Goal: Transaction & Acquisition: Purchase product/service

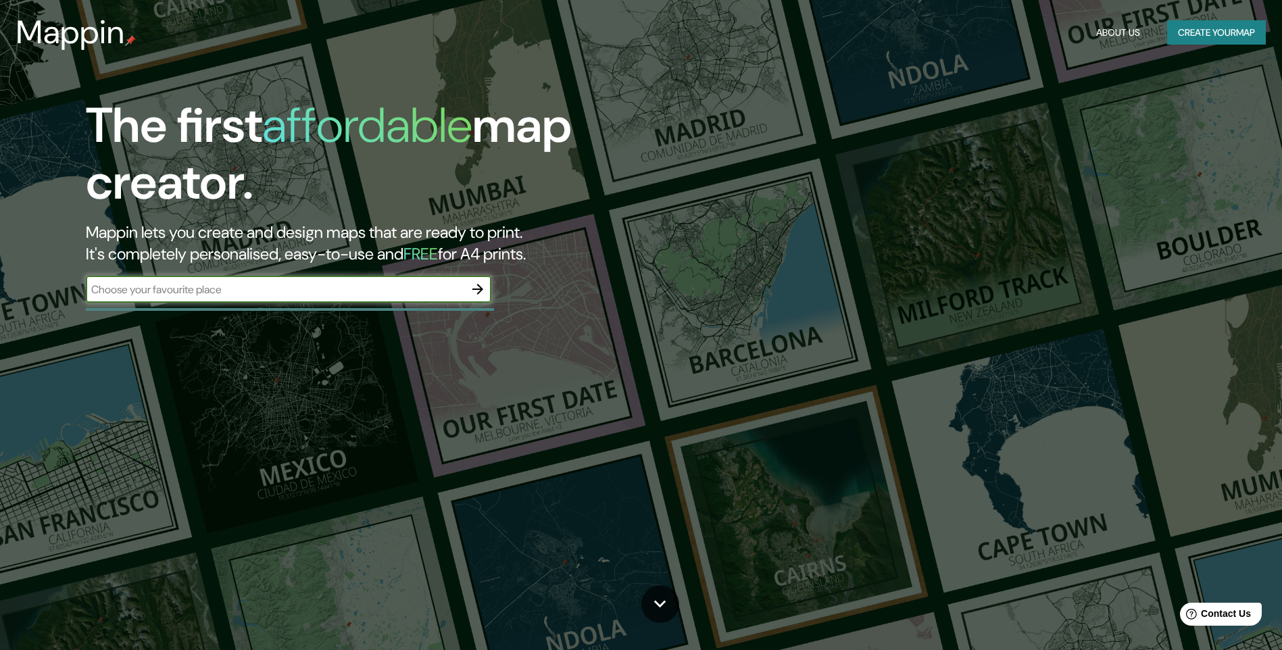
click at [315, 291] on input "text" at bounding box center [275, 290] width 378 height 16
type input "estacion central"
click at [480, 284] on icon "button" at bounding box center [478, 289] width 16 height 16
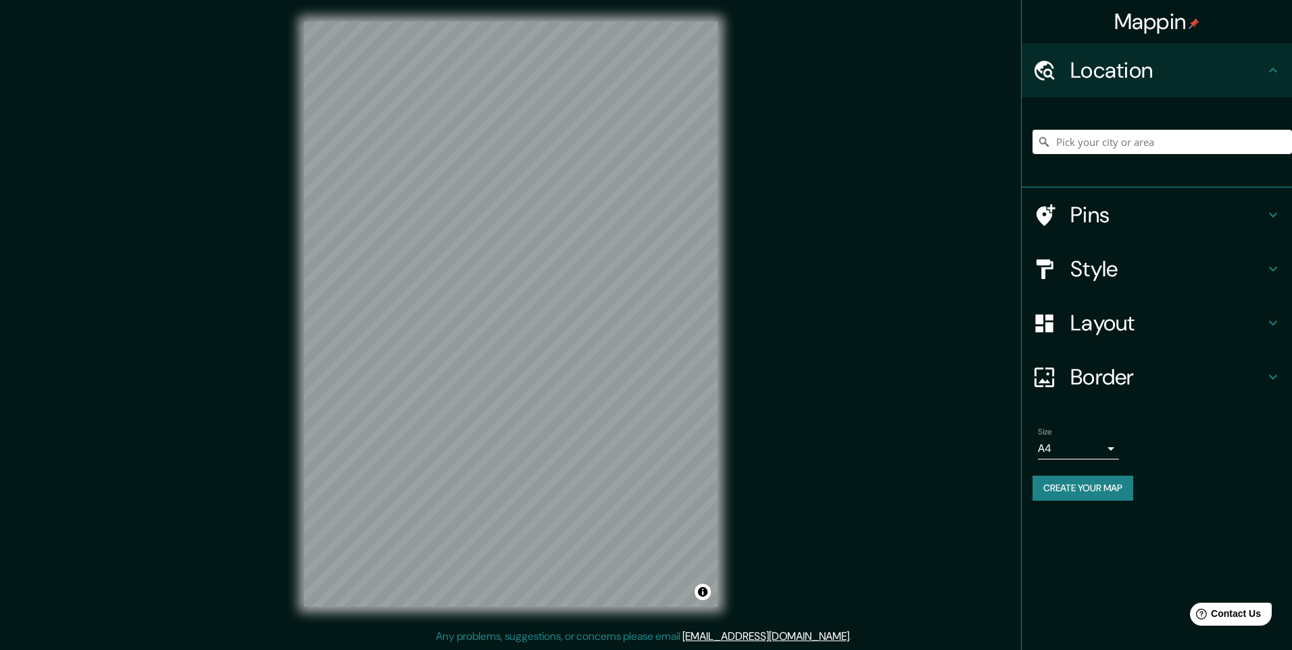
click at [1058, 278] on div at bounding box center [1051, 269] width 38 height 24
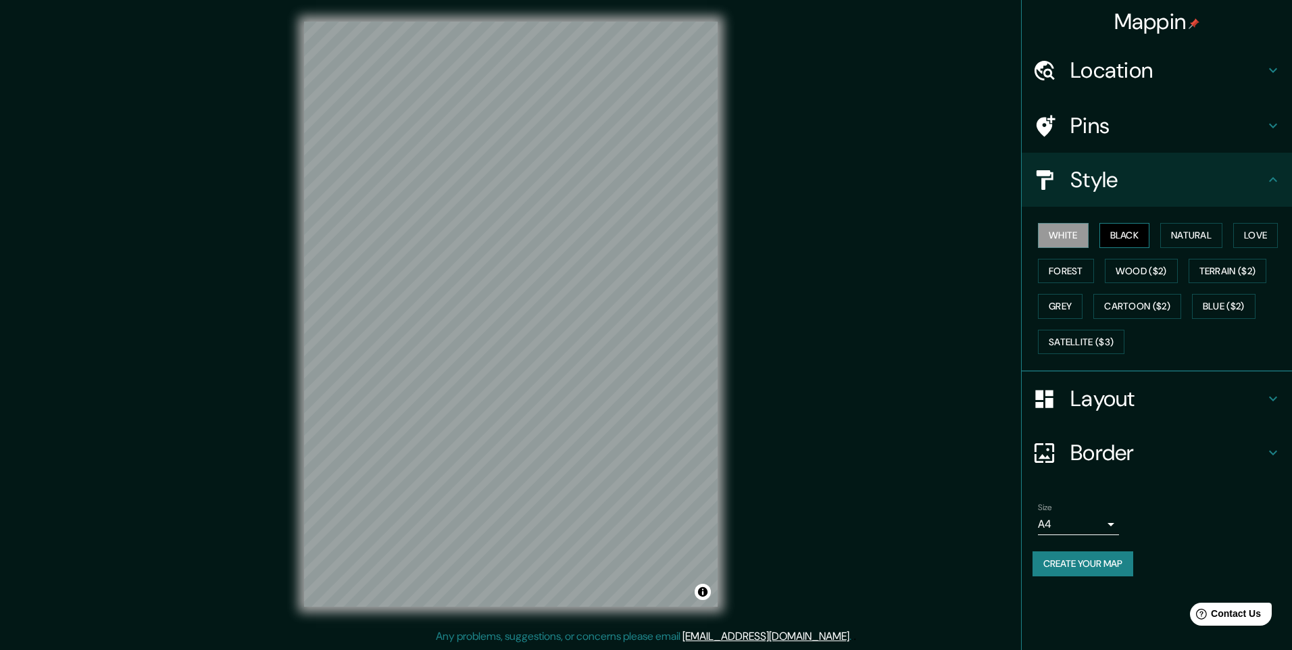
click at [1109, 239] on button "Black" at bounding box center [1124, 235] width 51 height 25
click at [1077, 238] on button "White" at bounding box center [1063, 235] width 51 height 25
click at [1188, 231] on button "Natural" at bounding box center [1191, 235] width 62 height 25
click at [1094, 270] on button "Forest" at bounding box center [1066, 271] width 56 height 25
click at [1088, 243] on button "White" at bounding box center [1063, 235] width 51 height 25
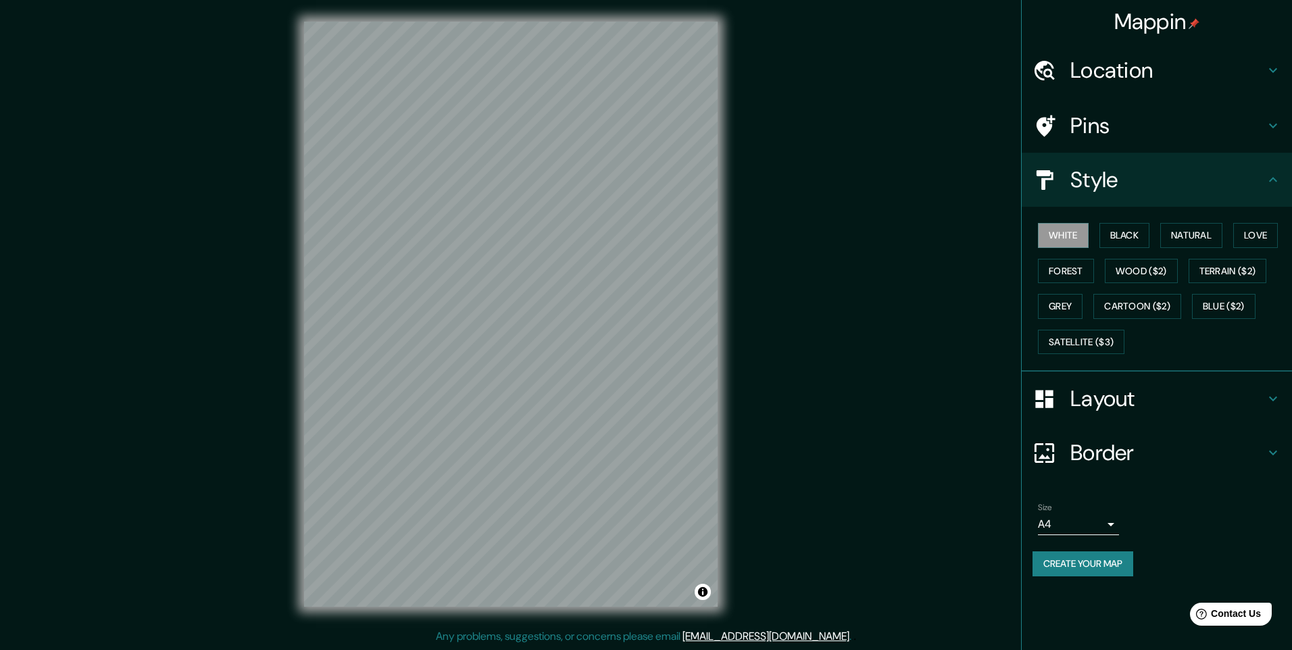
click at [1105, 525] on body "Mappin Location Pins Style White Black Natural Love Forest Wood ($2) Terrain ($…" at bounding box center [646, 325] width 1292 height 650
drag, startPoint x: 1095, startPoint y: 596, endPoint x: 1097, endPoint y: 578, distance: 17.7
click at [1097, 578] on ul "A4 A3 A1 ($2.50)" at bounding box center [1078, 577] width 81 height 84
click at [1097, 578] on li "A3" at bounding box center [1078, 577] width 81 height 24
click at [1090, 528] on body "Mappin Location Pins Style White Black Natural Love Forest Wood ($2) Terrain ($…" at bounding box center [646, 325] width 1292 height 650
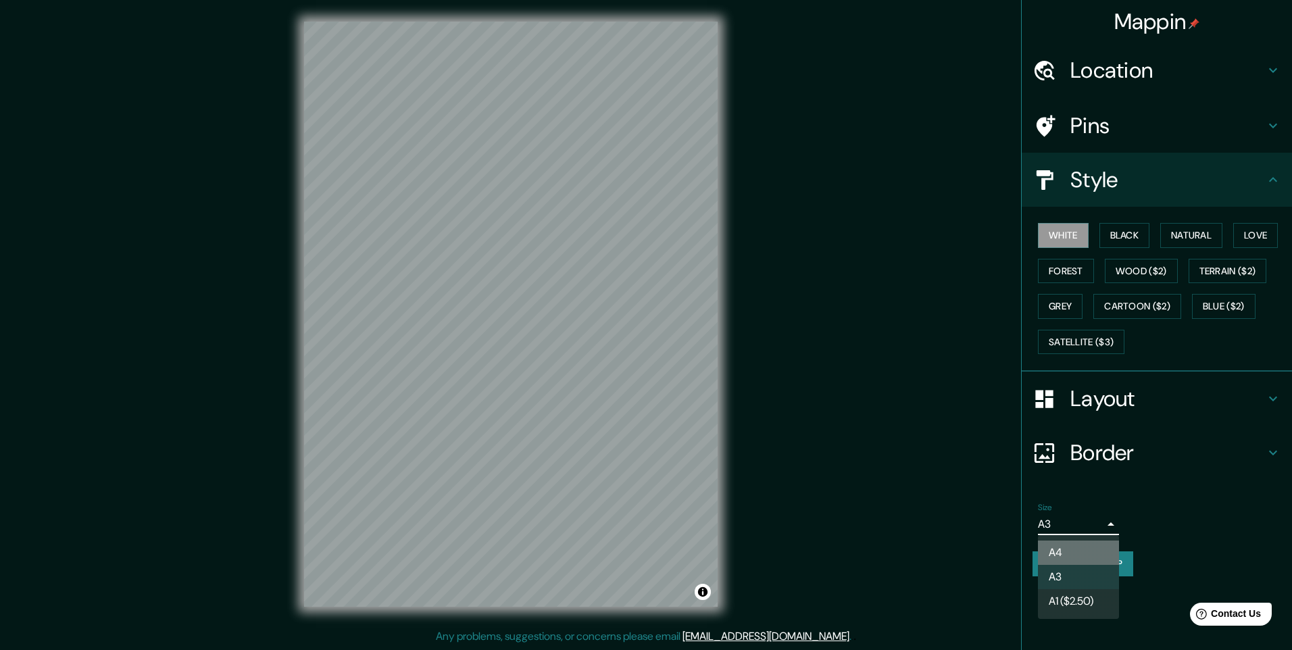
click at [1097, 559] on li "A4" at bounding box center [1078, 553] width 81 height 24
type input "single"
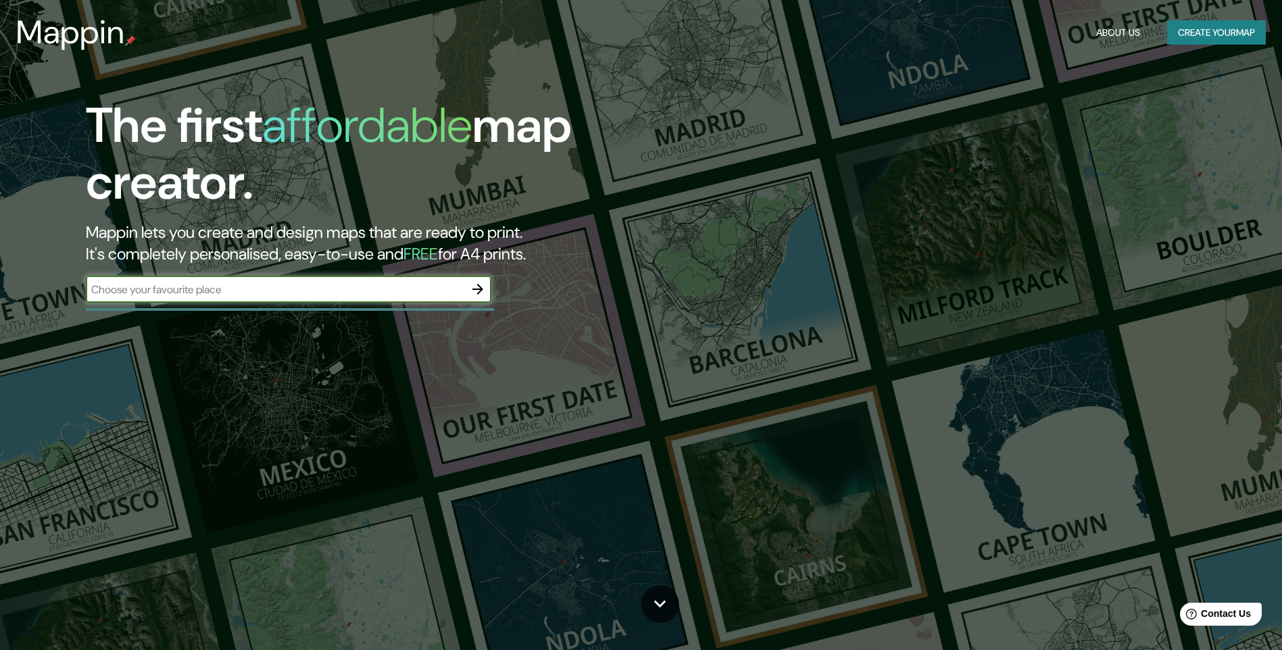
click at [214, 291] on input "text" at bounding box center [275, 290] width 378 height 16
type input "estacion cetnral"
click at [203, 294] on input "estacion cetnral" at bounding box center [275, 290] width 378 height 16
click at [474, 284] on icon "button" at bounding box center [478, 289] width 16 height 16
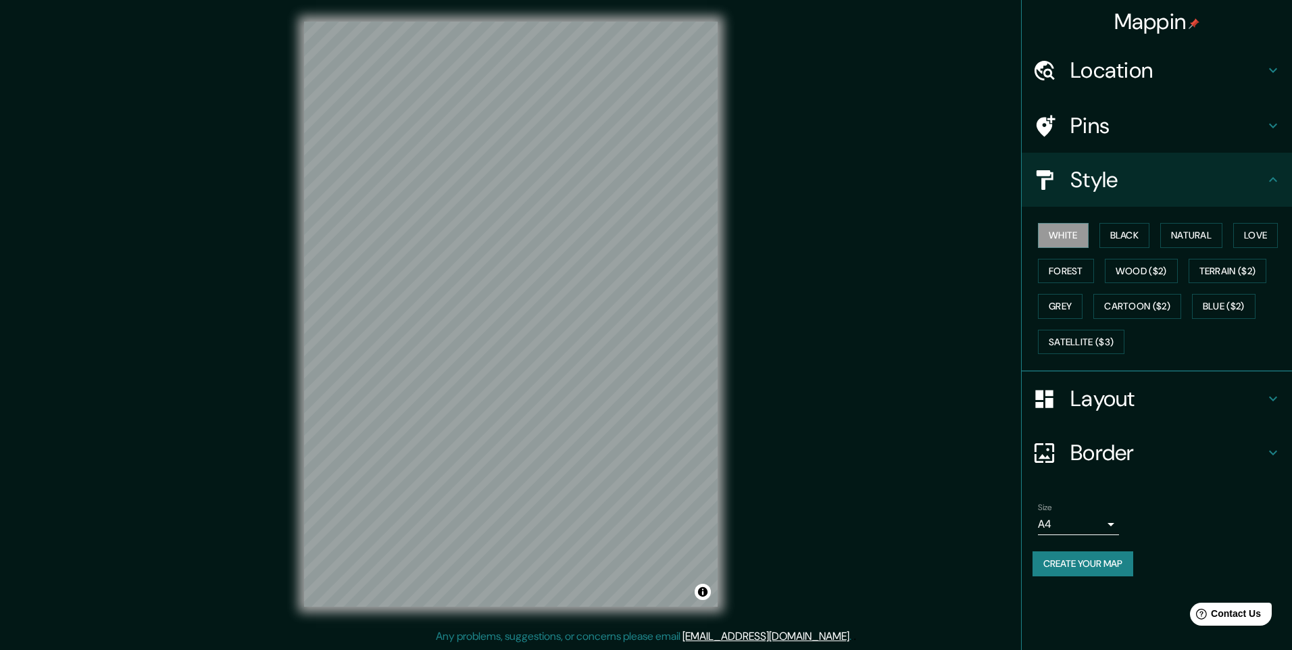
click at [1099, 134] on h4 "Pins" at bounding box center [1167, 125] width 195 height 27
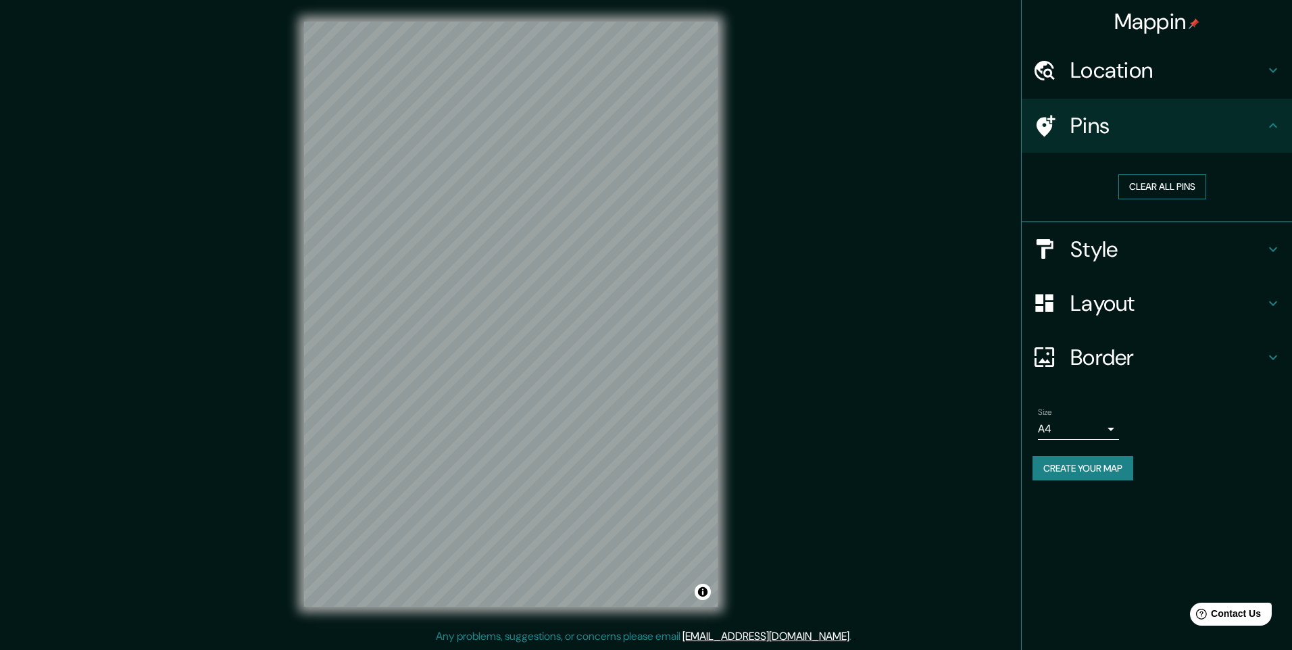
click at [1124, 184] on button "Clear all pins" at bounding box center [1162, 186] width 88 height 25
click at [1126, 90] on div "Location" at bounding box center [1157, 70] width 270 height 54
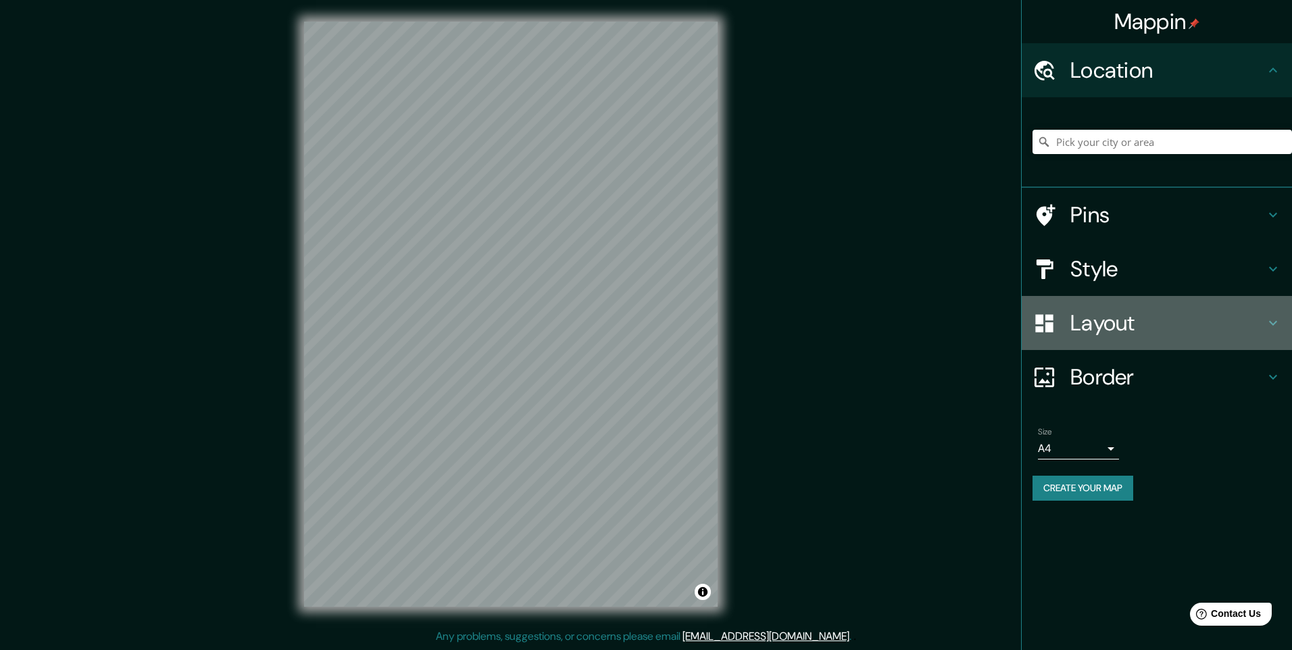
click at [1107, 333] on h4 "Layout" at bounding box center [1167, 322] width 195 height 27
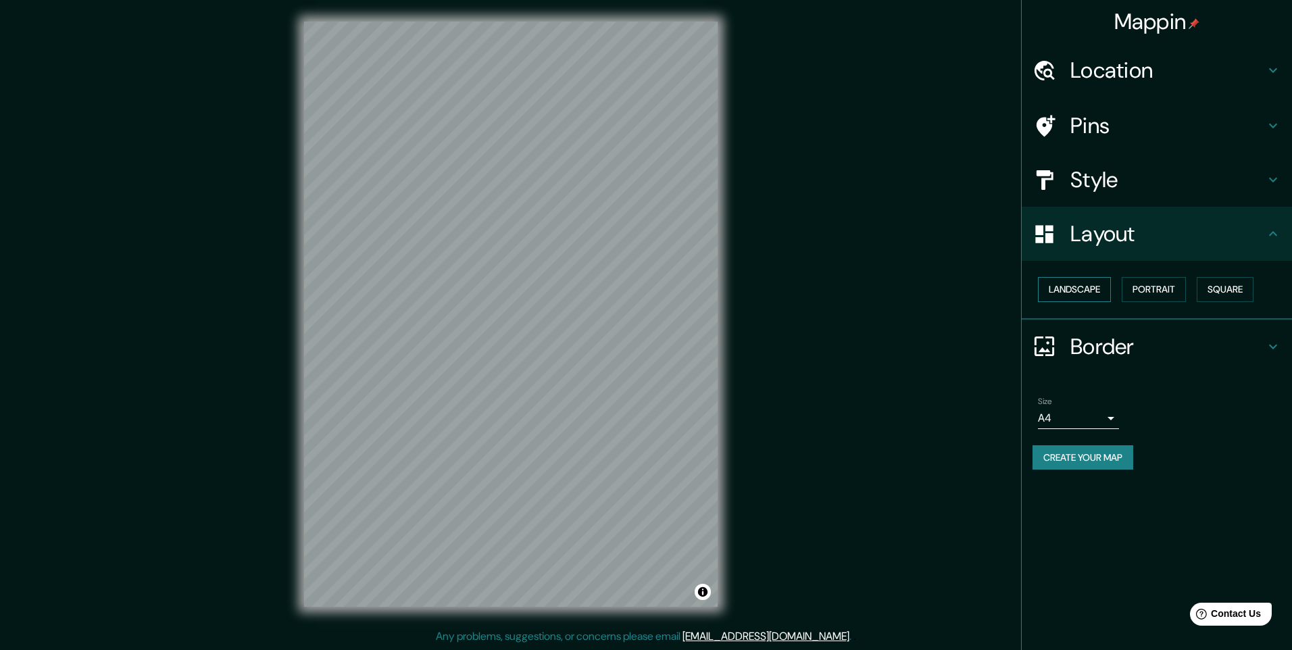
click at [1109, 292] on button "Landscape" at bounding box center [1074, 289] width 73 height 25
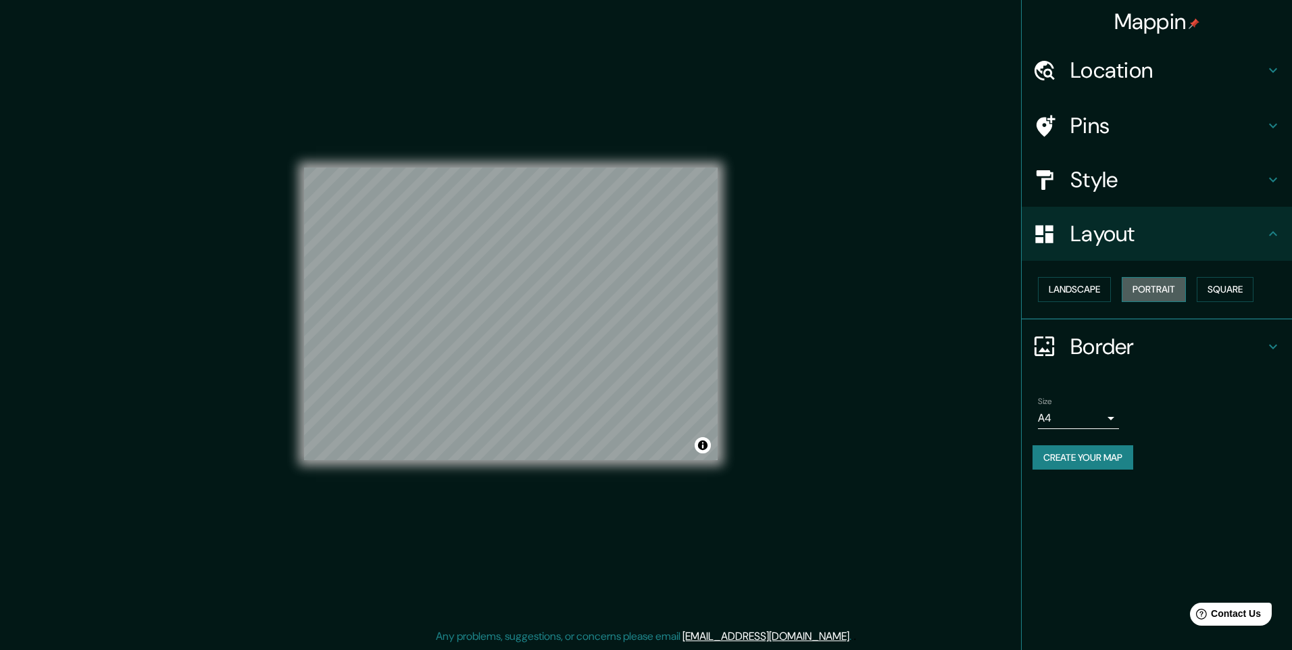
click at [1136, 291] on button "Portrait" at bounding box center [1154, 289] width 64 height 25
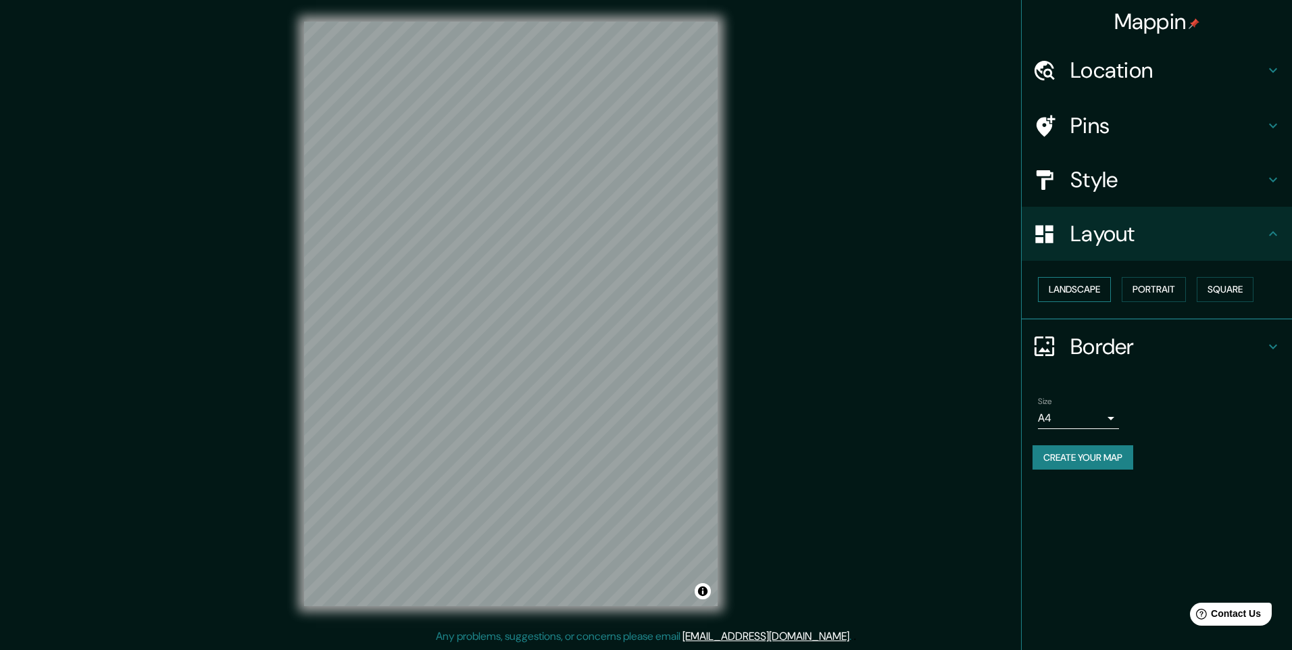
click at [1099, 290] on button "Landscape" at bounding box center [1074, 289] width 73 height 25
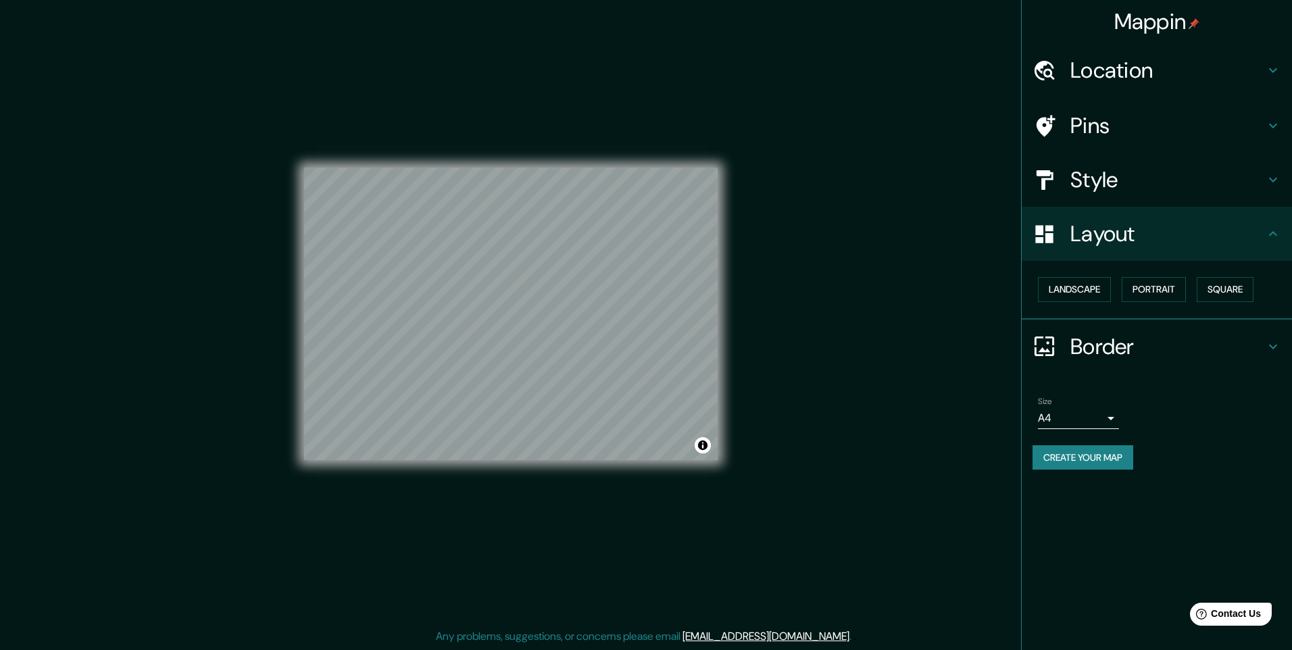
click at [1093, 249] on div "Layout" at bounding box center [1157, 234] width 270 height 54
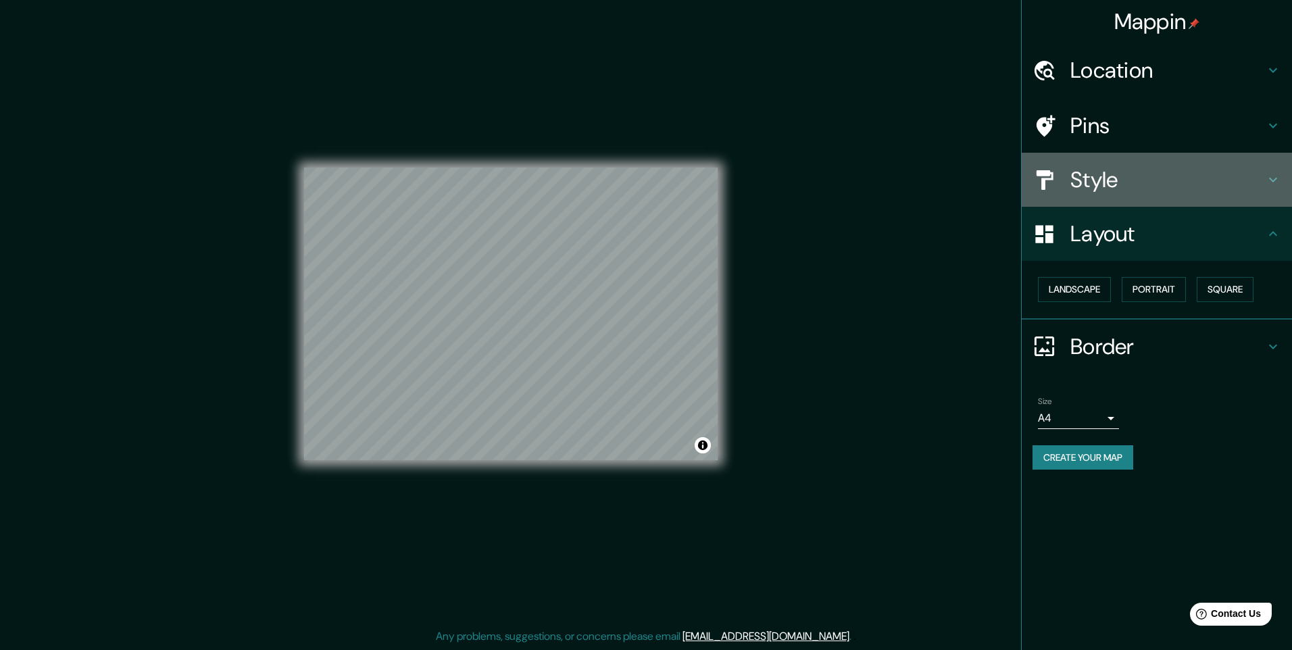
click at [1101, 190] on h4 "Style" at bounding box center [1167, 179] width 195 height 27
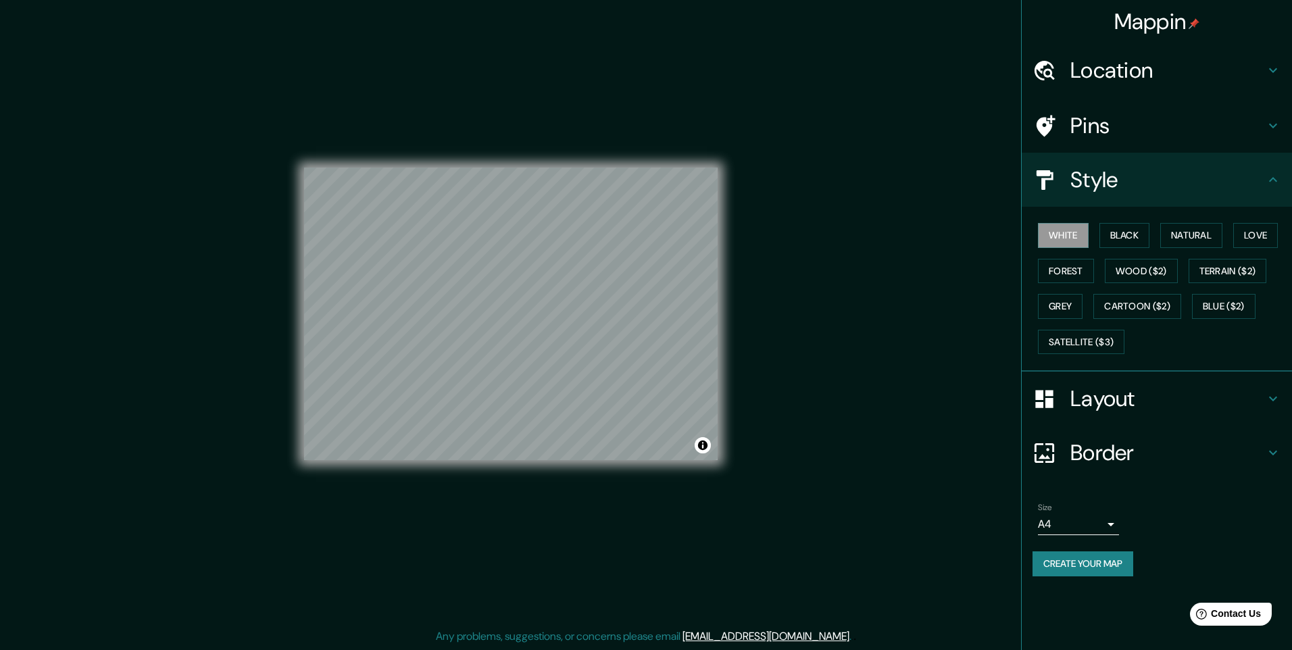
click at [1113, 396] on h4 "Layout" at bounding box center [1167, 398] width 195 height 27
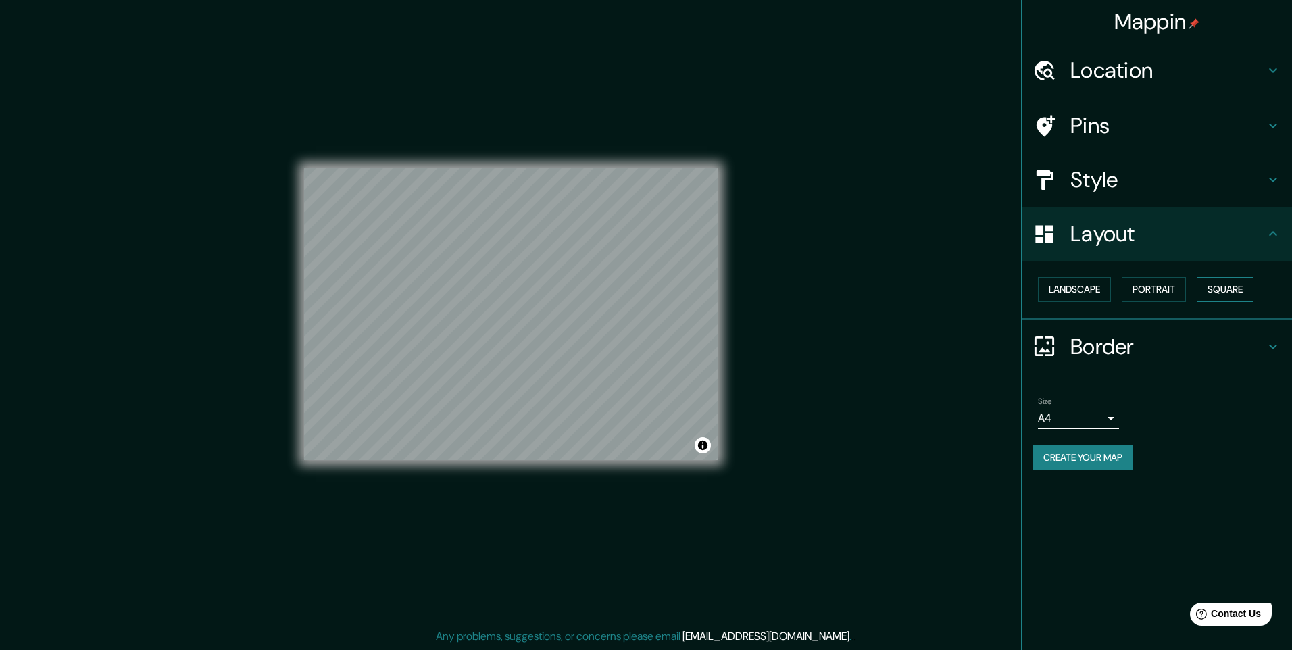
click at [1203, 287] on button "Square" at bounding box center [1225, 289] width 57 height 25
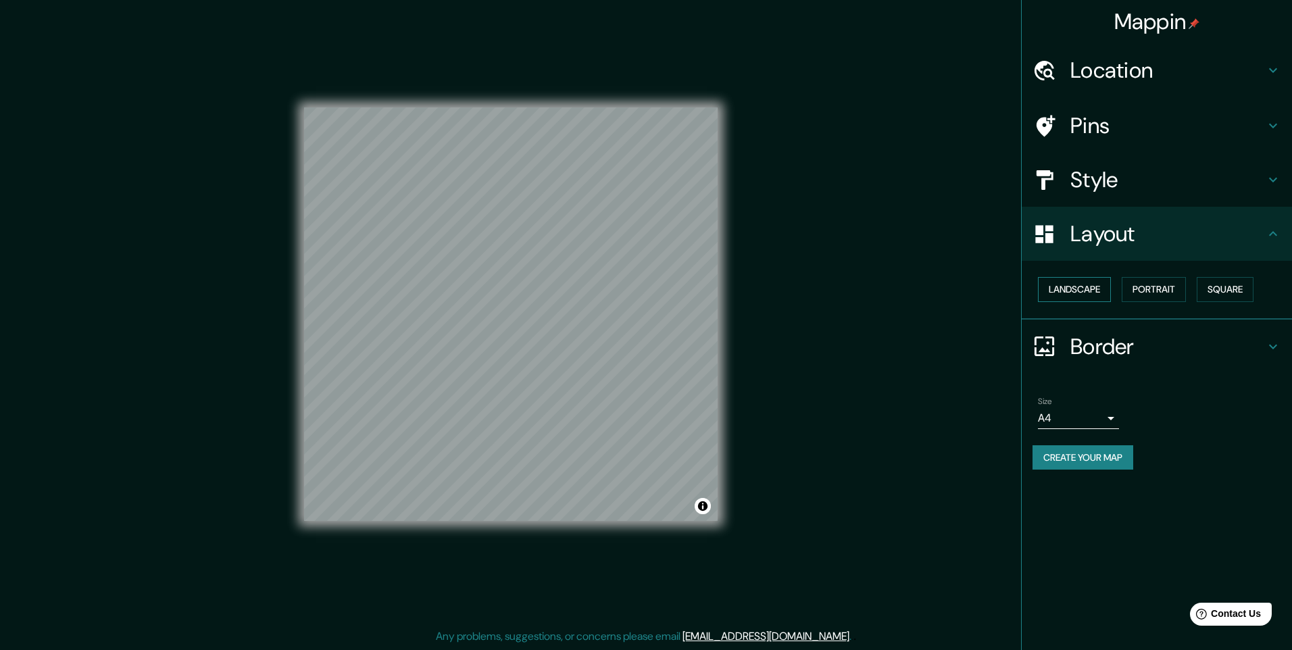
click at [1110, 286] on button "Landscape" at bounding box center [1074, 289] width 73 height 25
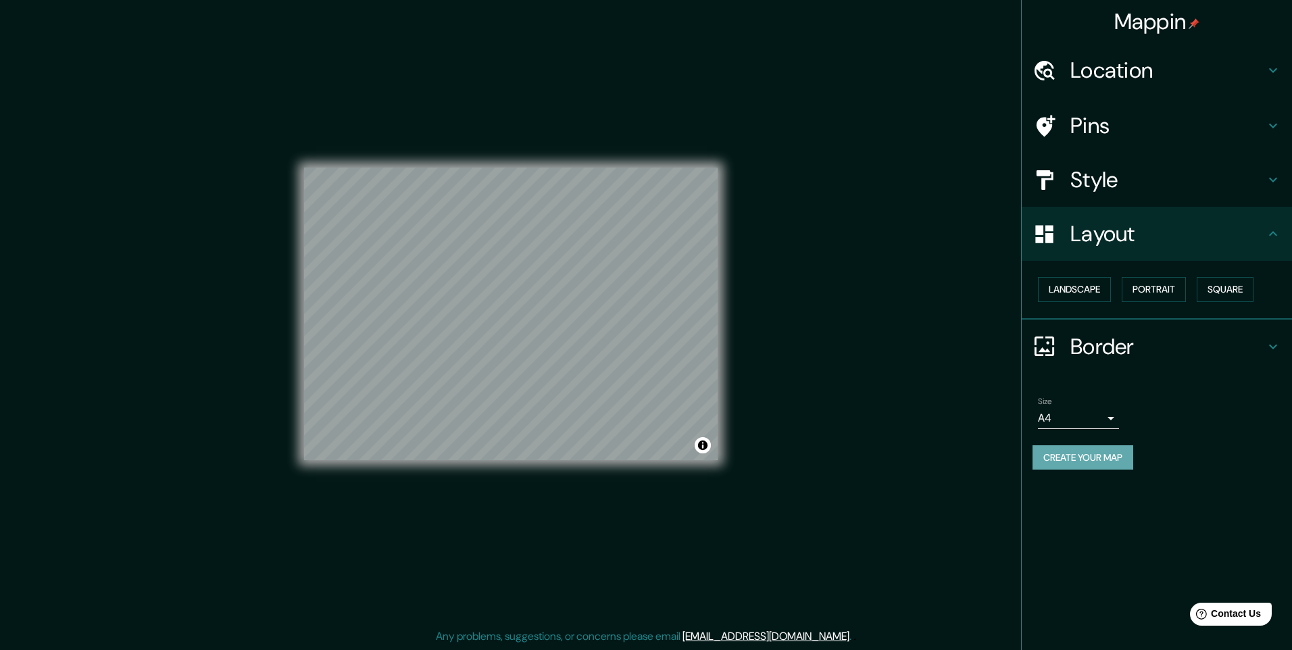
drag, startPoint x: 745, startPoint y: 312, endPoint x: 1051, endPoint y: 458, distance: 338.5
click at [1051, 458] on button "Create your map" at bounding box center [1082, 457] width 101 height 25
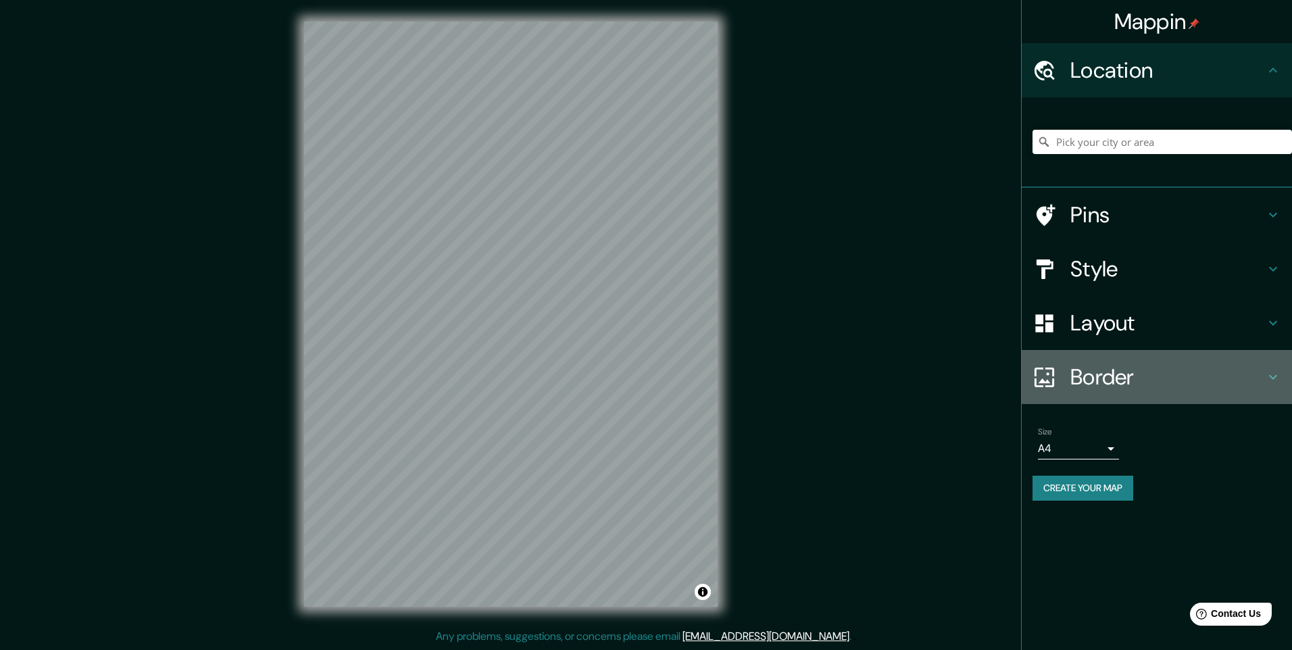
click at [1136, 383] on h4 "Border" at bounding box center [1167, 377] width 195 height 27
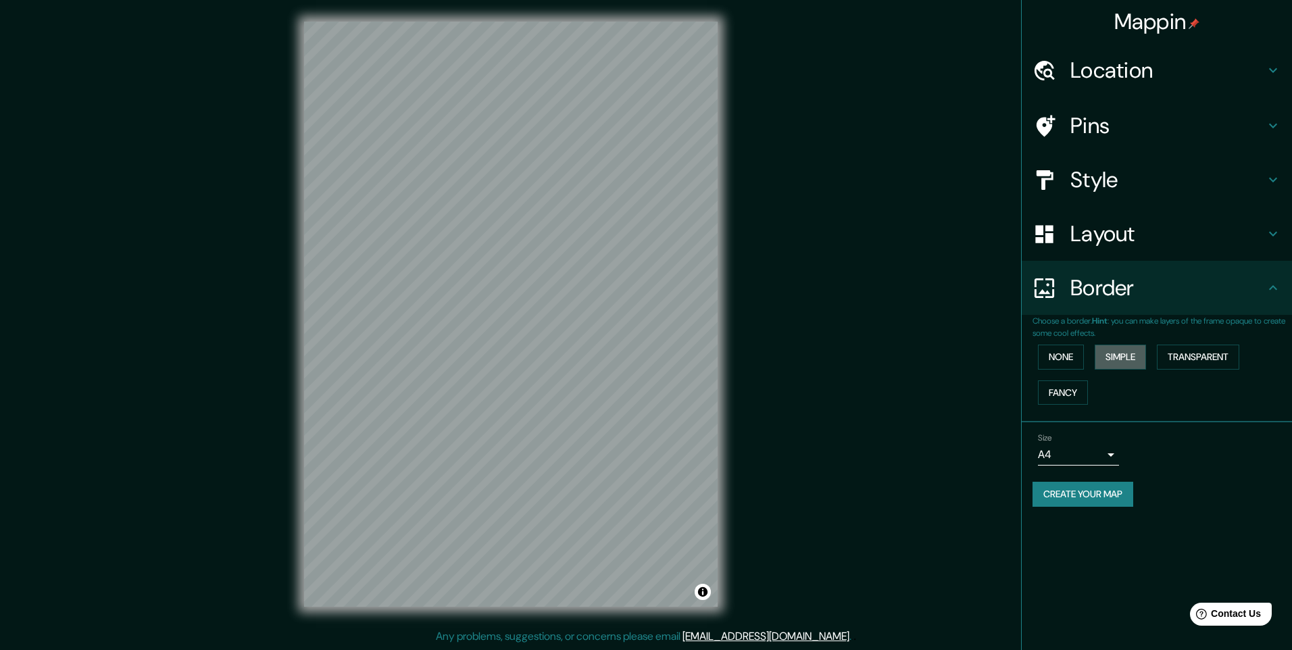
click at [1143, 357] on button "Simple" at bounding box center [1120, 357] width 51 height 25
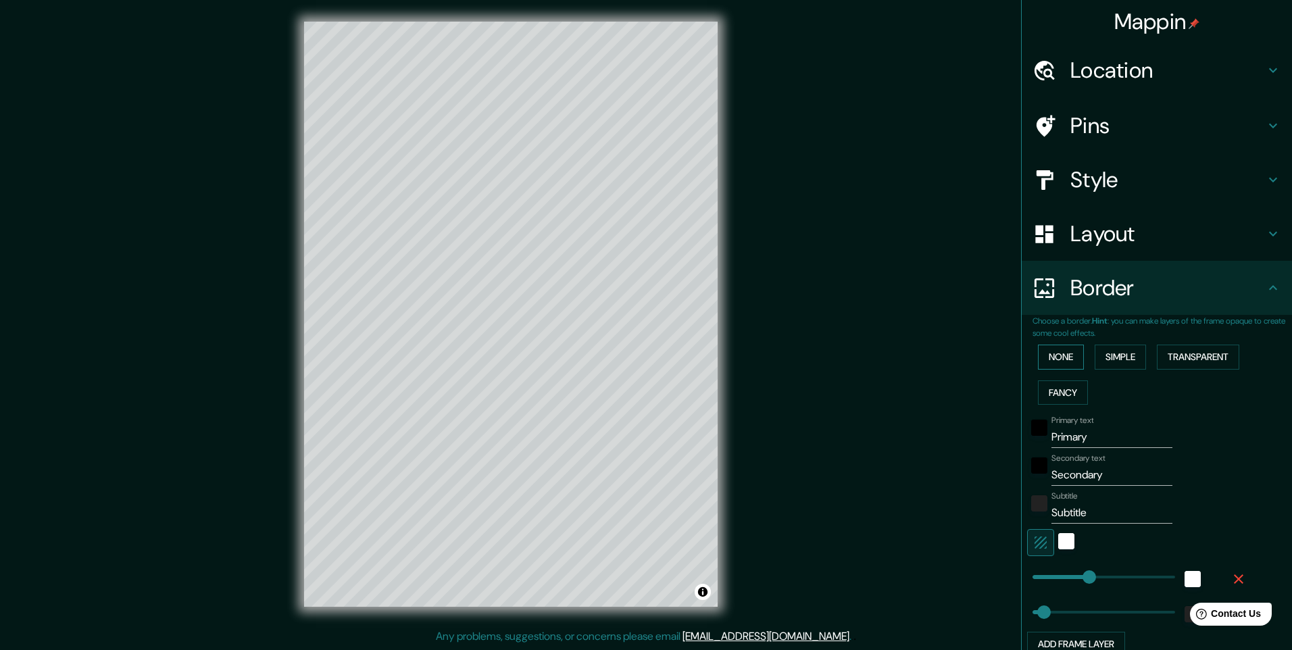
click at [1059, 360] on button "None" at bounding box center [1061, 357] width 46 height 25
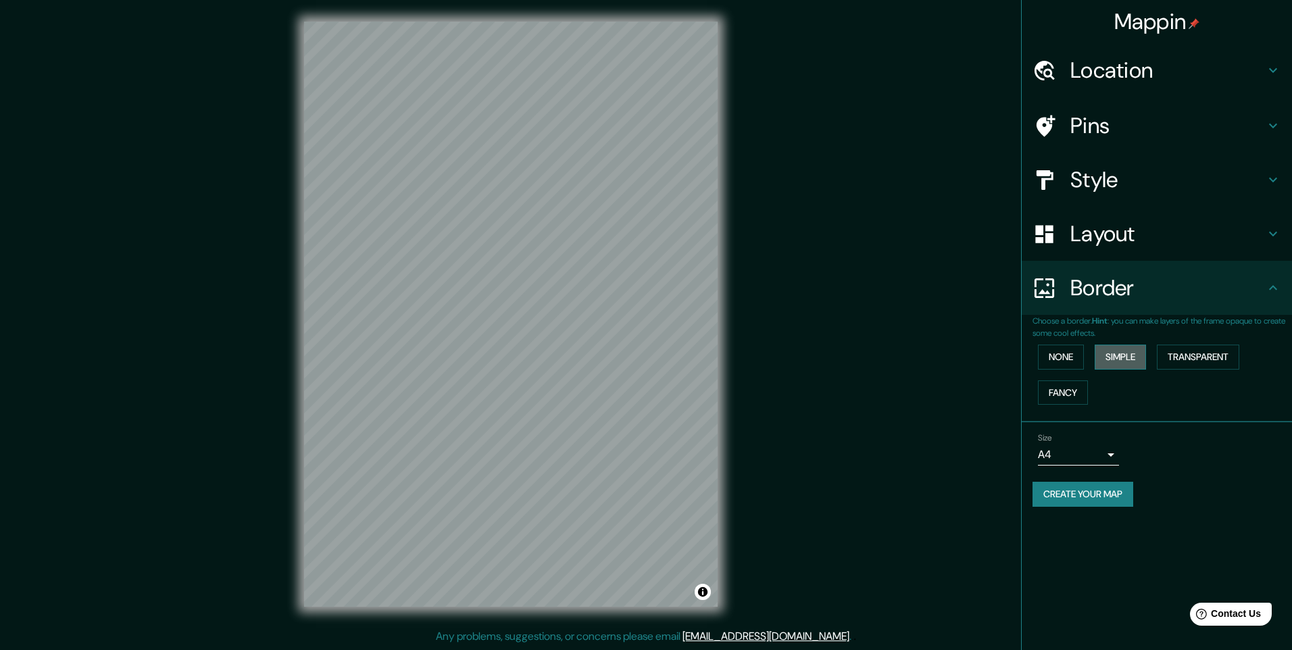
click at [1110, 358] on button "Simple" at bounding box center [1120, 357] width 51 height 25
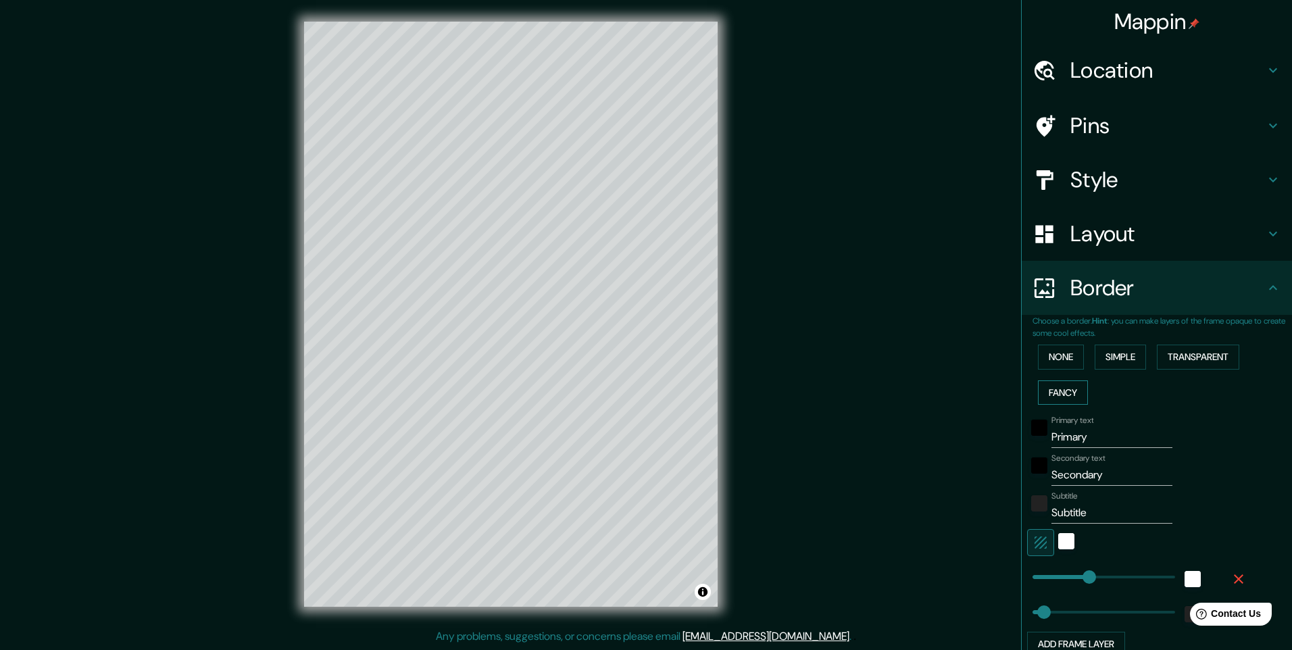
click at [1068, 400] on button "Fancy" at bounding box center [1063, 392] width 50 height 25
click at [1057, 357] on button "None" at bounding box center [1061, 357] width 46 height 25
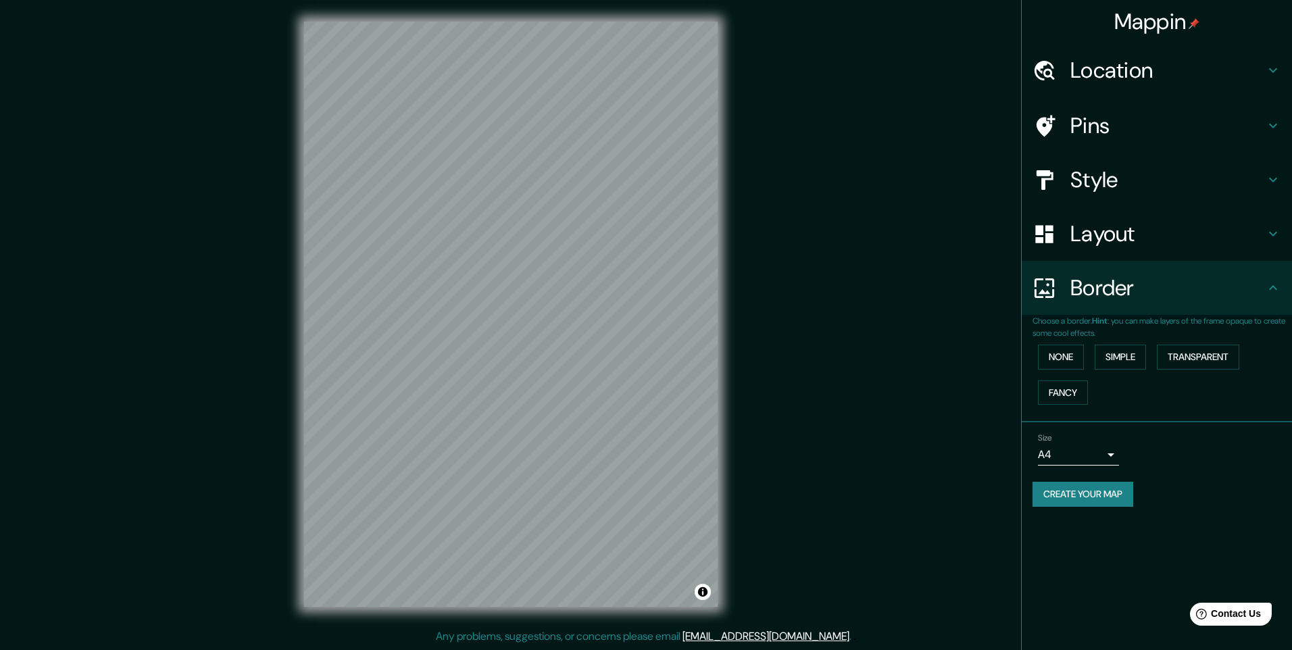
click at [1155, 356] on div "None Simple Transparent Fancy" at bounding box center [1161, 374] width 259 height 71
click at [1180, 356] on button "Transparent" at bounding box center [1198, 357] width 82 height 25
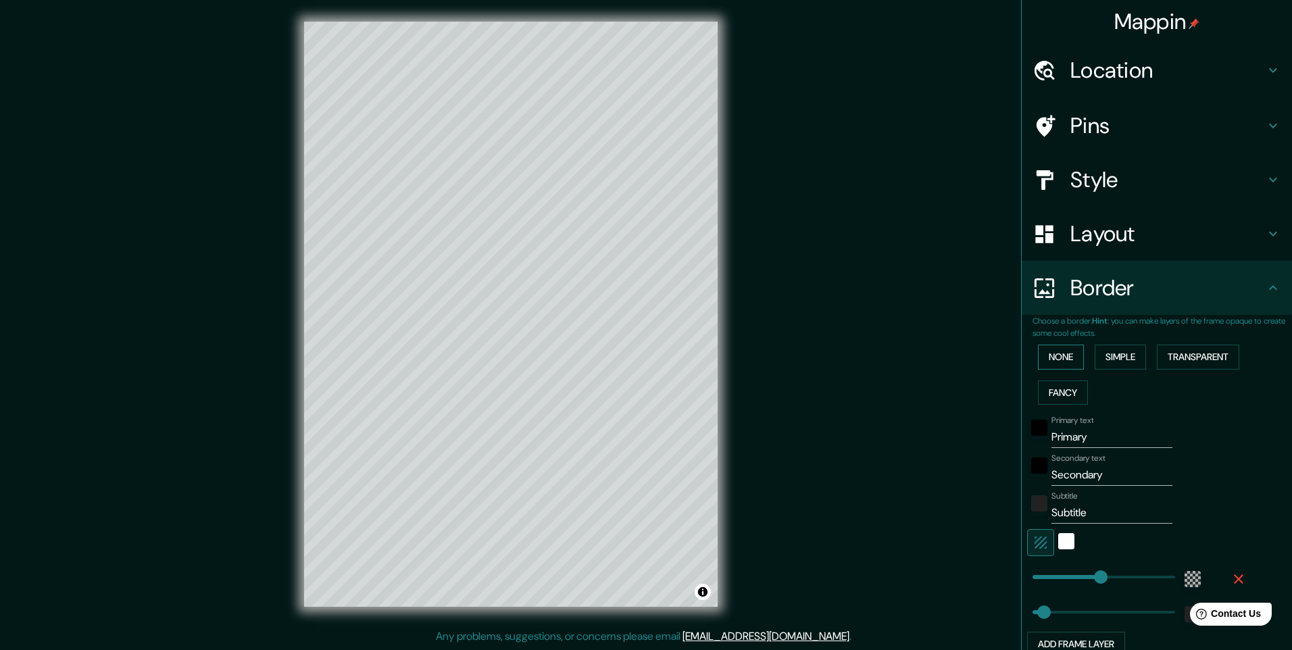
click at [1051, 355] on button "None" at bounding box center [1061, 357] width 46 height 25
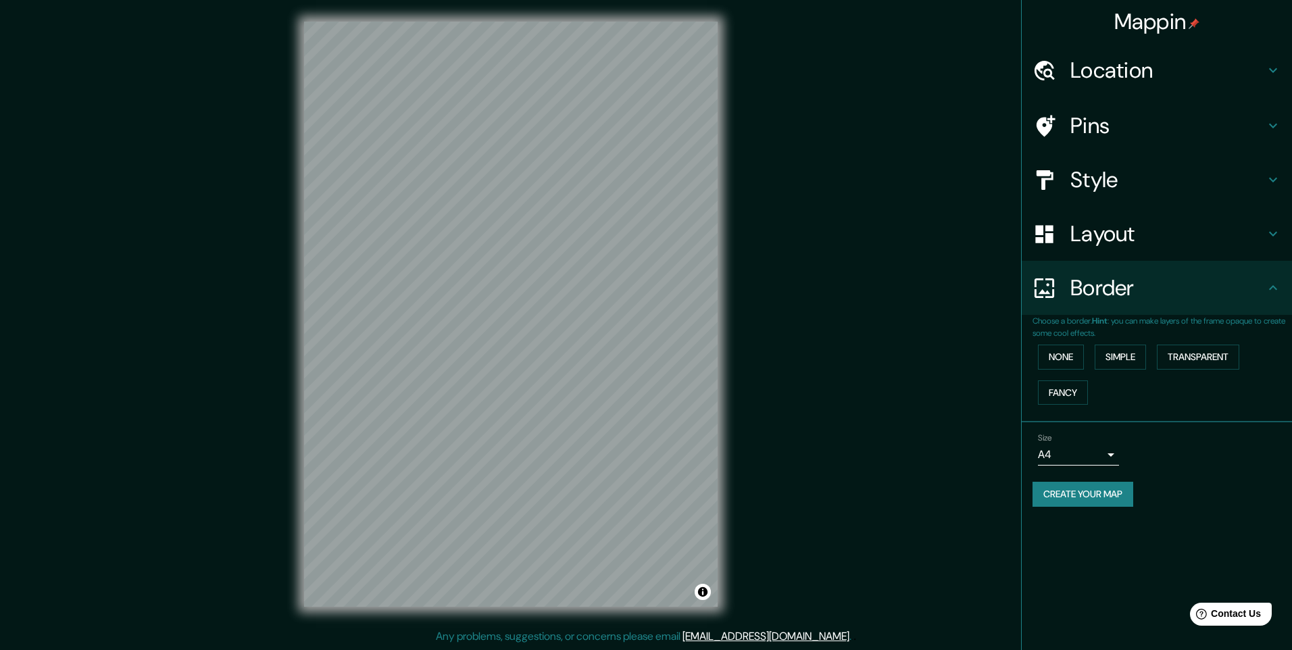
click at [1120, 191] on h4 "Style" at bounding box center [1167, 179] width 195 height 27
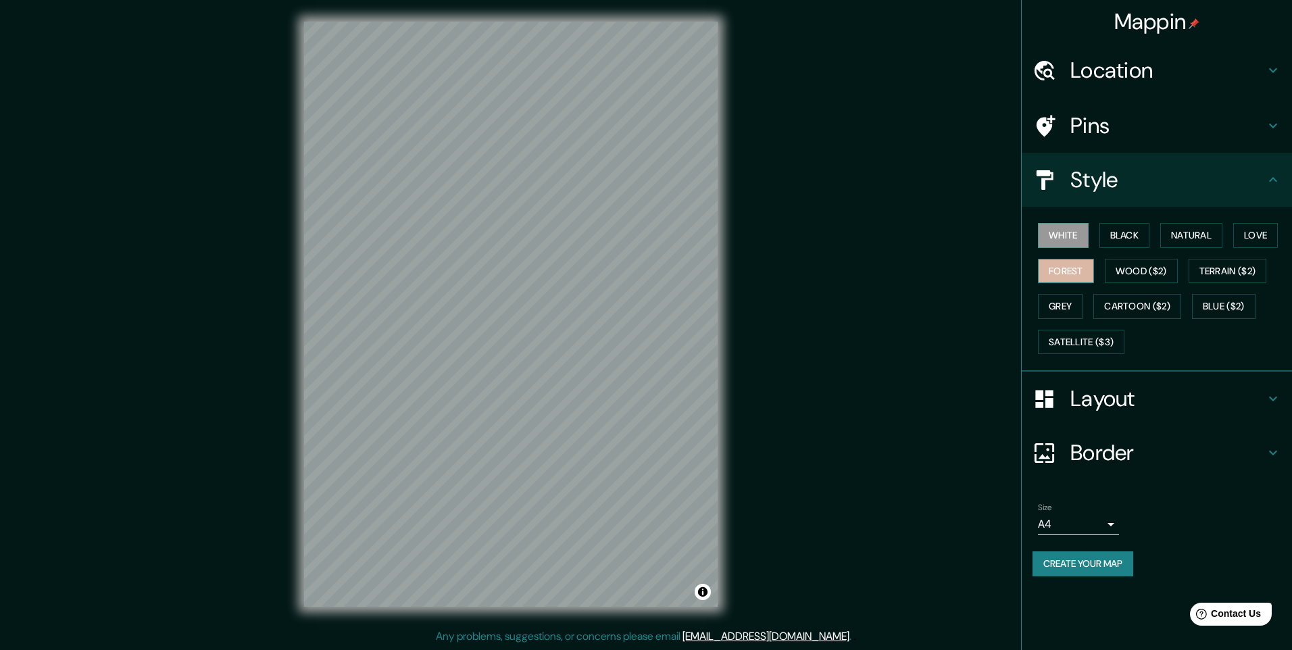
click at [1086, 267] on button "Forest" at bounding box center [1066, 271] width 56 height 25
click at [1074, 304] on button "Grey" at bounding box center [1060, 306] width 45 height 25
click at [1072, 272] on button "Forest" at bounding box center [1066, 271] width 56 height 25
click at [1197, 232] on button "Natural" at bounding box center [1191, 235] width 62 height 25
click at [1241, 230] on button "Love" at bounding box center [1255, 235] width 45 height 25
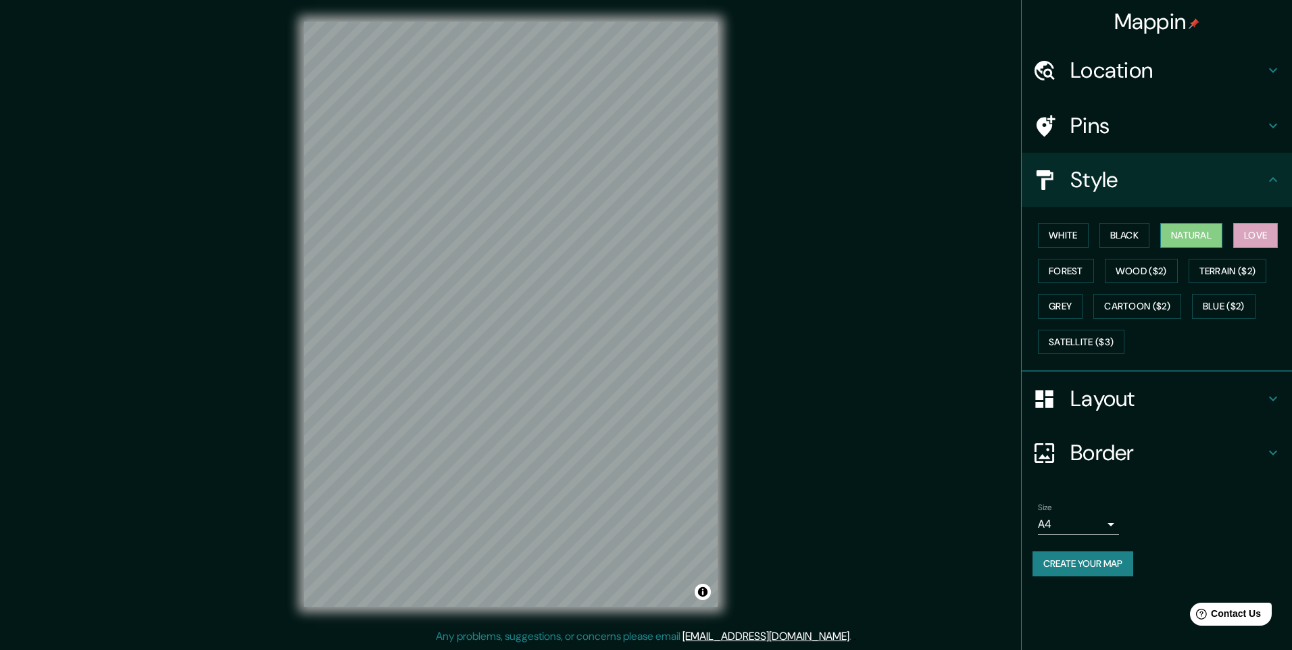
click at [1199, 234] on button "Natural" at bounding box center [1191, 235] width 62 height 25
click at [1260, 237] on button "Love" at bounding box center [1255, 235] width 45 height 25
click at [1065, 244] on button "White" at bounding box center [1063, 235] width 51 height 25
click at [1256, 236] on button "Love" at bounding box center [1255, 235] width 45 height 25
click at [1065, 559] on button "Create your map" at bounding box center [1082, 563] width 101 height 25
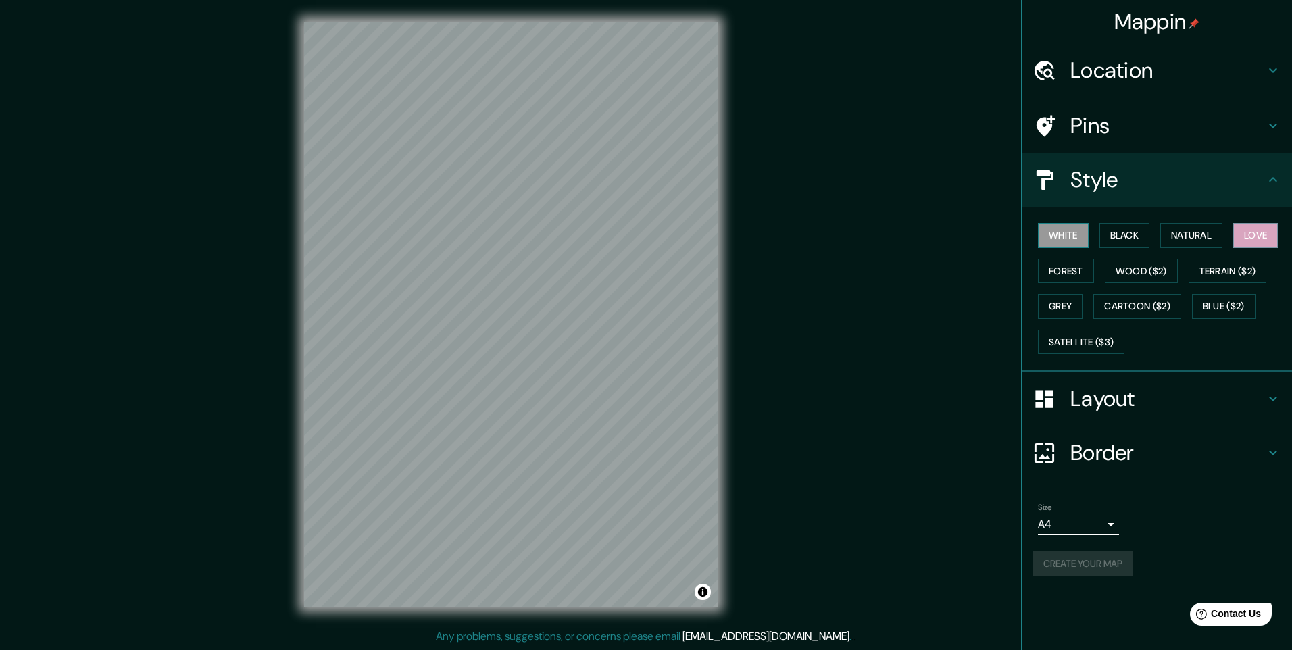
click at [1086, 244] on button "White" at bounding box center [1063, 235] width 51 height 25
click at [1101, 557] on div "Create your map" at bounding box center [1156, 563] width 249 height 25
click at [1192, 18] on h4 "Mappin" at bounding box center [1157, 21] width 86 height 27
click at [1161, 74] on h4 "Location" at bounding box center [1167, 70] width 195 height 27
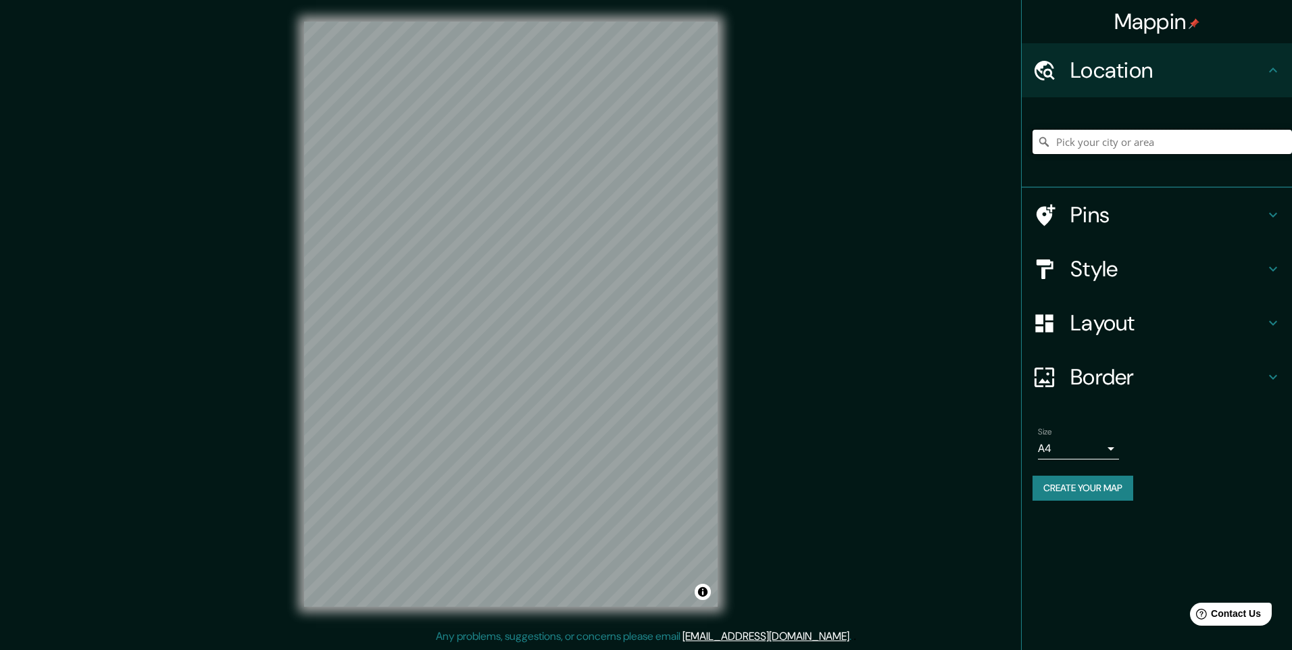
click at [1155, 134] on input "Pick your city or area" at bounding box center [1161, 142] width 259 height 24
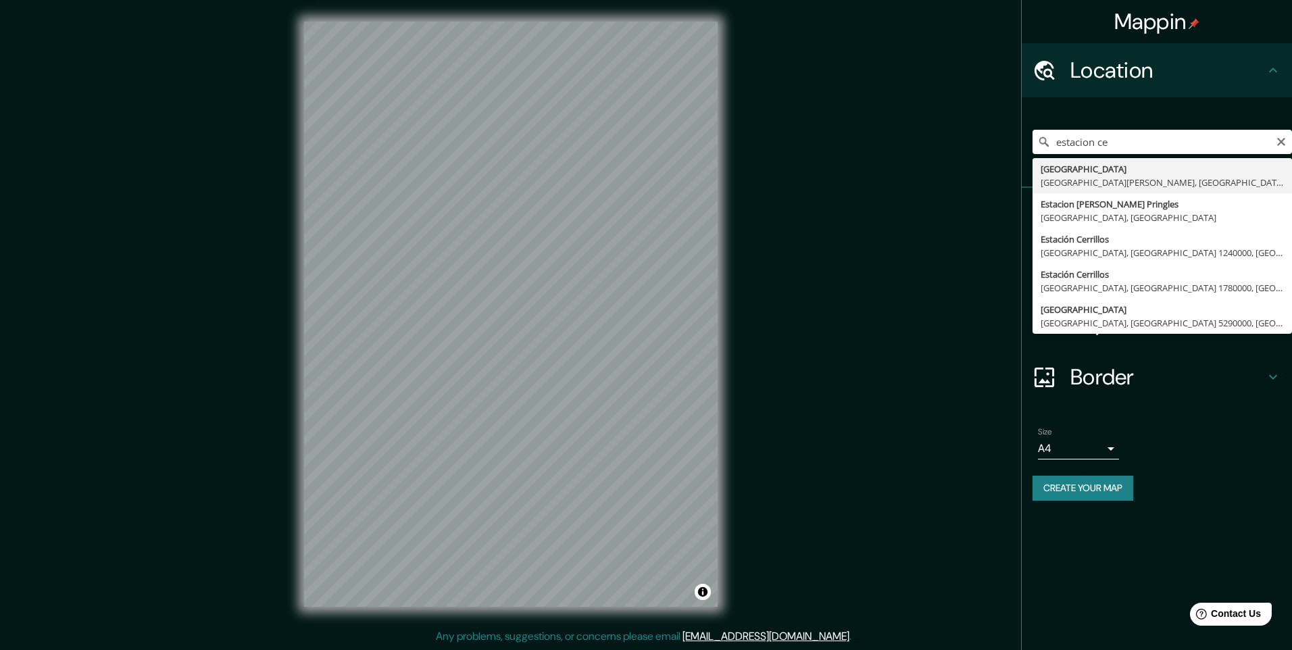
type input "[GEOGRAPHIC_DATA], [GEOGRAPHIC_DATA][PERSON_NAME], [GEOGRAPHIC_DATA]"
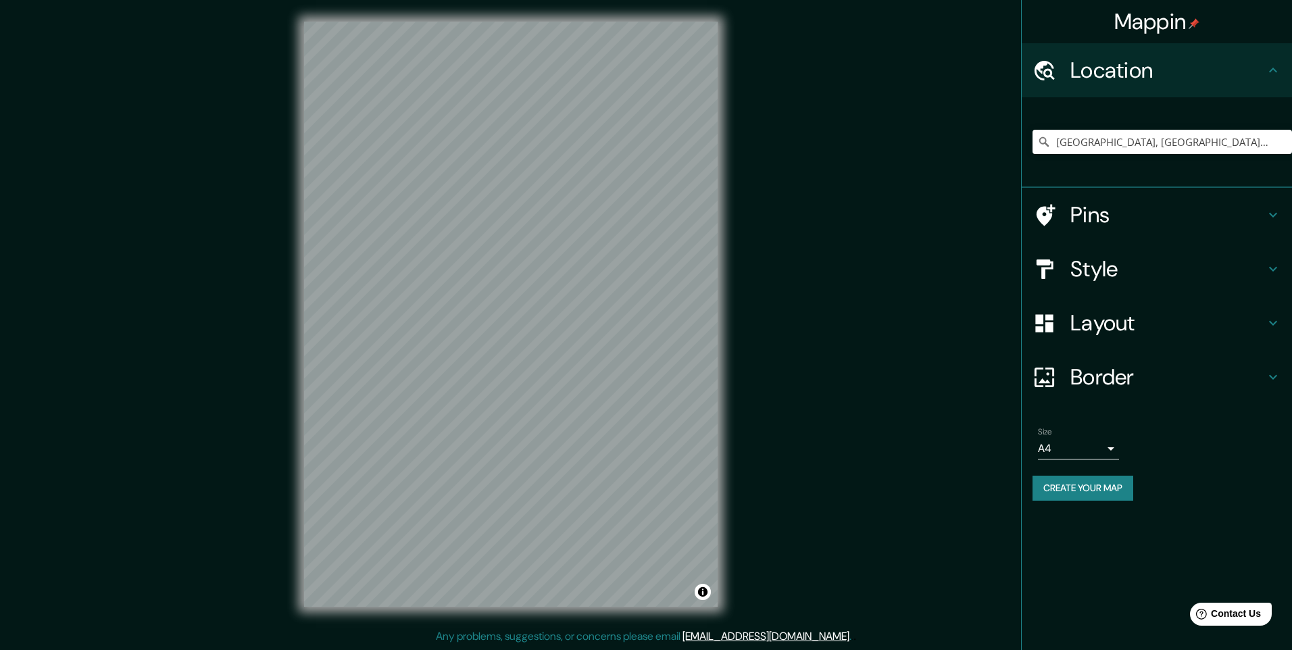
click at [1088, 486] on button "Create your map" at bounding box center [1082, 488] width 101 height 25
click at [1121, 486] on div "Create your map" at bounding box center [1156, 488] width 249 height 25
click at [1104, 480] on button "Create your map" at bounding box center [1082, 488] width 101 height 25
click at [1090, 489] on button "Create your map" at bounding box center [1082, 488] width 101 height 25
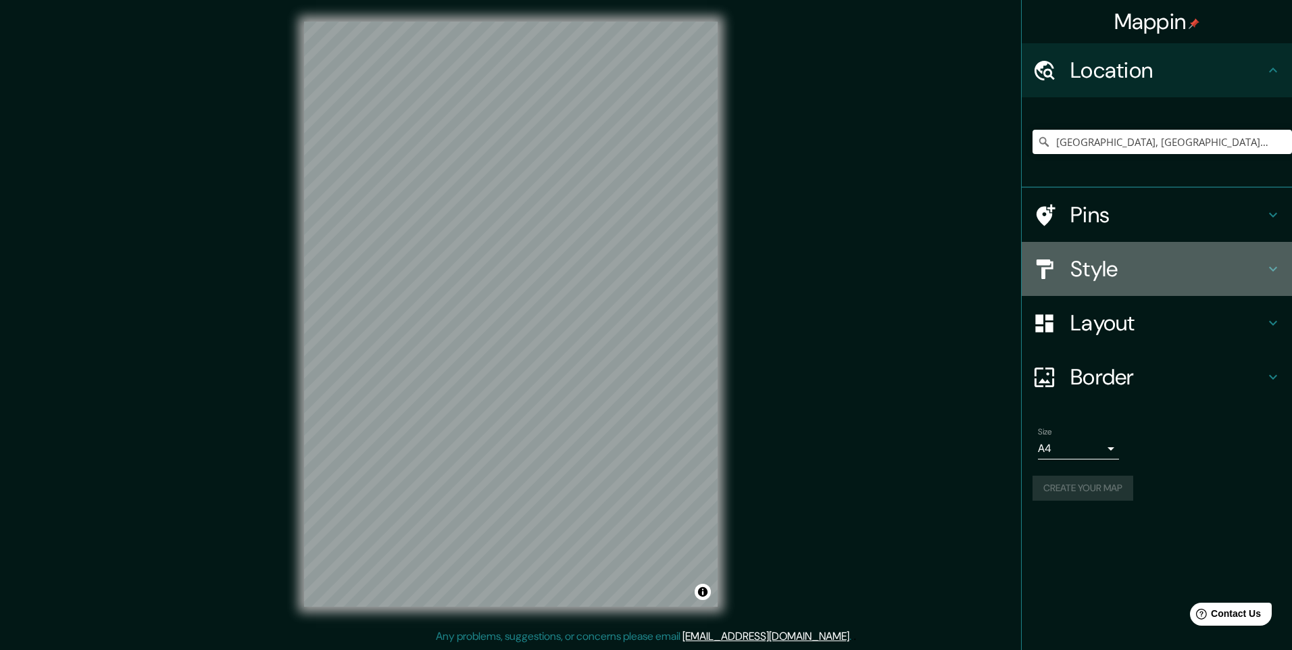
click at [1132, 268] on h4 "Style" at bounding box center [1167, 268] width 195 height 27
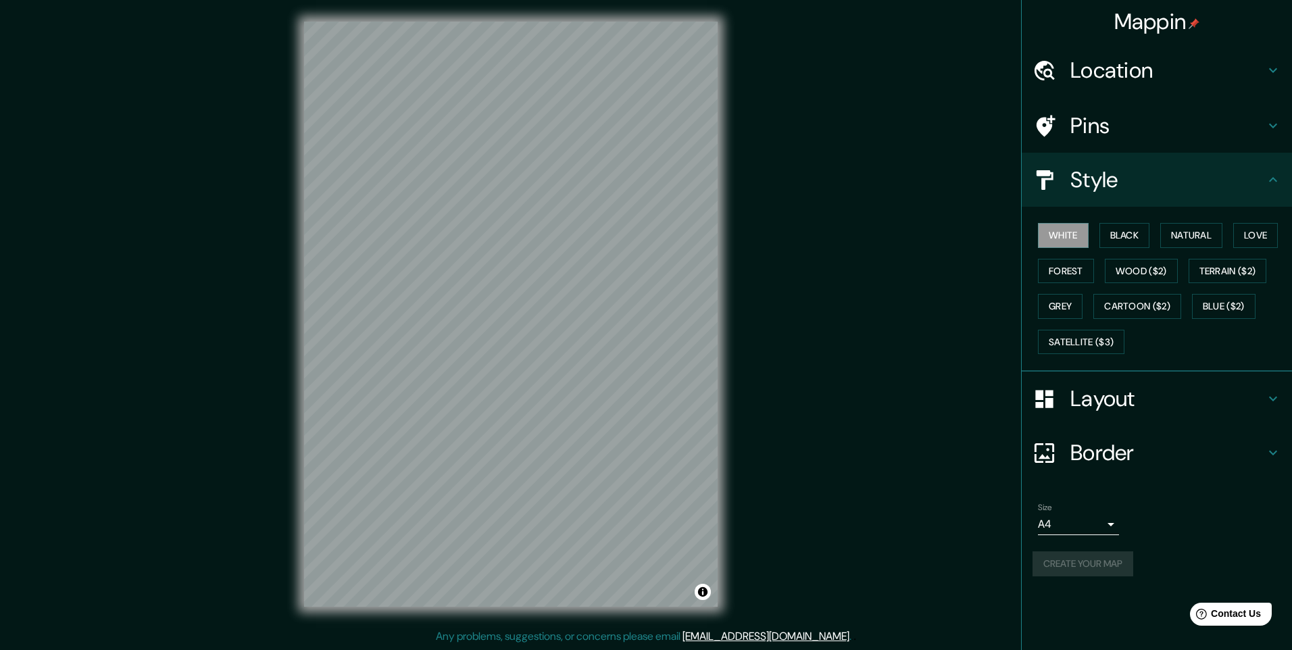
click at [1092, 562] on div "Create your map" at bounding box center [1156, 563] width 249 height 25
click at [1090, 530] on body "Mappin Location [GEOGRAPHIC_DATA], [GEOGRAPHIC_DATA][PERSON_NAME], [GEOGRAPHIC_…" at bounding box center [646, 325] width 1292 height 650
click at [1092, 543] on li "A4" at bounding box center [1078, 553] width 81 height 24
click at [1092, 555] on div "Create your map" at bounding box center [1156, 563] width 249 height 25
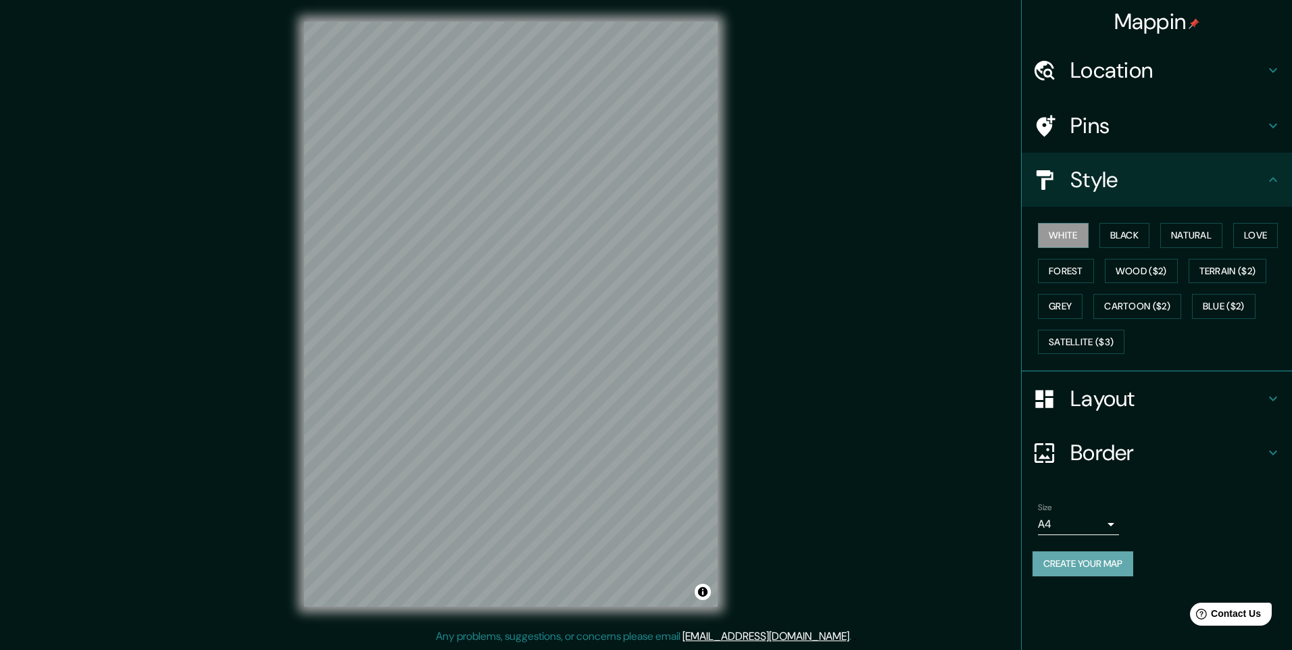
click at [1102, 564] on button "Create your map" at bounding box center [1082, 563] width 101 height 25
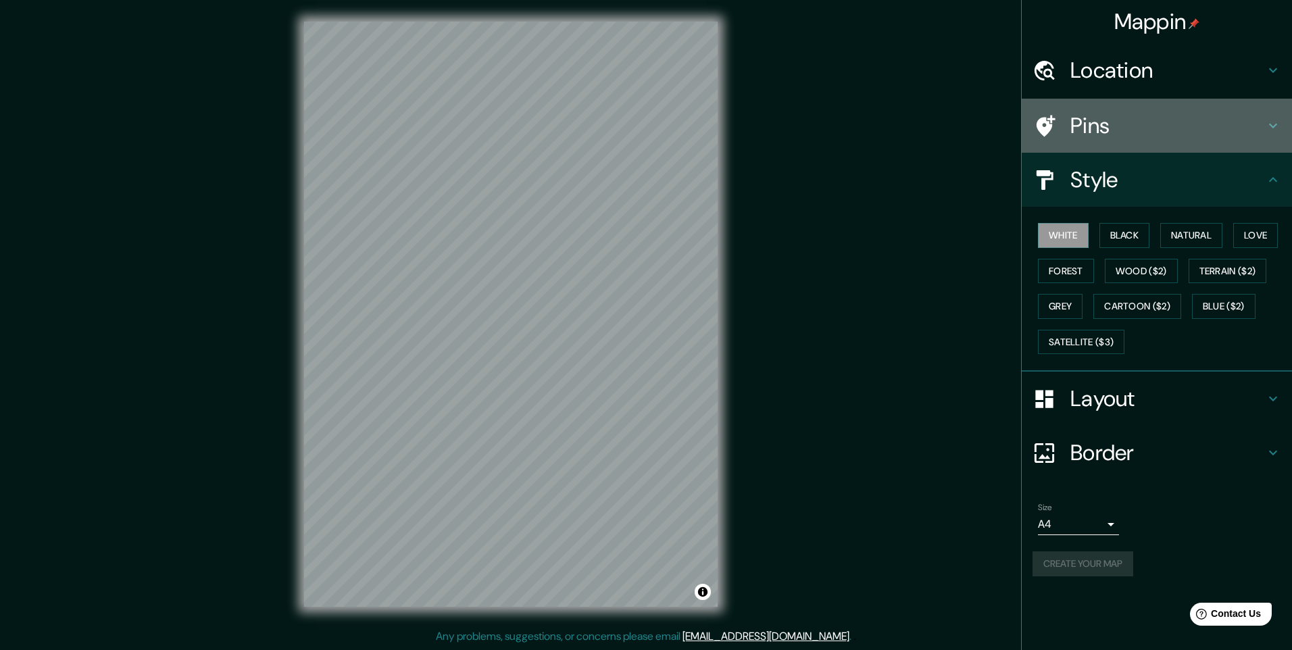
click at [1141, 121] on h4 "Pins" at bounding box center [1167, 125] width 195 height 27
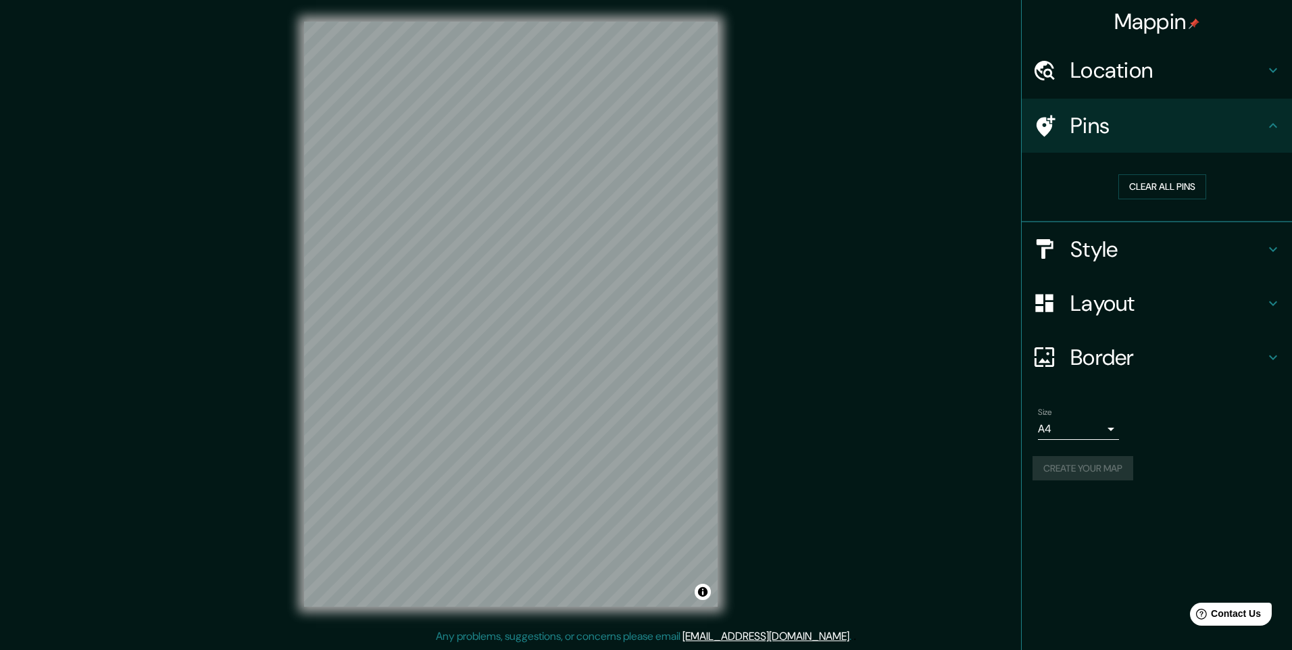
click at [1147, 83] on h4 "Location" at bounding box center [1167, 70] width 195 height 27
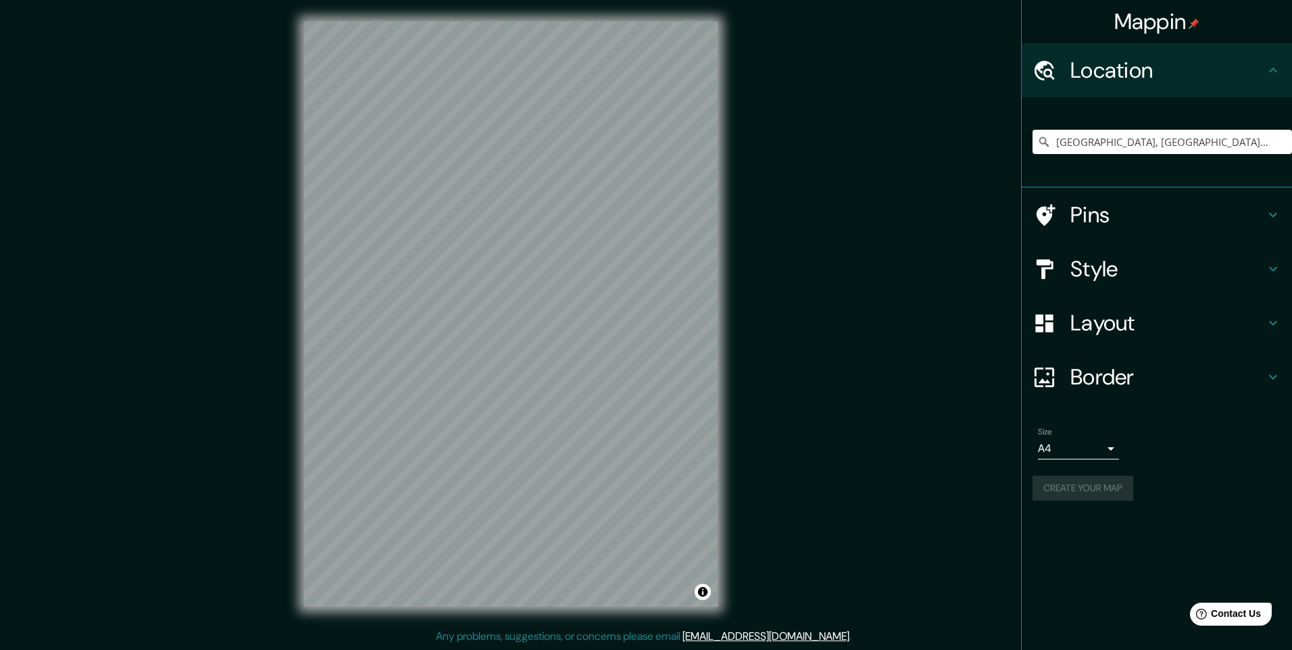
click at [1150, 380] on h4 "Border" at bounding box center [1167, 377] width 195 height 27
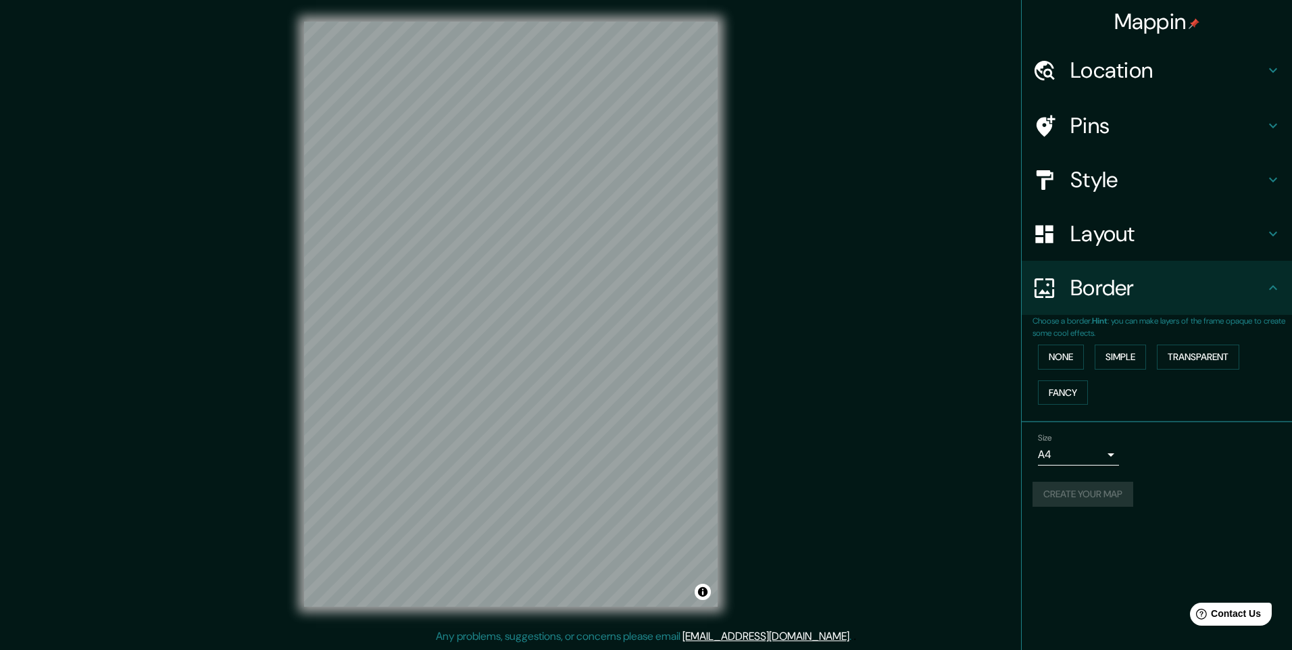
click at [1047, 491] on div "Create your map" at bounding box center [1156, 494] width 249 height 25
click at [1113, 503] on button "Create your map" at bounding box center [1082, 494] width 101 height 25
click at [1100, 118] on h4 "Pins" at bounding box center [1167, 125] width 195 height 27
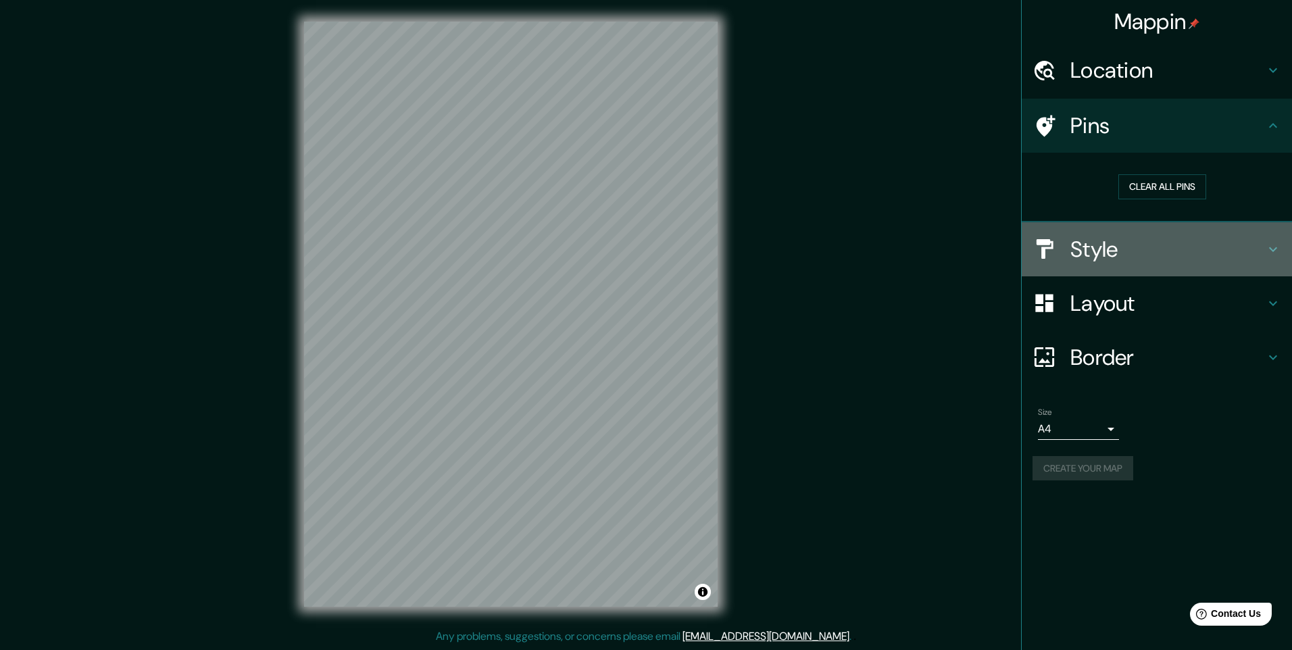
click at [1107, 253] on h4 "Style" at bounding box center [1167, 249] width 195 height 27
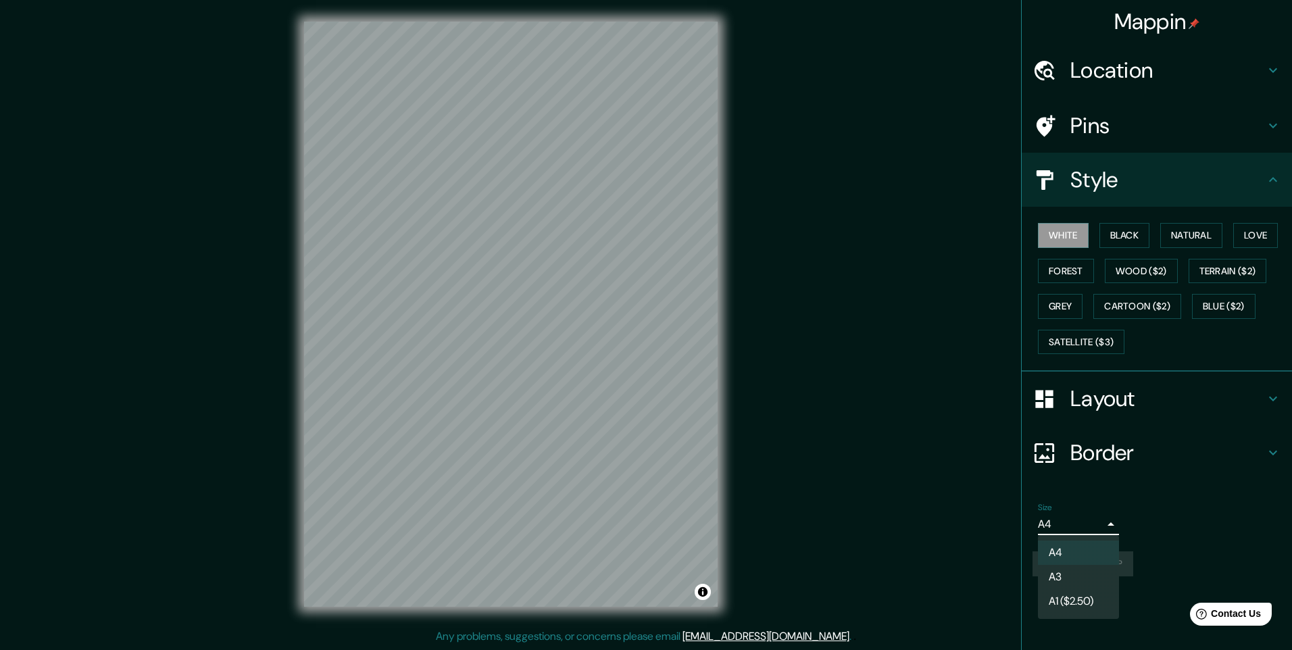
click at [1084, 529] on body "Mappin Location [GEOGRAPHIC_DATA], [GEOGRAPHIC_DATA][PERSON_NAME], [GEOGRAPHIC_…" at bounding box center [646, 325] width 1292 height 650
click at [1082, 546] on li "A4" at bounding box center [1078, 553] width 81 height 24
click at [1174, 89] on div "Location" at bounding box center [1157, 70] width 270 height 54
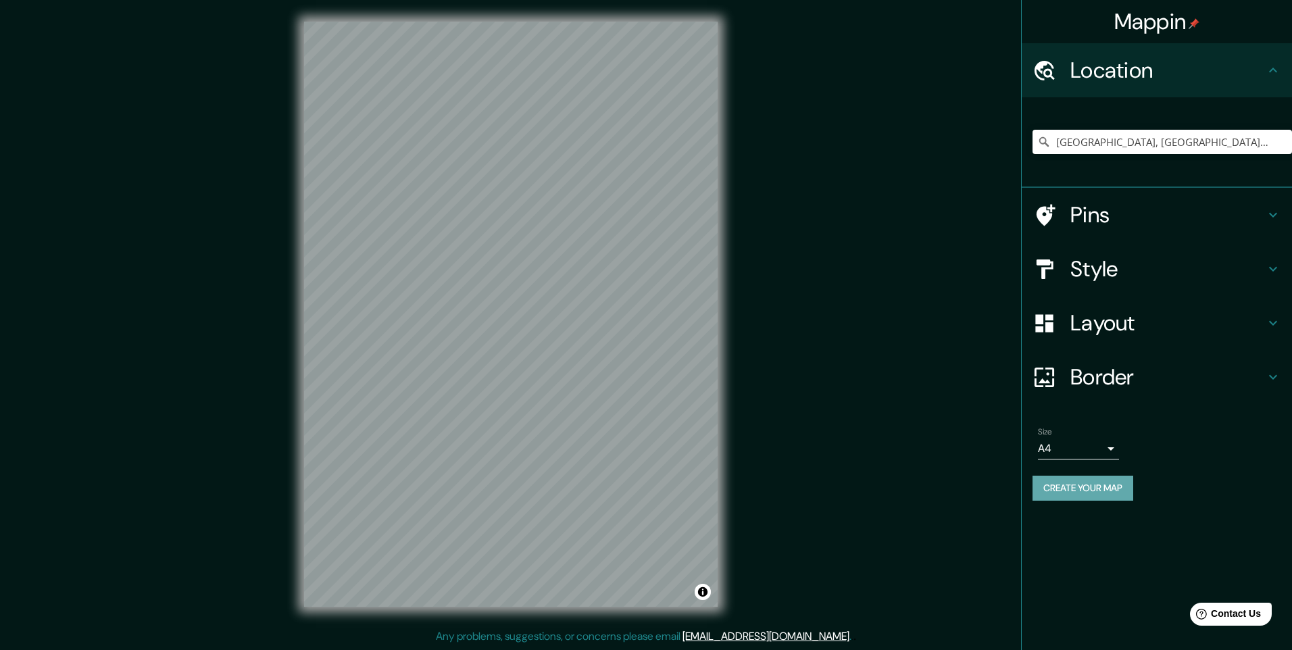
click at [1088, 490] on button "Create your map" at bounding box center [1082, 488] width 101 height 25
click at [1121, 378] on h4 "Border" at bounding box center [1167, 377] width 195 height 27
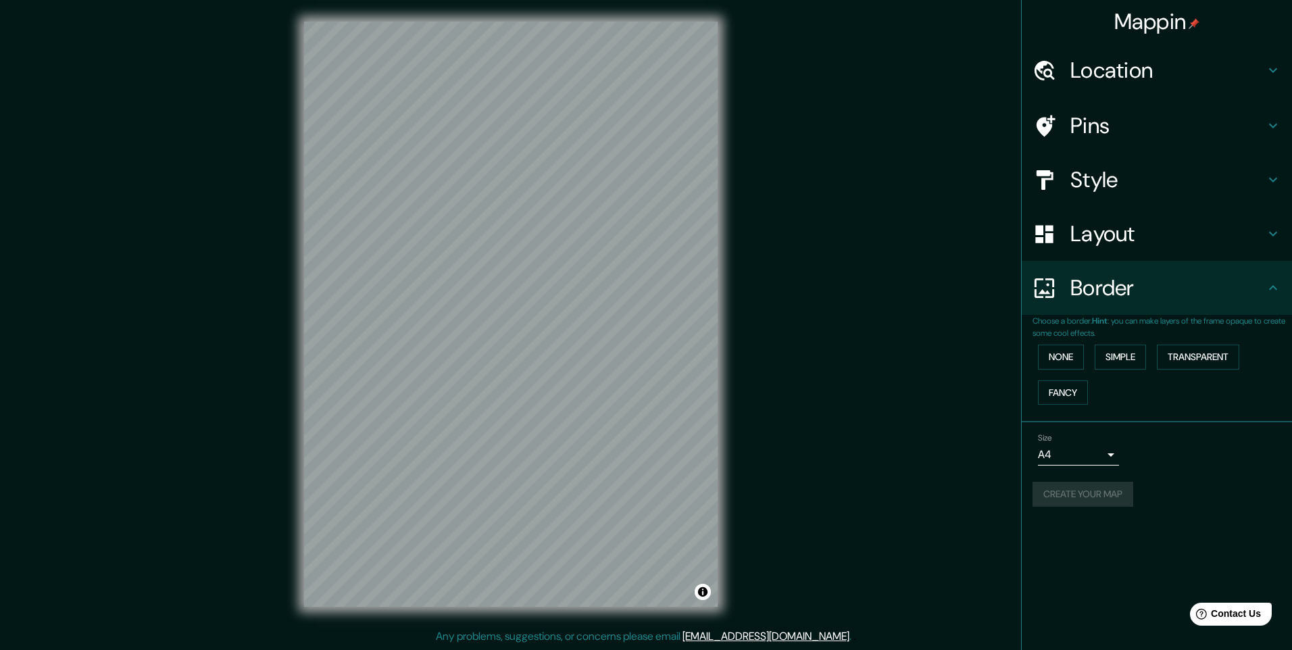
click at [1103, 488] on div "Create your map" at bounding box center [1156, 494] width 249 height 25
click at [1111, 486] on div "Create your map" at bounding box center [1156, 494] width 249 height 25
click at [1105, 464] on body "Mappin Location [GEOGRAPHIC_DATA], [GEOGRAPHIC_DATA][PERSON_NAME], [GEOGRAPHIC_…" at bounding box center [646, 325] width 1292 height 650
click at [1099, 482] on li "A4" at bounding box center [1078, 483] width 81 height 24
click at [1095, 489] on button "Create your map" at bounding box center [1082, 494] width 101 height 25
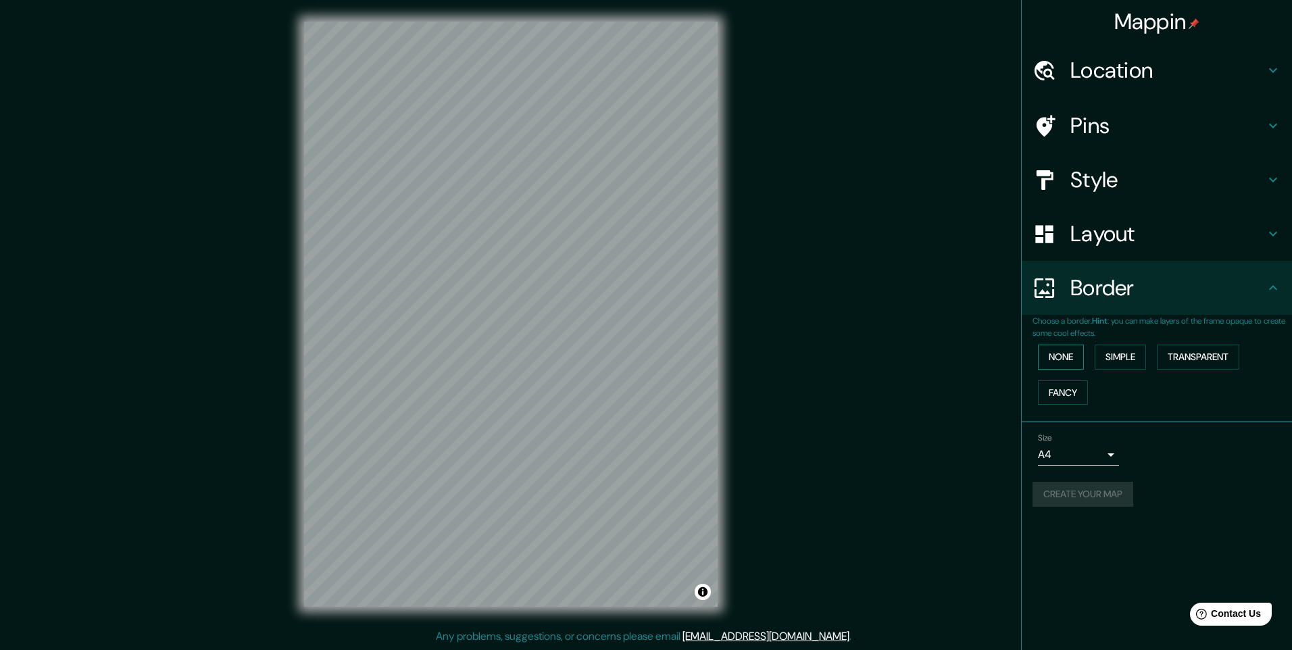
click at [1076, 361] on button "None" at bounding box center [1061, 357] width 46 height 25
click at [1100, 486] on div "Create your map" at bounding box center [1156, 494] width 249 height 25
click at [1097, 450] on body "Mappin Location [GEOGRAPHIC_DATA], [GEOGRAPHIC_DATA][PERSON_NAME], [GEOGRAPHIC_…" at bounding box center [646, 325] width 1292 height 650
click at [1097, 478] on li "A4" at bounding box center [1078, 483] width 81 height 24
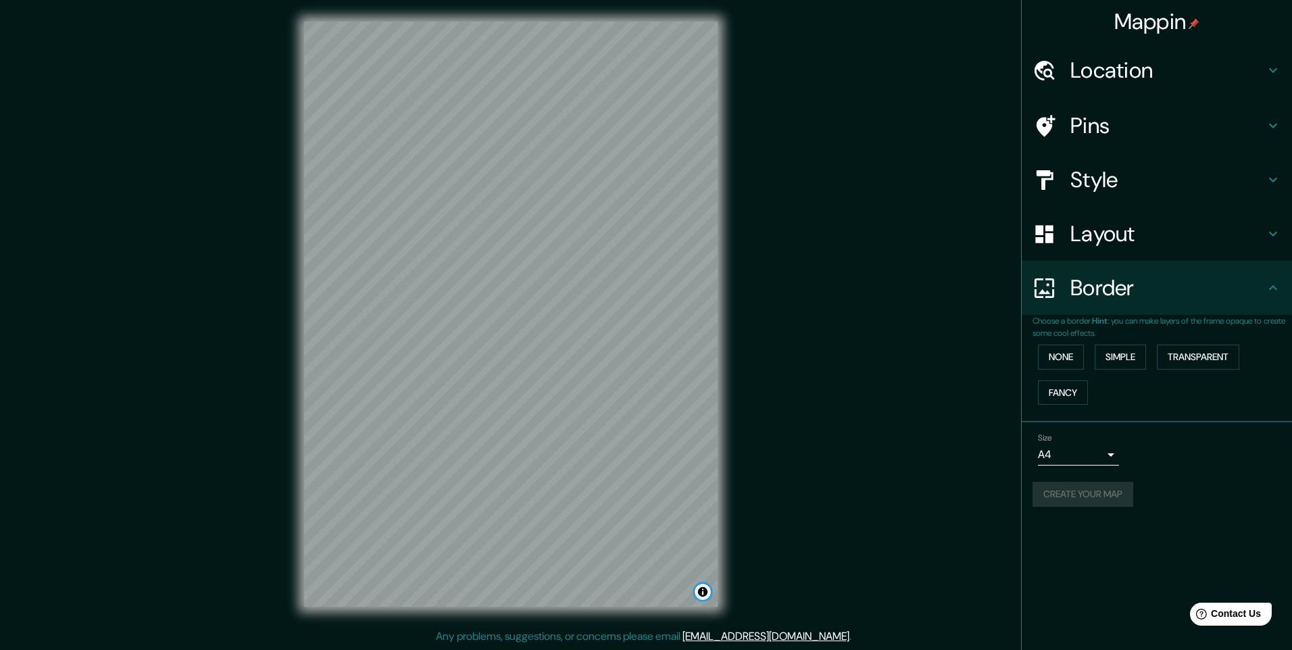
click at [709, 595] on button "Toggle attribution" at bounding box center [703, 592] width 16 height 16
click at [1107, 499] on button "Create your map" at bounding box center [1082, 494] width 101 height 25
click at [1161, 23] on h4 "Mappin" at bounding box center [1157, 21] width 86 height 27
click at [1055, 495] on button "Create your map" at bounding box center [1082, 494] width 101 height 25
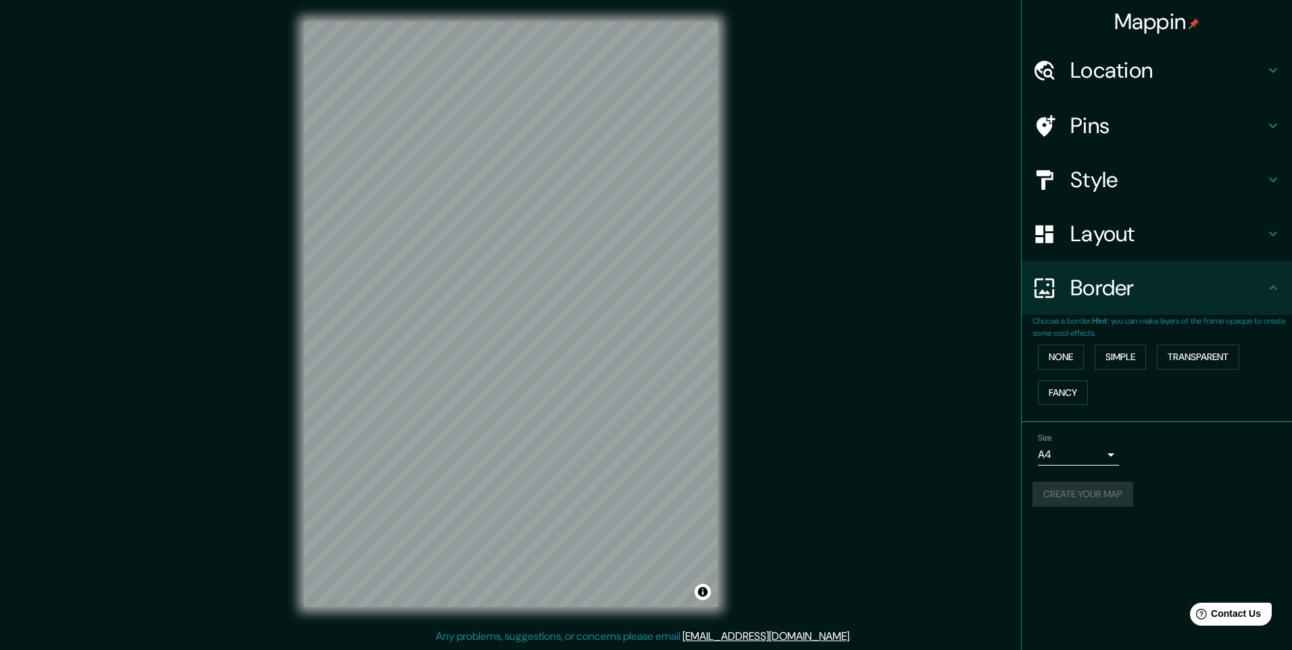
click at [1080, 495] on div "Create your map" at bounding box center [1156, 494] width 249 height 25
click at [1069, 482] on div "Create your map" at bounding box center [1156, 494] width 249 height 25
click at [1066, 467] on div "Size A4 single" at bounding box center [1156, 449] width 249 height 43
click at [1065, 459] on body "Mappin Location Pins Style Layout Border Choose a border. Hint : you can make l…" at bounding box center [646, 325] width 1292 height 650
click at [1065, 477] on li "A4" at bounding box center [1078, 483] width 81 height 24
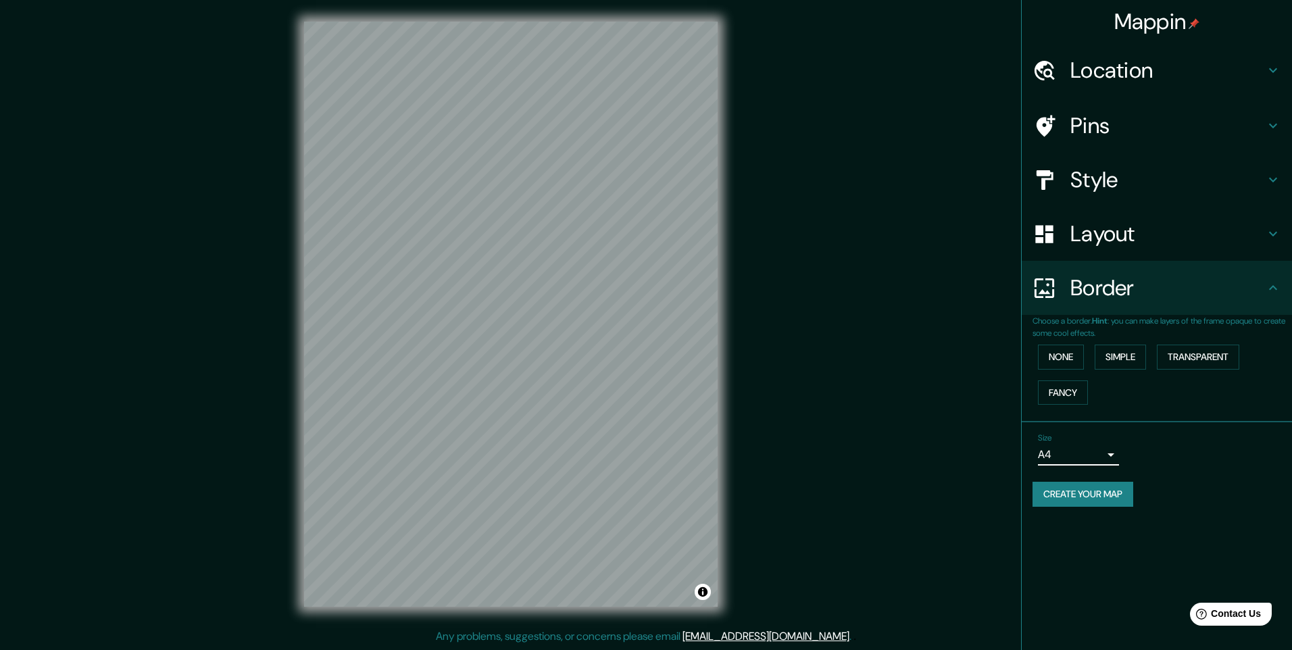
click at [1067, 488] on button "Create your map" at bounding box center [1082, 494] width 101 height 25
click at [1047, 345] on button "None" at bounding box center [1061, 357] width 46 height 25
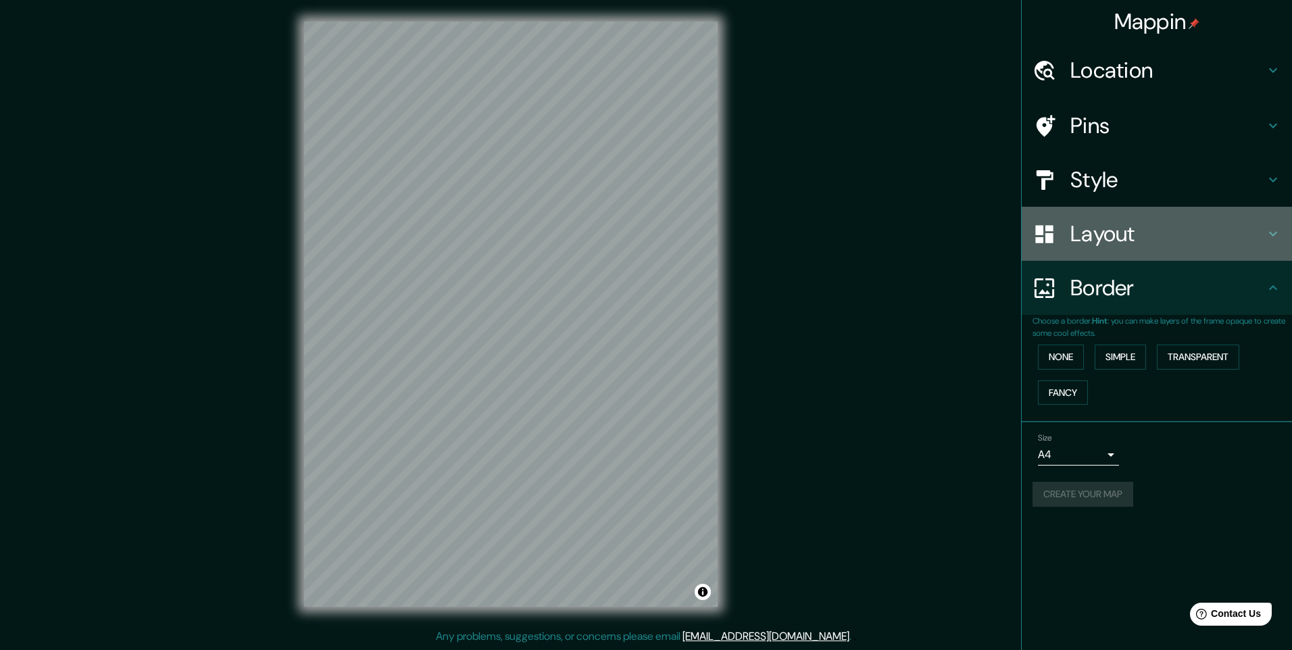
click at [1097, 255] on div "Layout" at bounding box center [1157, 234] width 270 height 54
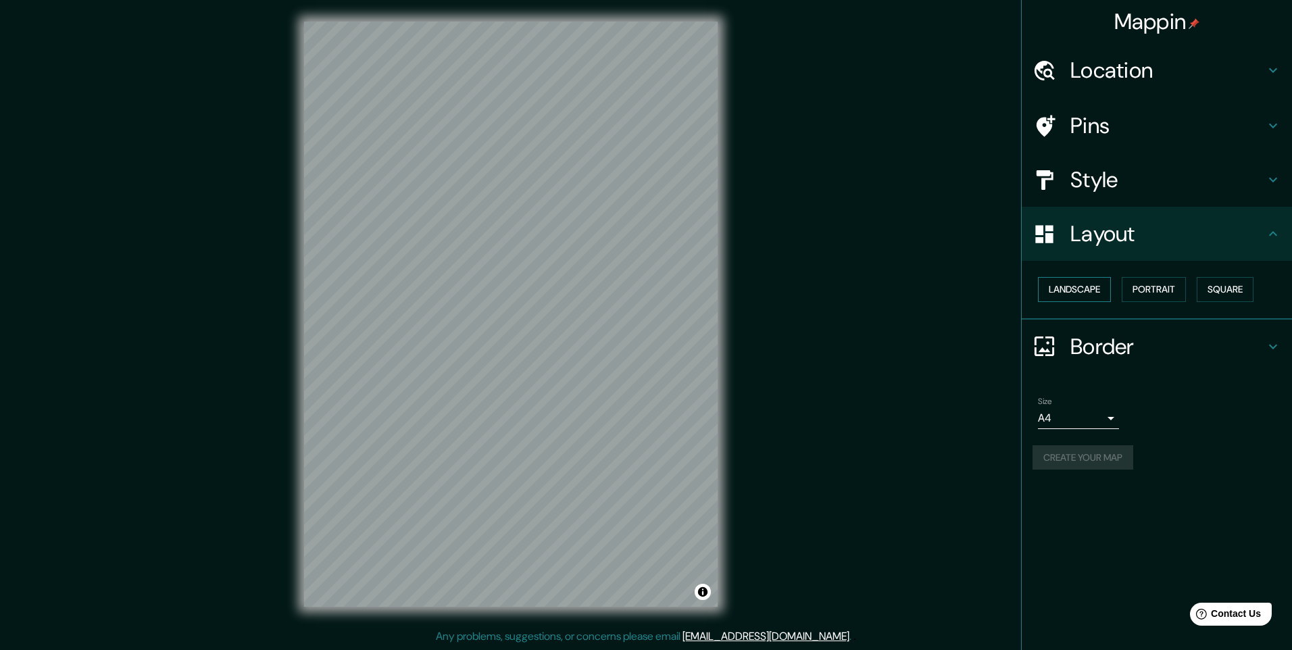
click at [1091, 280] on button "Landscape" at bounding box center [1074, 289] width 73 height 25
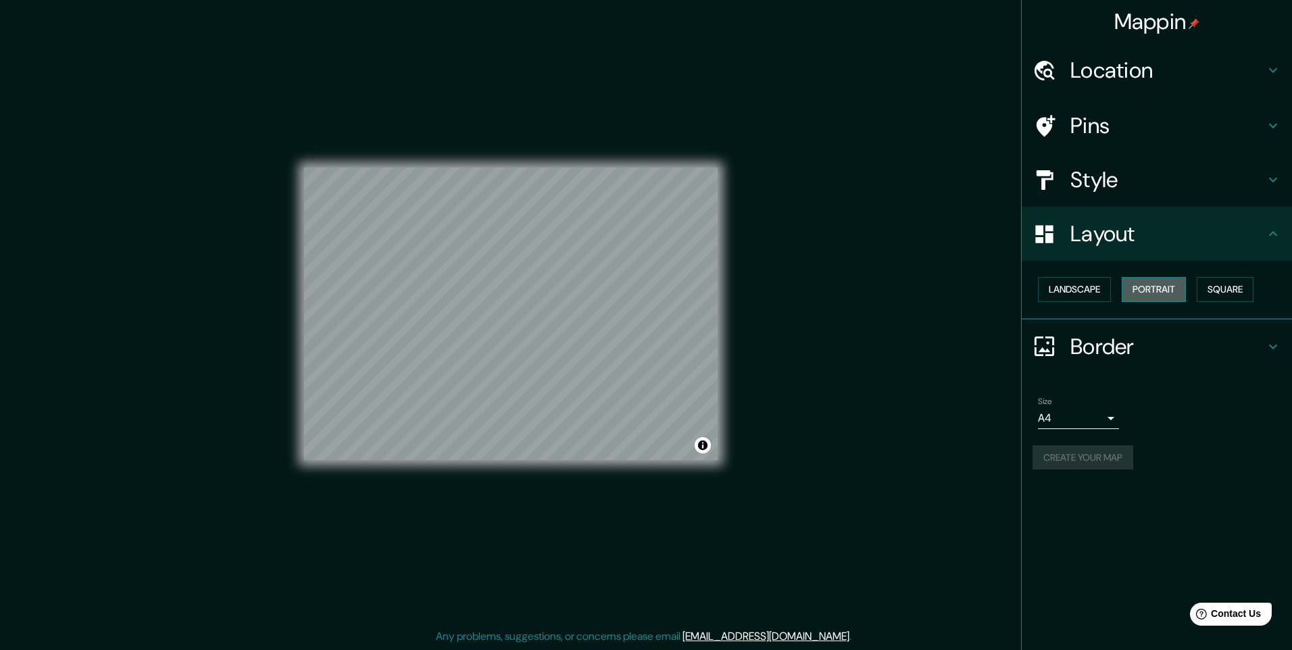
click at [1140, 289] on button "Portrait" at bounding box center [1154, 289] width 64 height 25
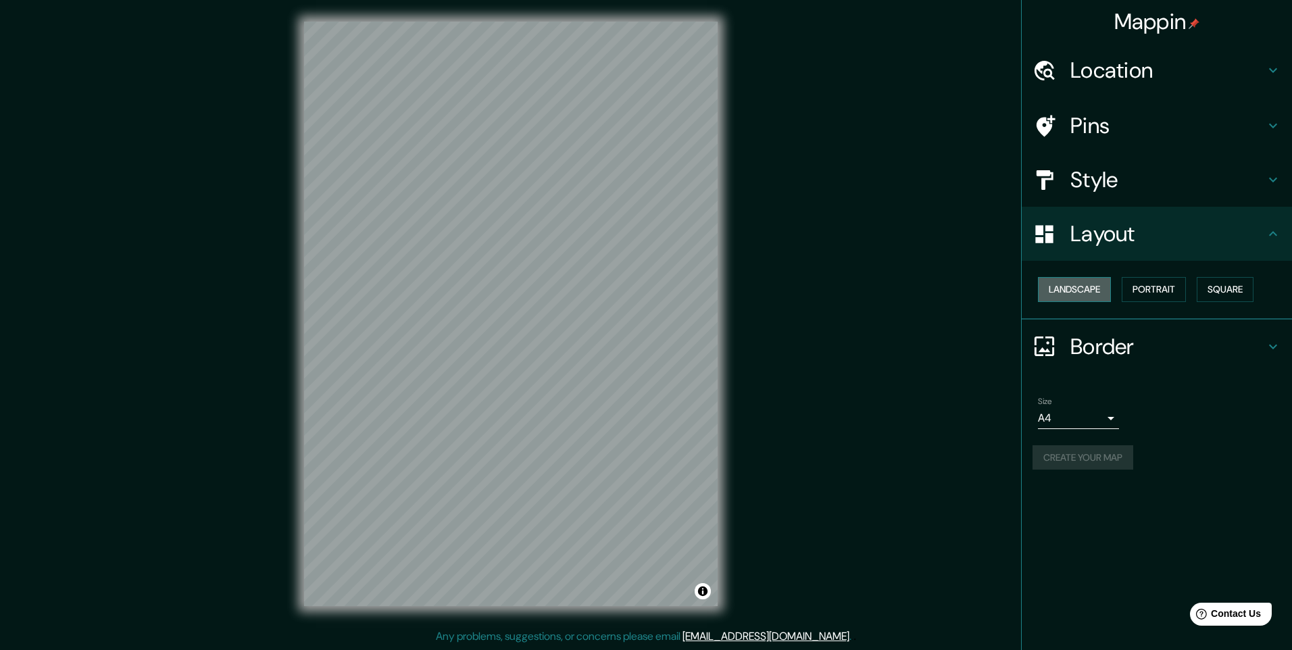
click at [1100, 291] on button "Landscape" at bounding box center [1074, 289] width 73 height 25
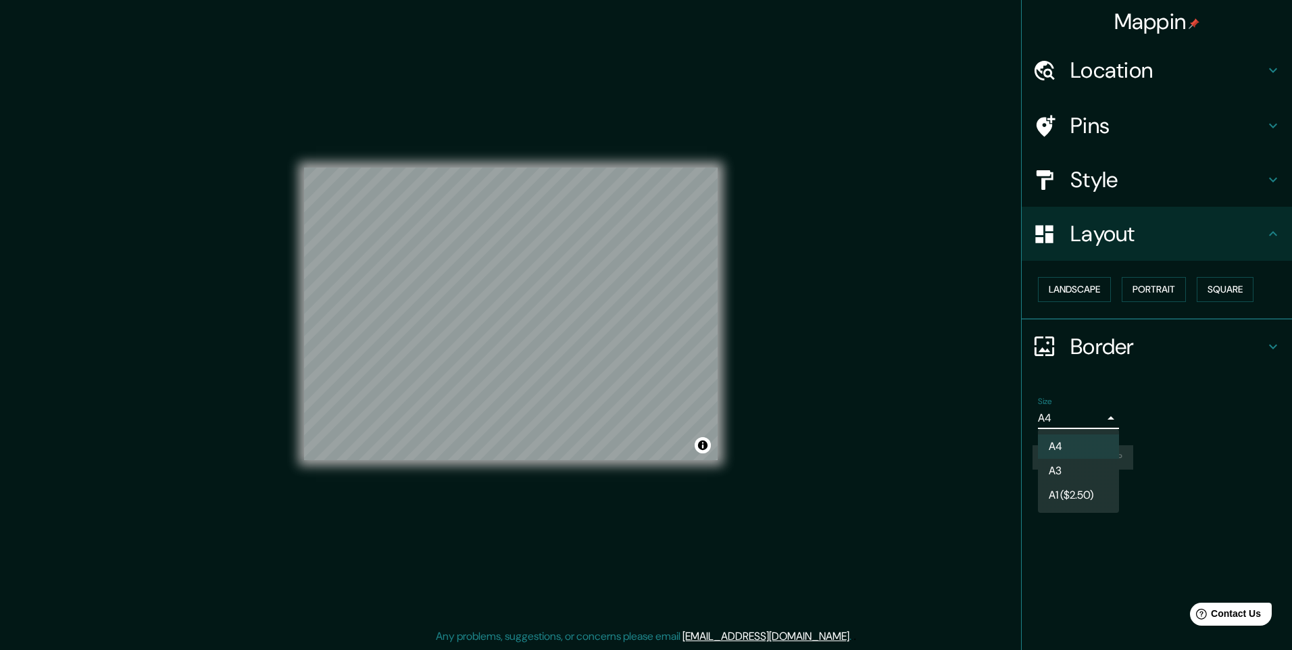
click at [1094, 414] on body "Mappin Location Pins Style Layout Landscape Portrait Square Border Choose a bor…" at bounding box center [646, 325] width 1292 height 650
click at [1086, 420] on div at bounding box center [646, 325] width 1292 height 650
click at [1091, 454] on button "Create your map" at bounding box center [1082, 457] width 101 height 25
click at [1099, 291] on button "Landscape" at bounding box center [1074, 289] width 73 height 25
click at [1103, 407] on body "Mappin Location Pins Style Layout Landscape Portrait Square Border Choose a bor…" at bounding box center [646, 325] width 1292 height 650
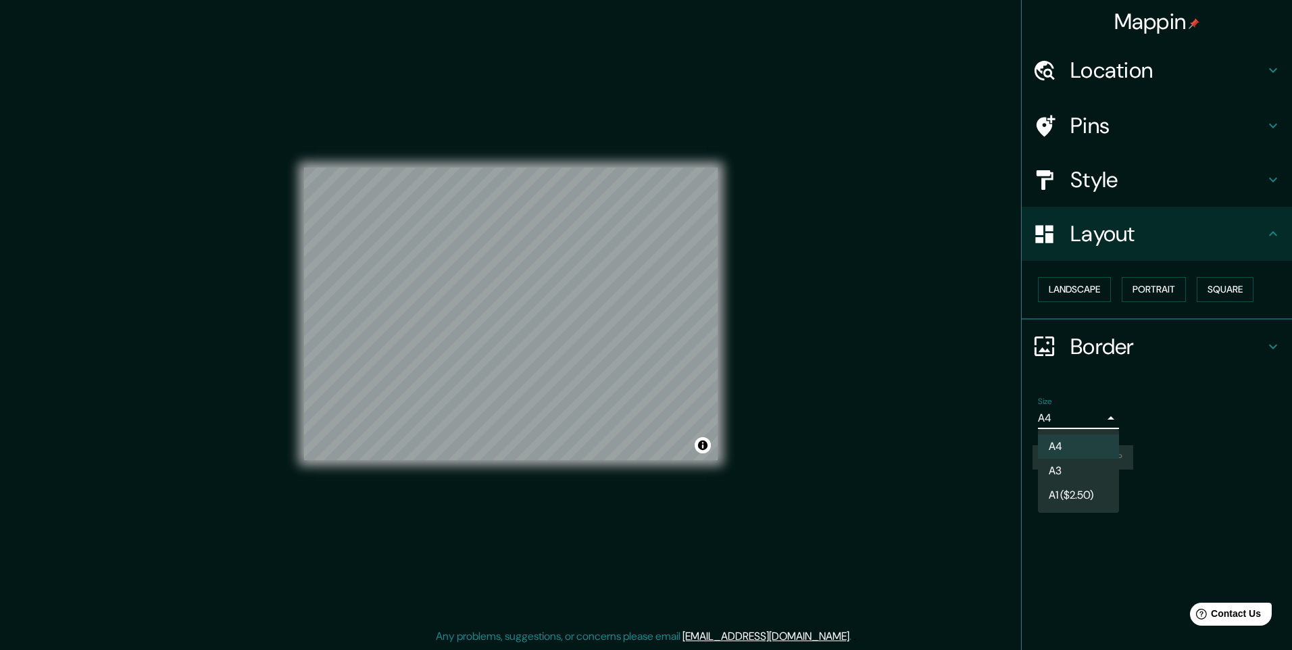
click at [1088, 409] on div at bounding box center [646, 325] width 1292 height 650
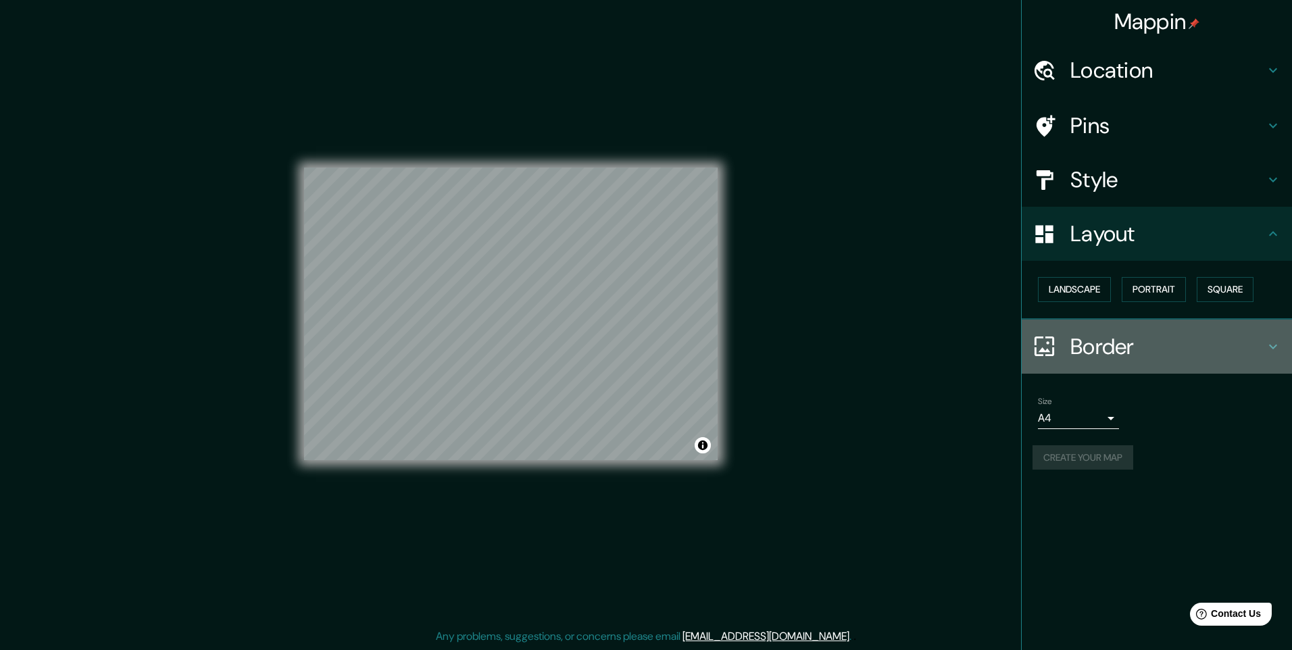
click at [1105, 361] on div "Border" at bounding box center [1157, 347] width 270 height 54
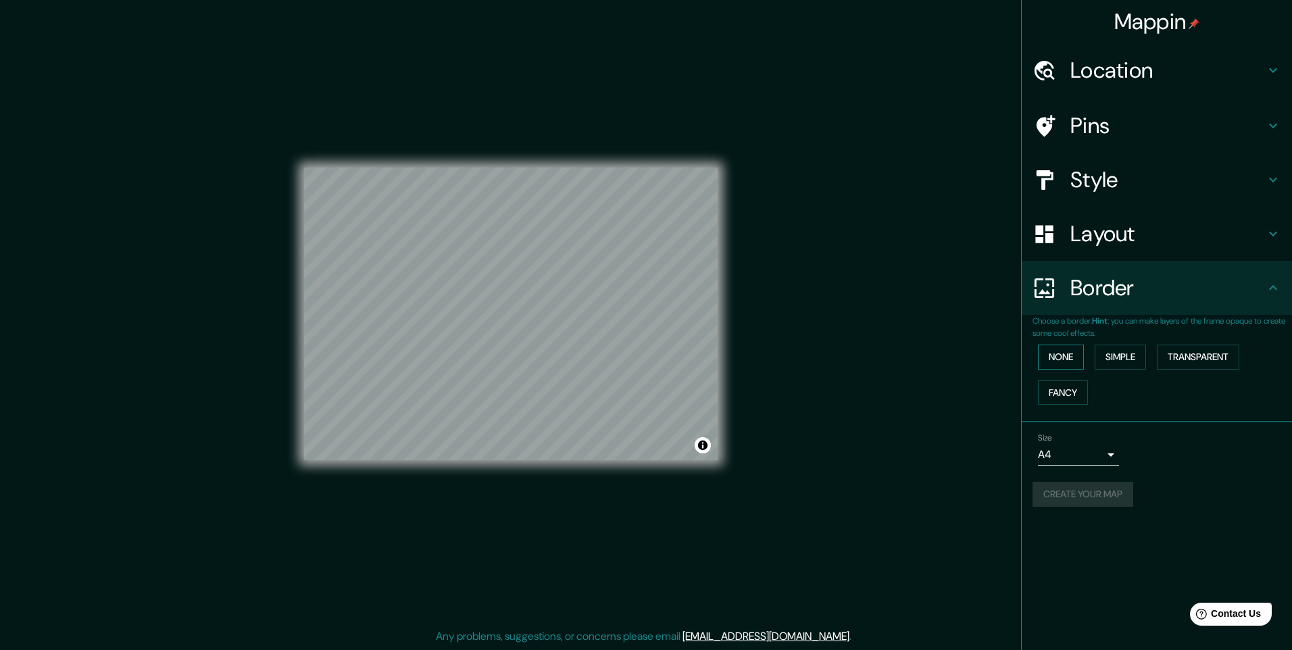
click at [1077, 358] on button "None" at bounding box center [1061, 357] width 46 height 25
click at [1105, 257] on div "Layout" at bounding box center [1157, 234] width 270 height 54
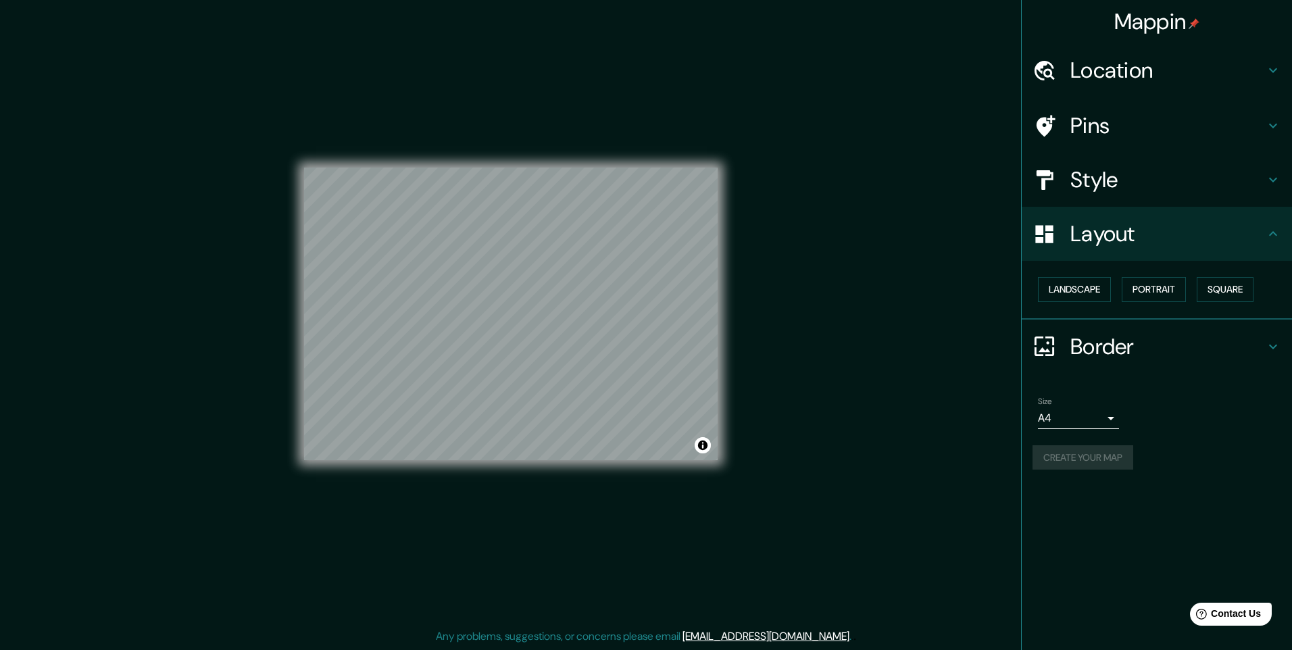
click at [1092, 178] on h4 "Style" at bounding box center [1167, 179] width 195 height 27
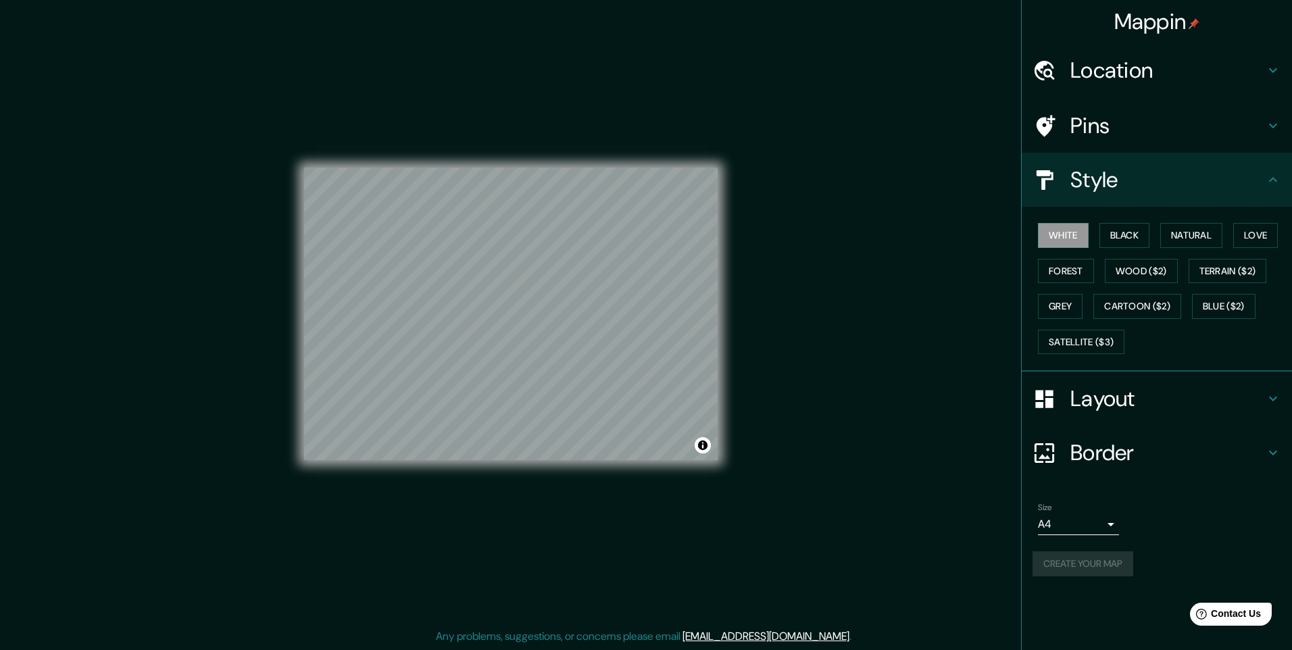
click at [1100, 146] on div "Pins" at bounding box center [1157, 126] width 270 height 54
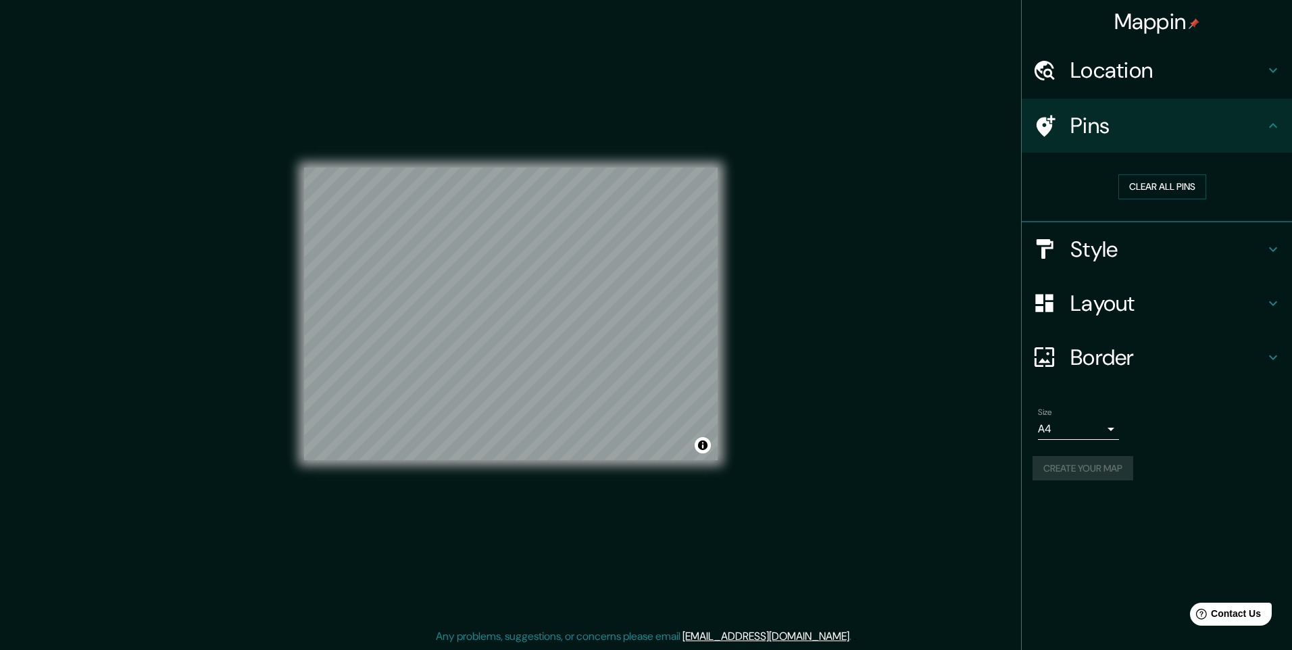
click at [1097, 82] on h4 "Location" at bounding box center [1167, 70] width 195 height 27
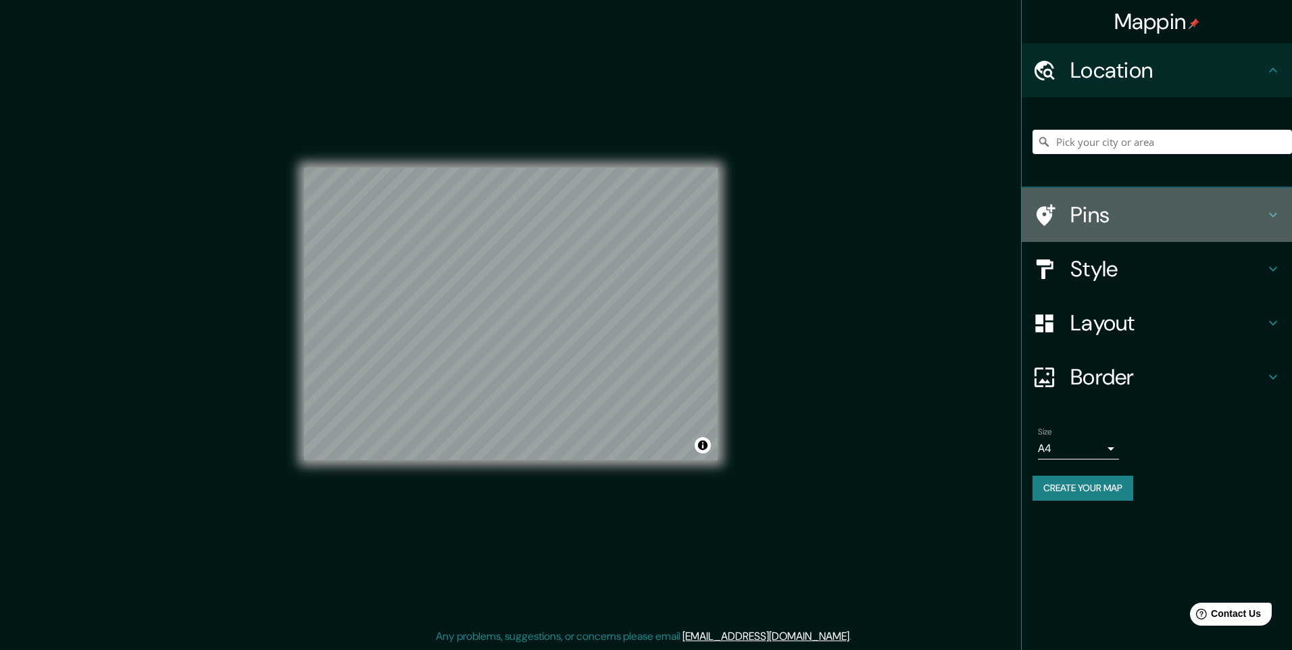
click at [1103, 211] on h4 "Pins" at bounding box center [1167, 214] width 195 height 27
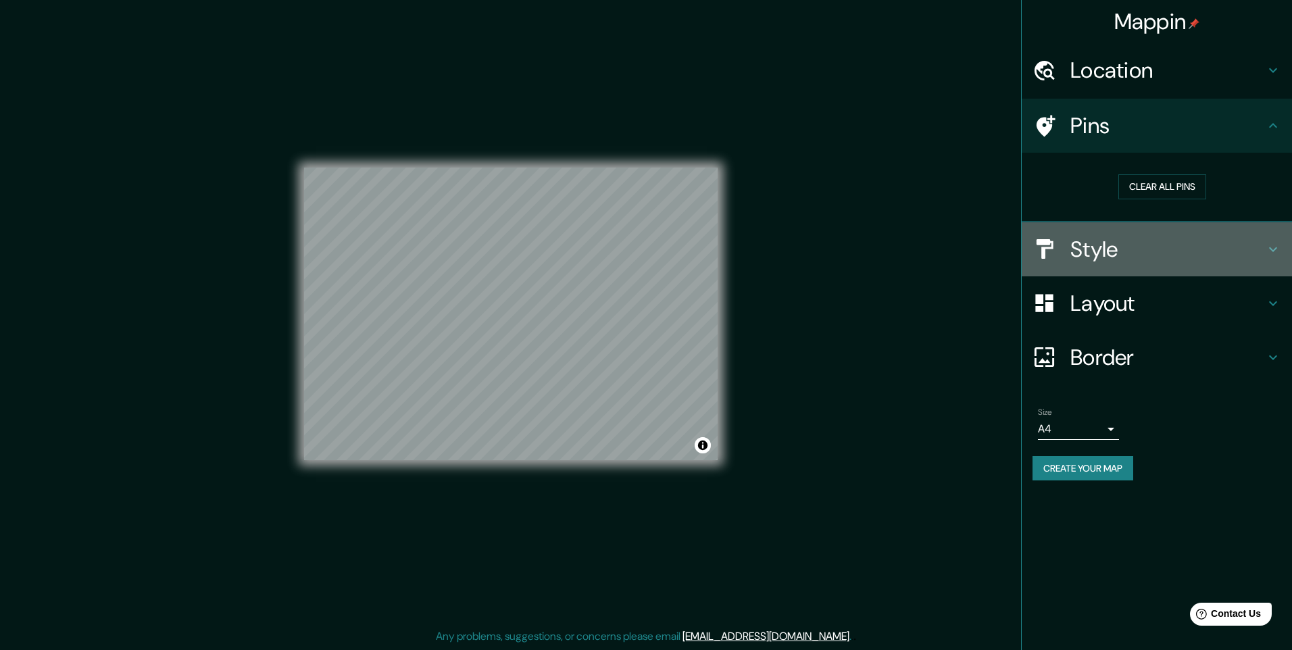
click at [1095, 242] on h4 "Style" at bounding box center [1167, 249] width 195 height 27
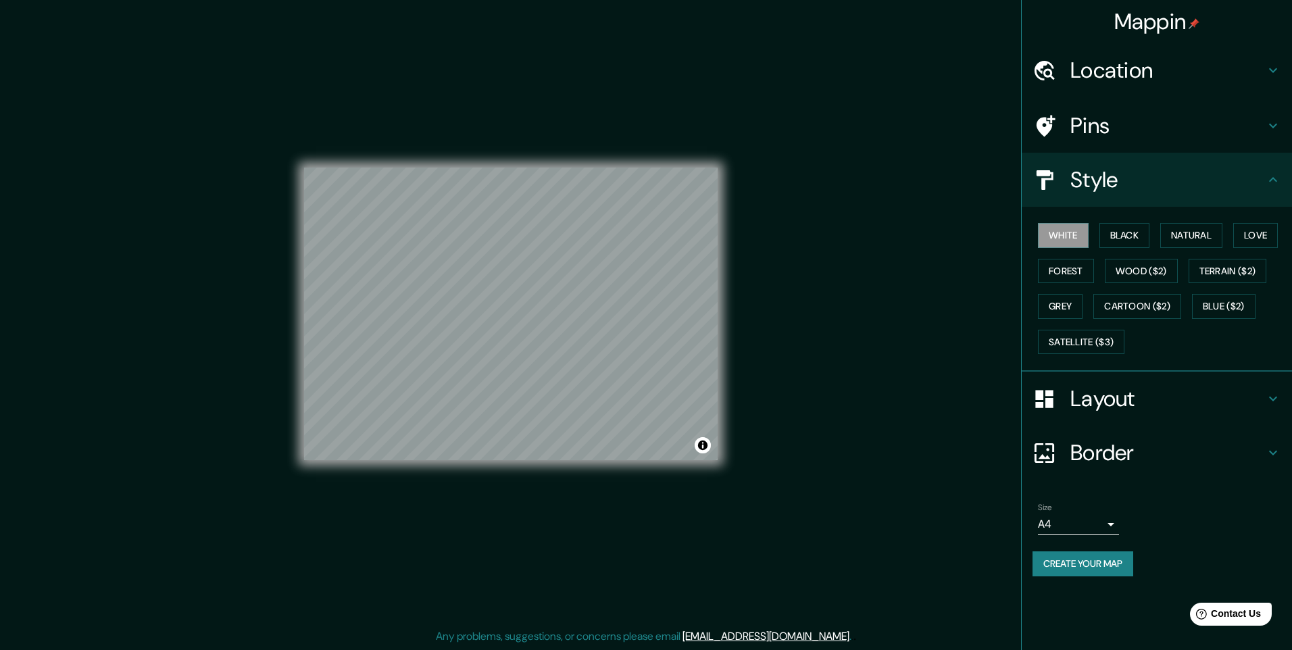
click at [1109, 408] on h4 "Layout" at bounding box center [1167, 398] width 195 height 27
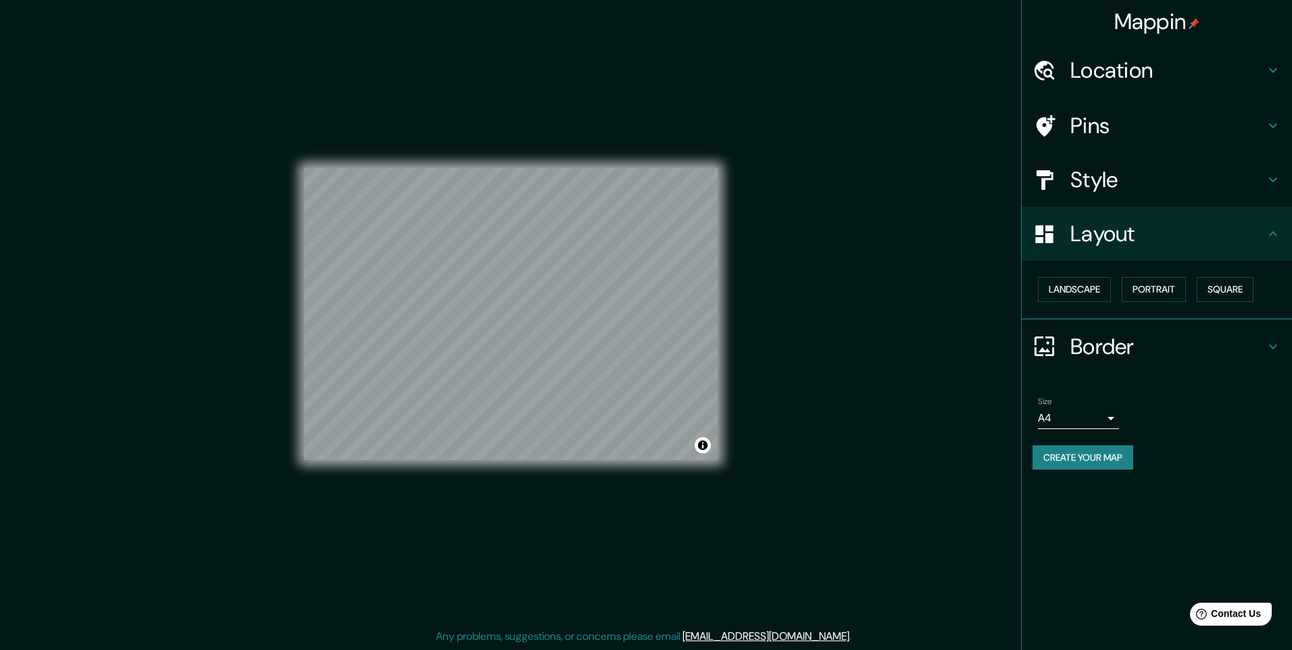
click at [1112, 352] on h4 "Border" at bounding box center [1167, 346] width 195 height 27
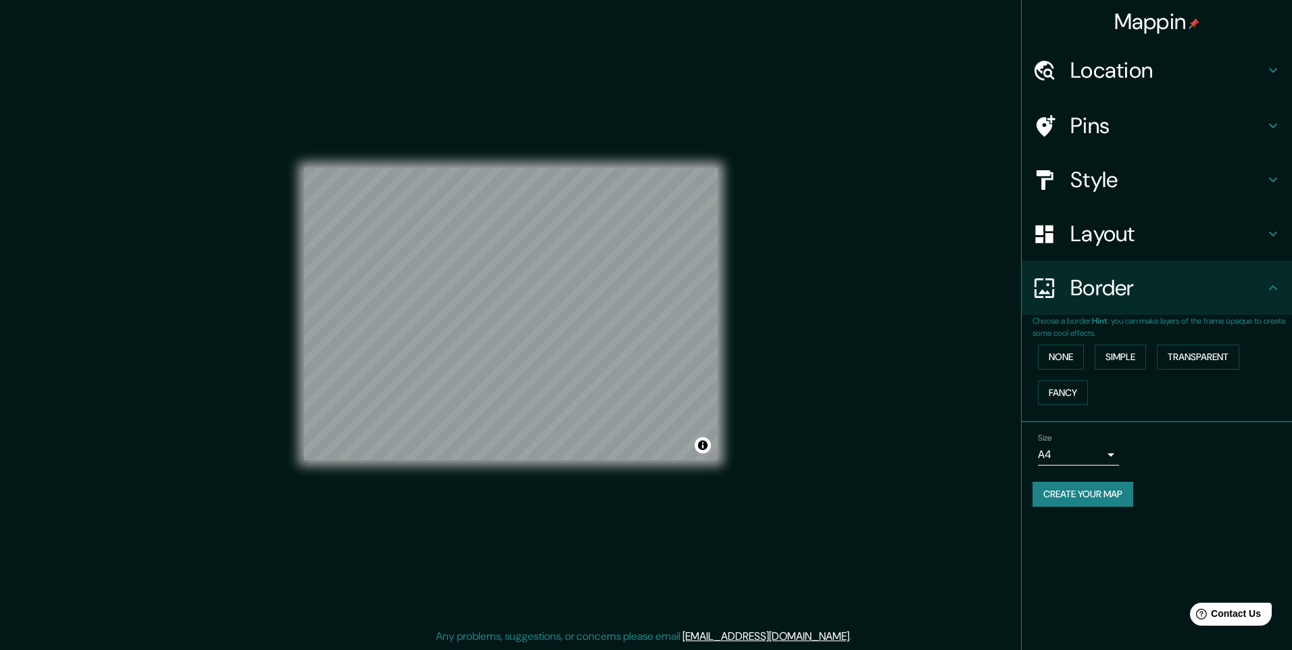
click at [1082, 443] on div "Size A4 single" at bounding box center [1078, 449] width 81 height 32
click at [1084, 453] on body "Mappin Location Pins Style Layout Border Choose a border. Hint : you can make l…" at bounding box center [646, 325] width 1292 height 650
click at [1082, 447] on div at bounding box center [646, 325] width 1292 height 650
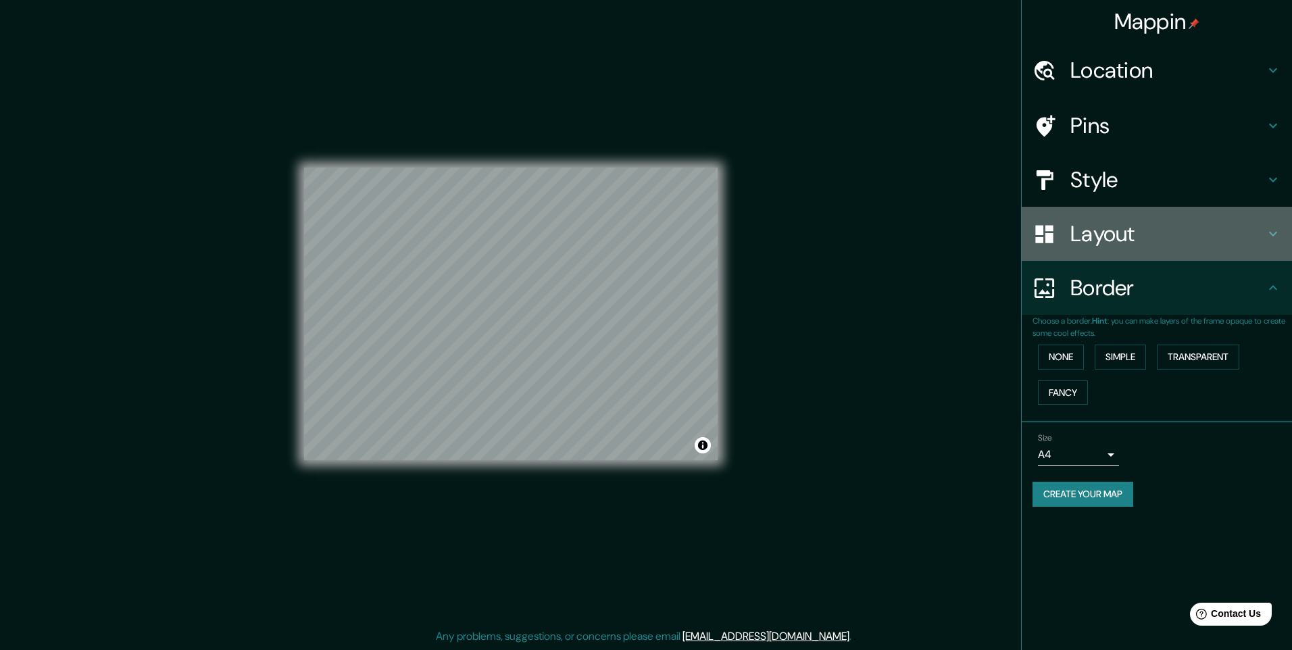
click at [1085, 255] on div "Layout" at bounding box center [1157, 234] width 270 height 54
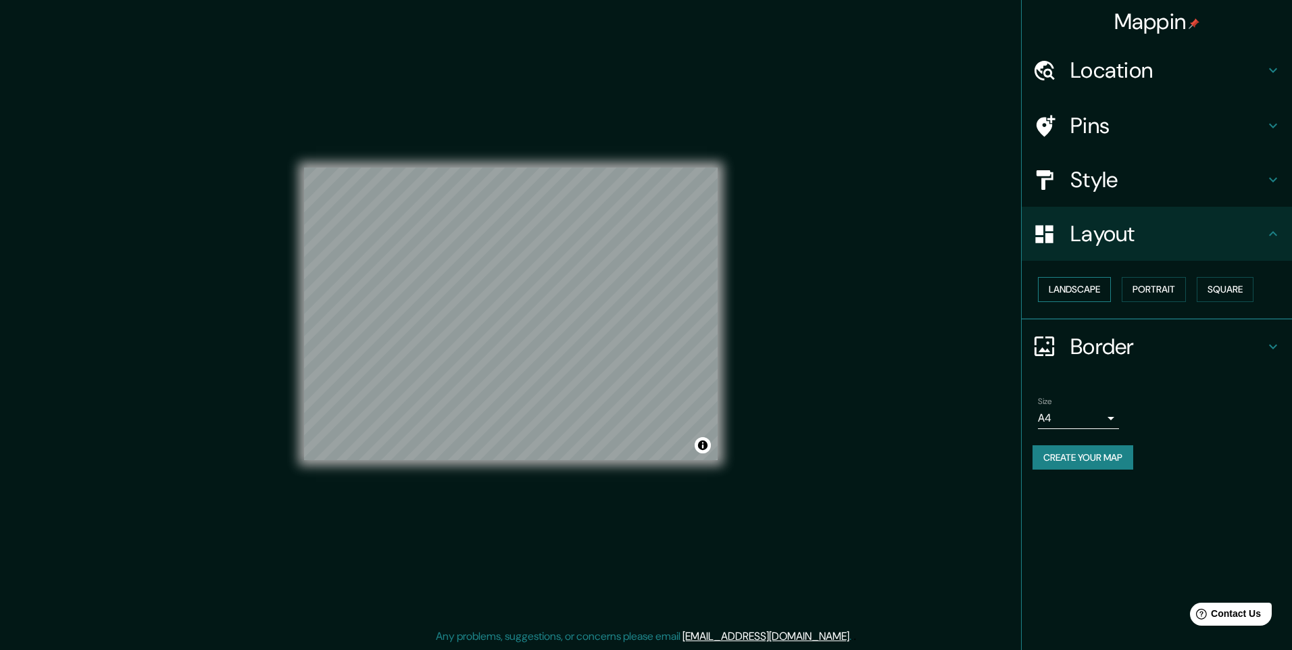
click at [1085, 280] on button "Landscape" at bounding box center [1074, 289] width 73 height 25
click at [1079, 183] on h4 "Style" at bounding box center [1167, 179] width 195 height 27
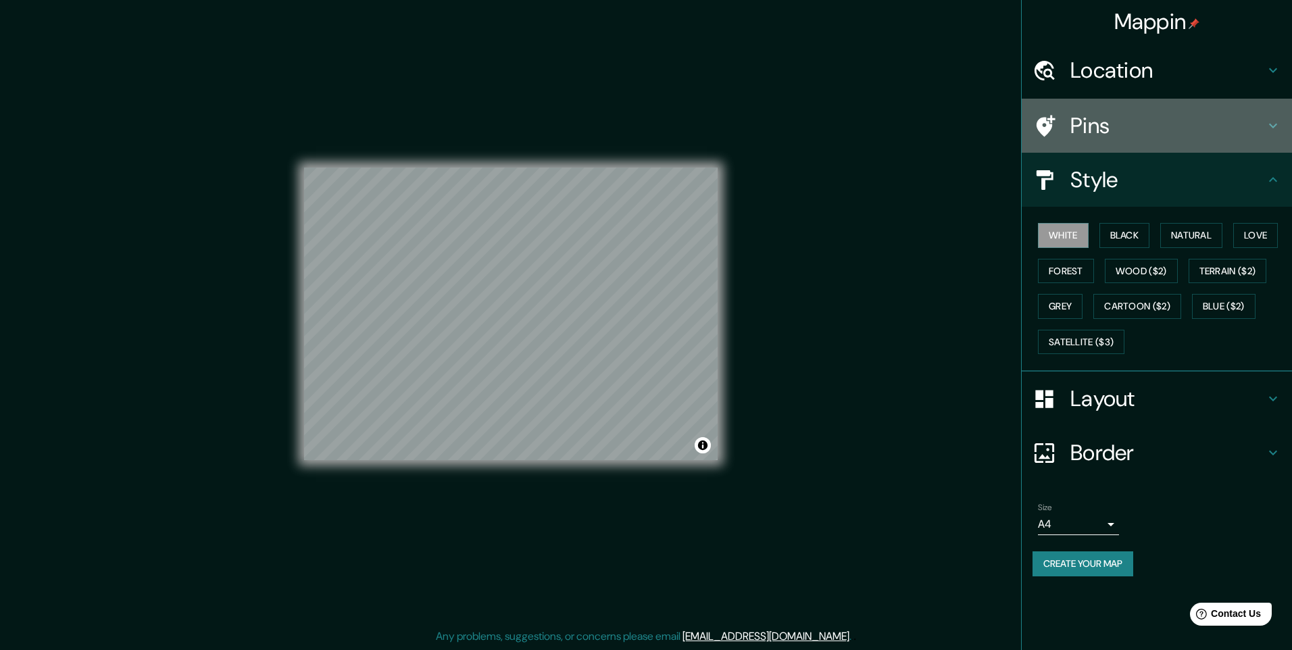
click at [1090, 132] on h4 "Pins" at bounding box center [1167, 125] width 195 height 27
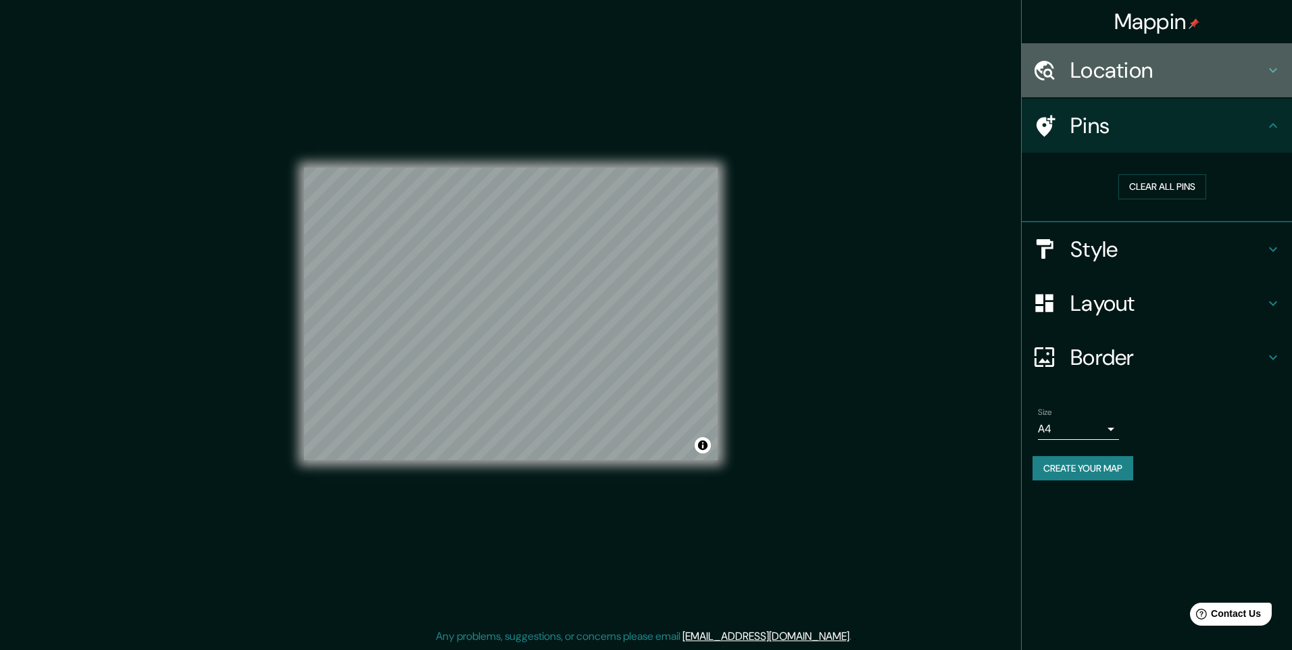
click at [1092, 70] on h4 "Location" at bounding box center [1167, 70] width 195 height 27
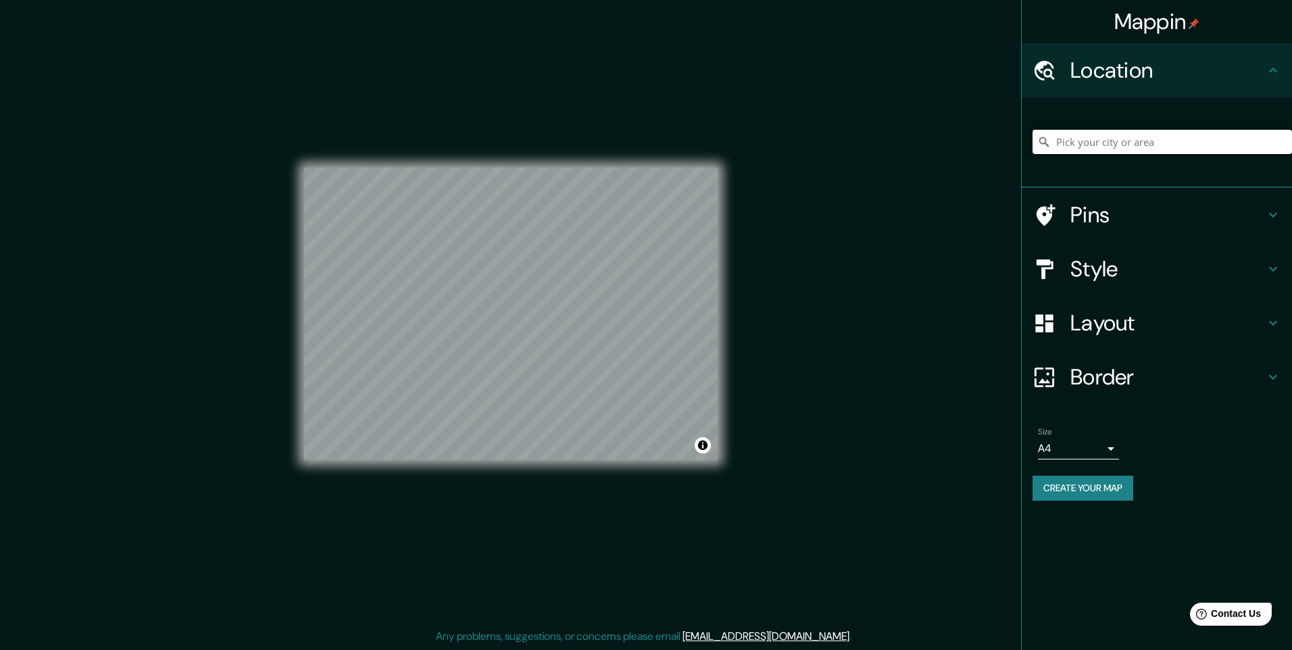
click at [1097, 145] on input "Pick your city or area" at bounding box center [1161, 142] width 259 height 24
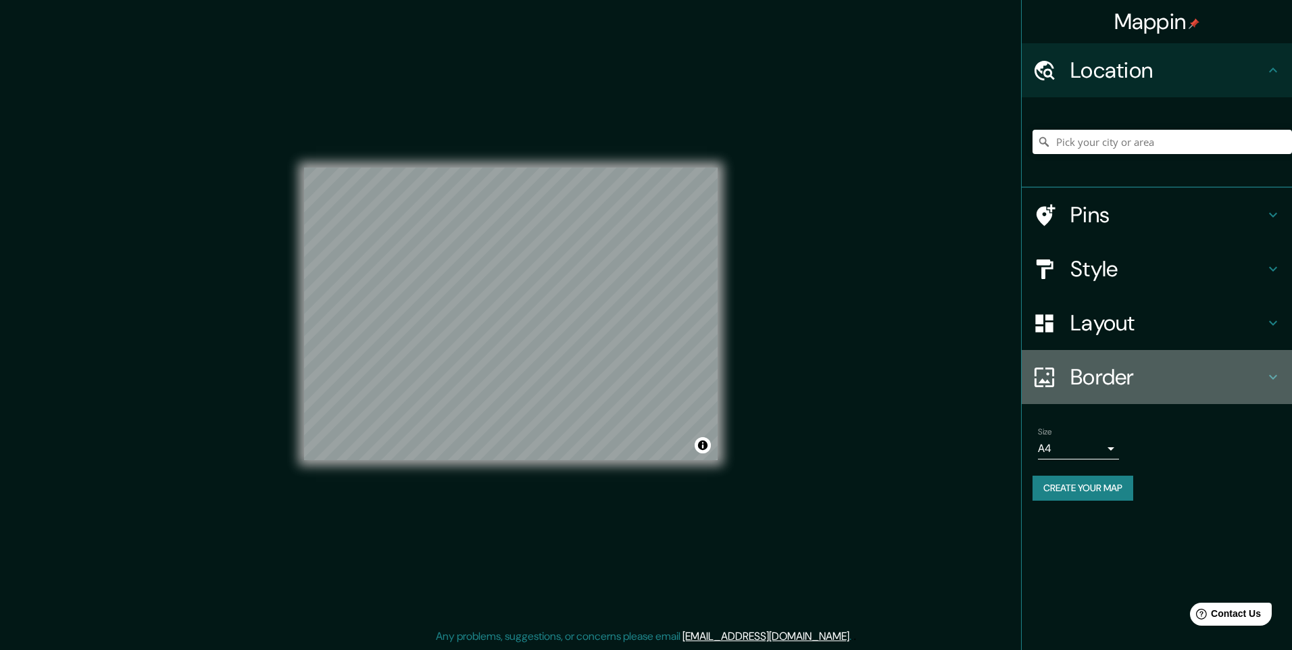
click at [1076, 370] on h4 "Border" at bounding box center [1167, 377] width 195 height 27
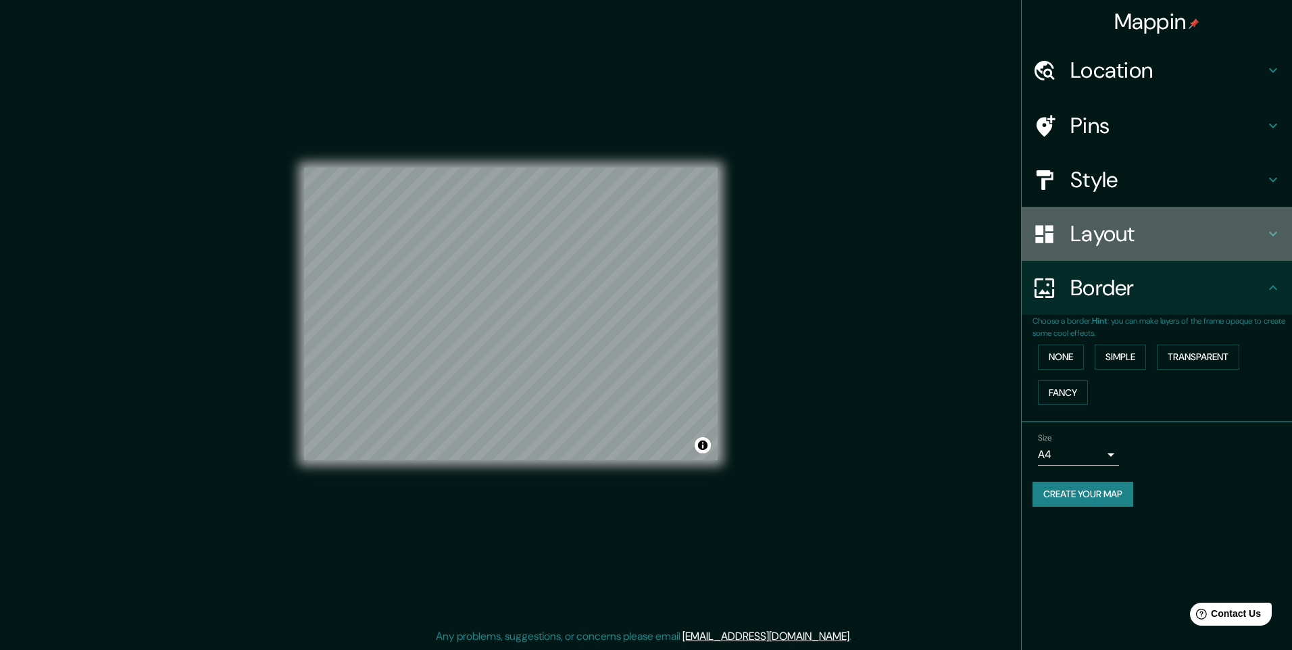
click at [1092, 248] on div "Layout" at bounding box center [1157, 234] width 270 height 54
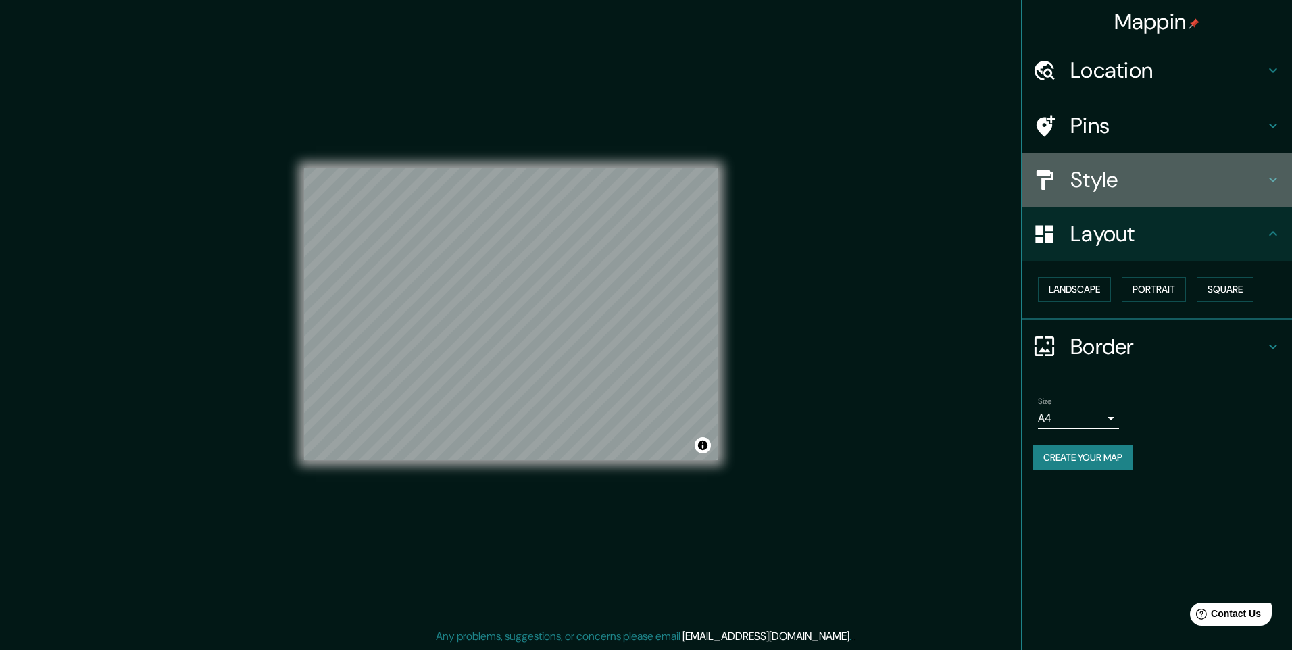
click at [1079, 206] on div "Style" at bounding box center [1157, 180] width 270 height 54
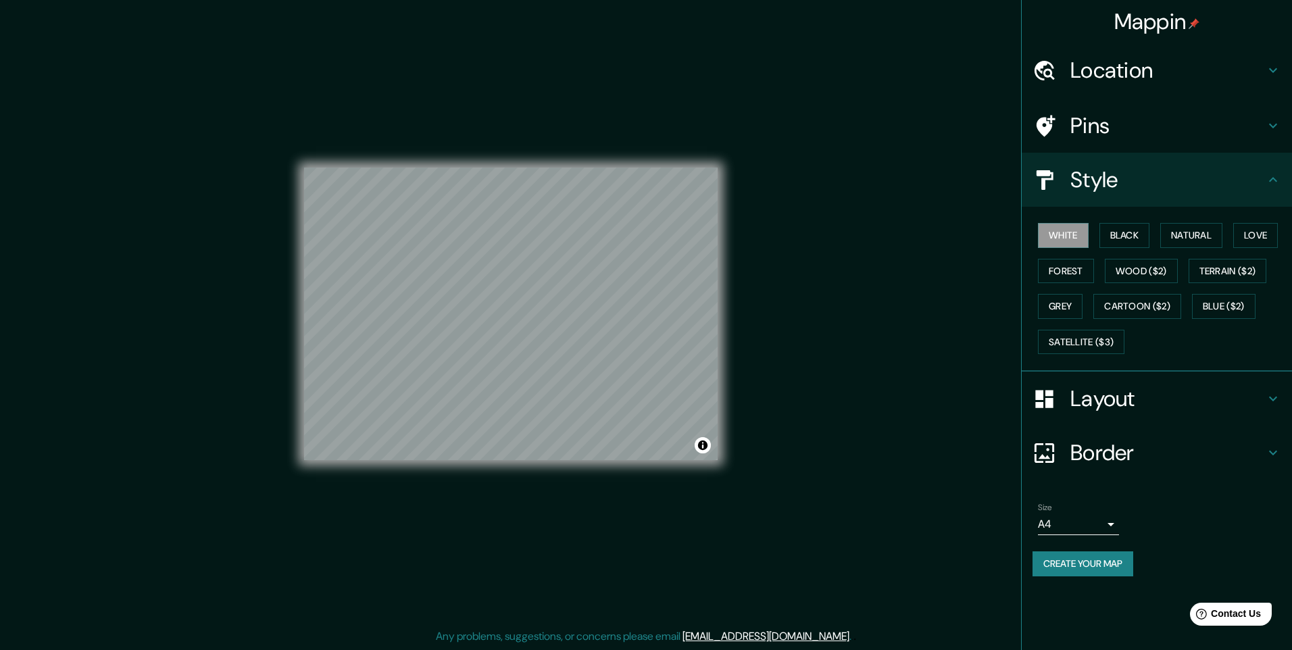
click at [1072, 153] on div "Style" at bounding box center [1157, 180] width 270 height 54
click at [1074, 135] on h4 "Pins" at bounding box center [1167, 125] width 195 height 27
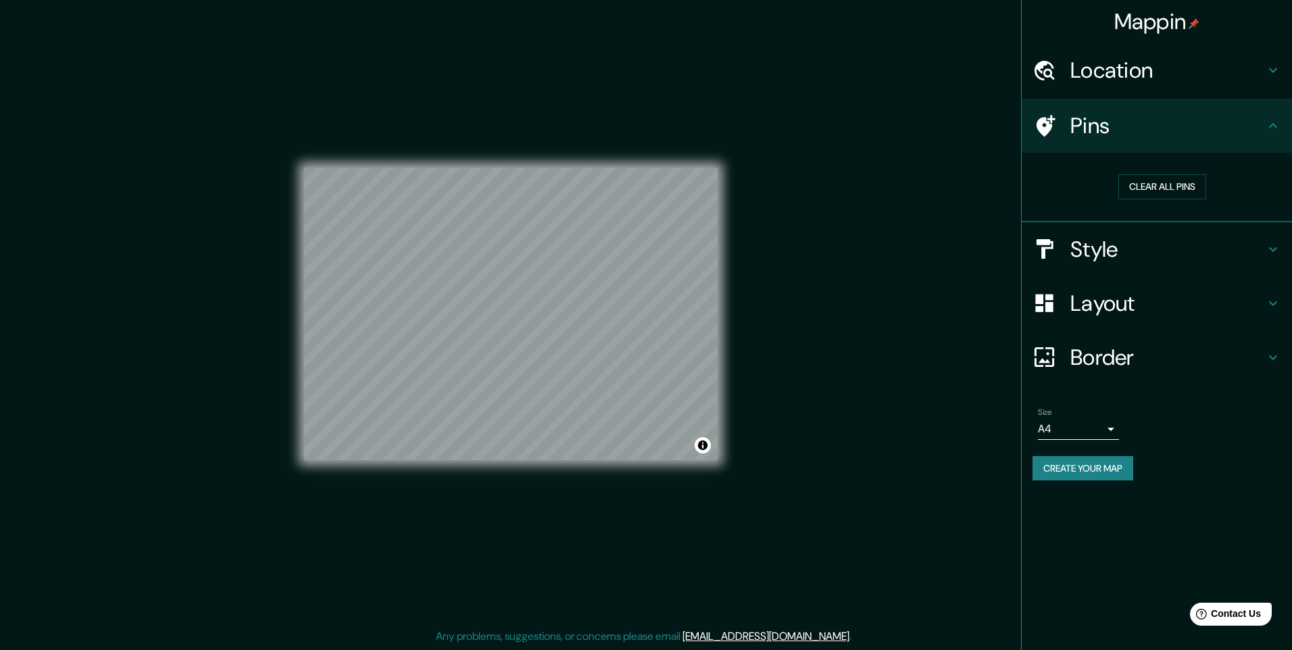
click at [1070, 357] on h4 "Border" at bounding box center [1167, 357] width 195 height 27
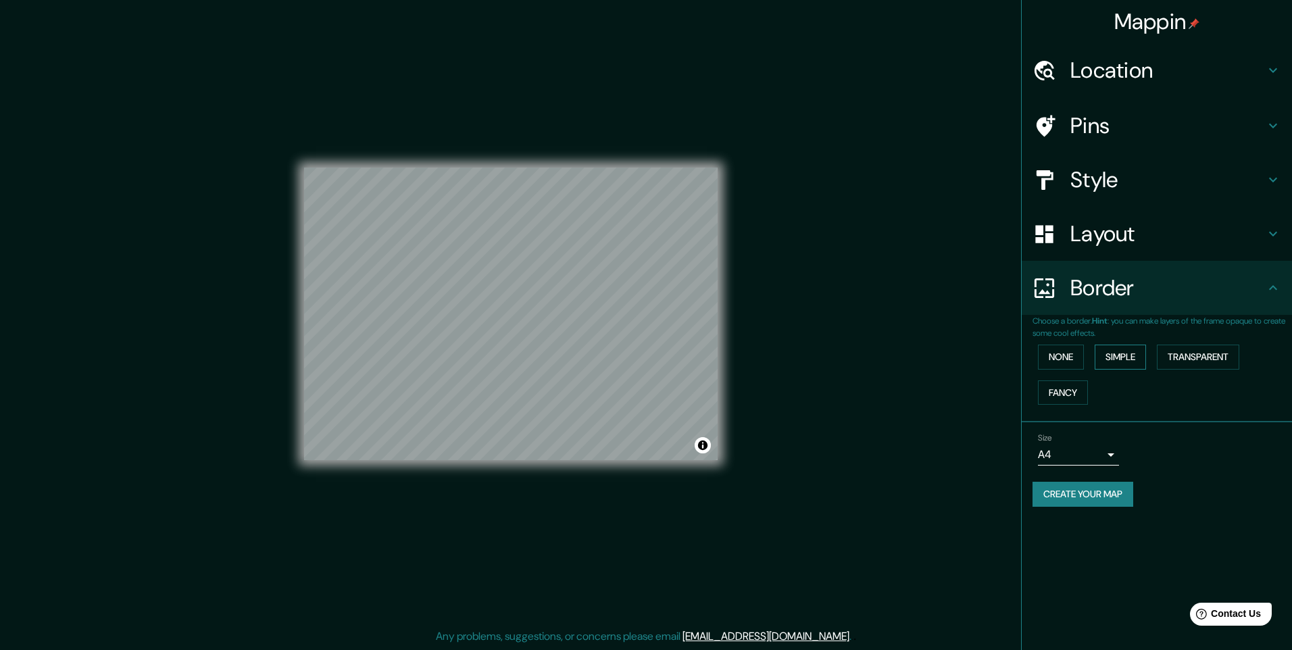
click at [1104, 365] on button "Simple" at bounding box center [1120, 357] width 51 height 25
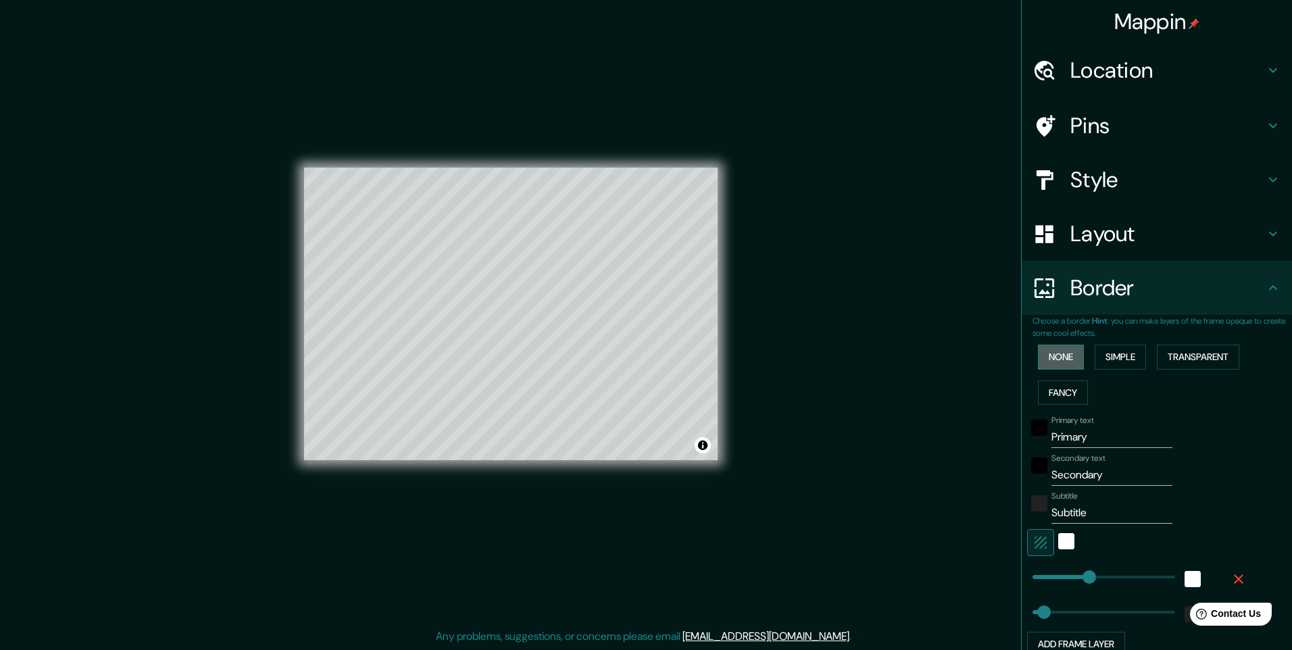
click at [1059, 359] on button "None" at bounding box center [1061, 357] width 46 height 25
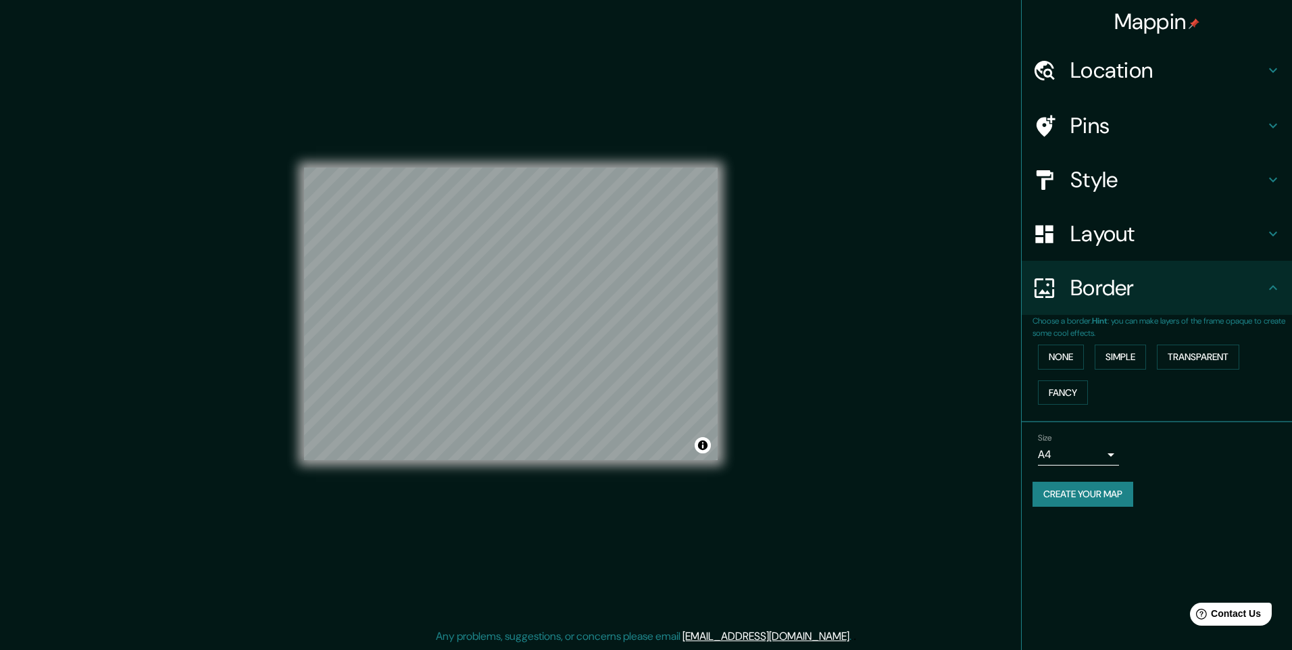
click at [1091, 266] on div "Border" at bounding box center [1157, 288] width 270 height 54
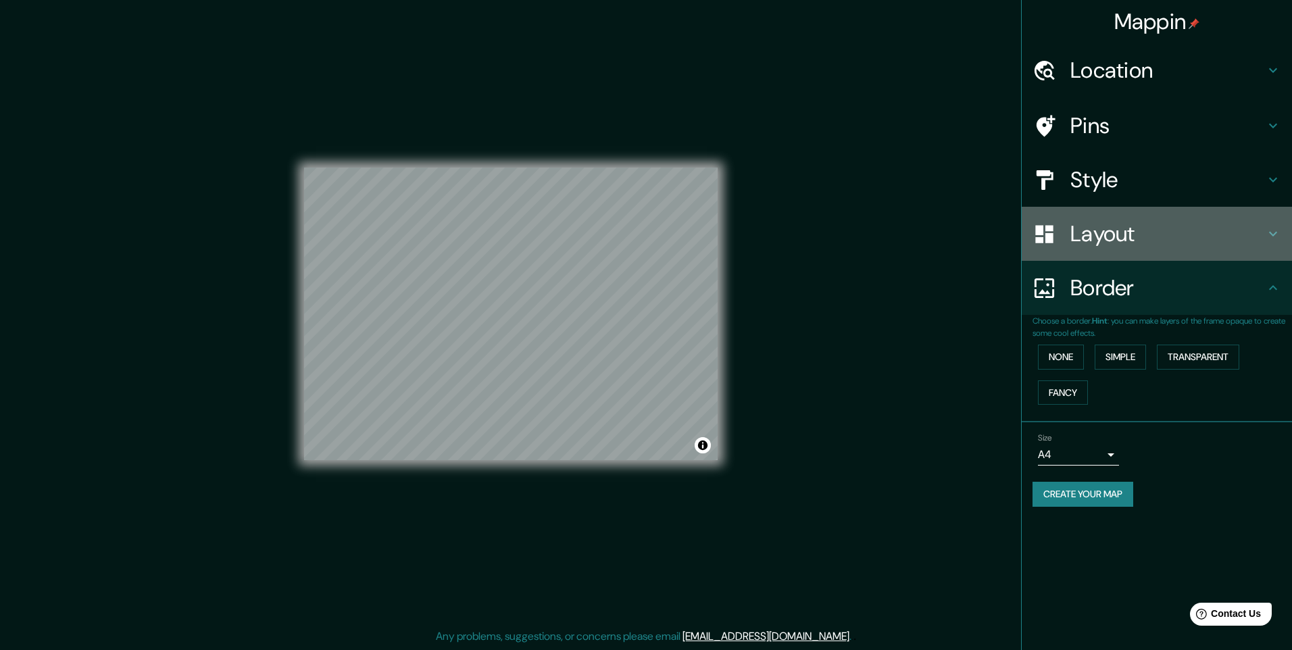
click at [1093, 245] on h4 "Layout" at bounding box center [1167, 233] width 195 height 27
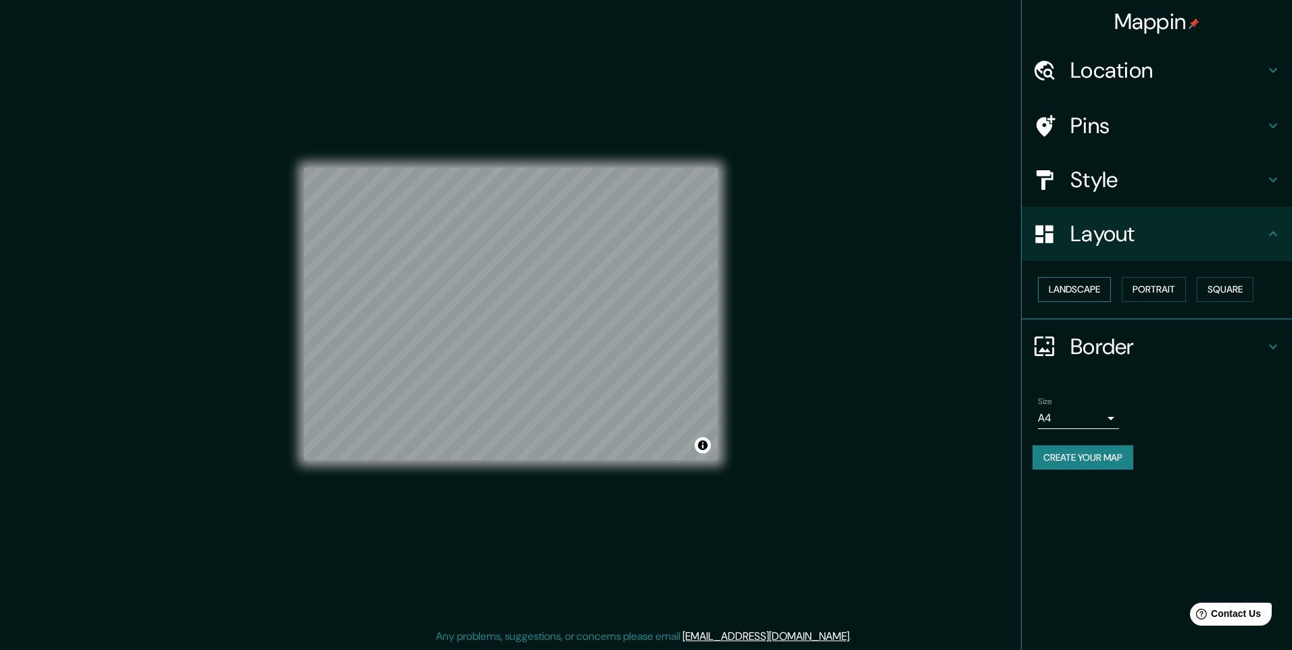
click at [1099, 278] on button "Landscape" at bounding box center [1074, 289] width 73 height 25
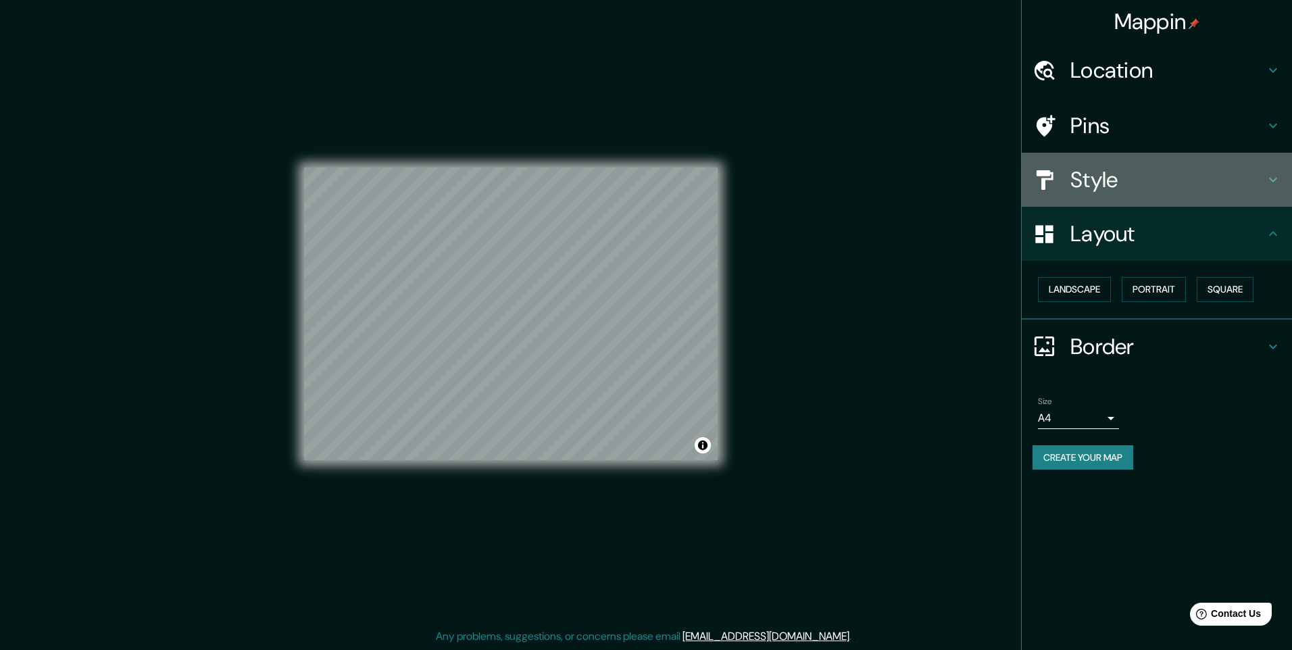
click at [1093, 200] on div "Style" at bounding box center [1157, 180] width 270 height 54
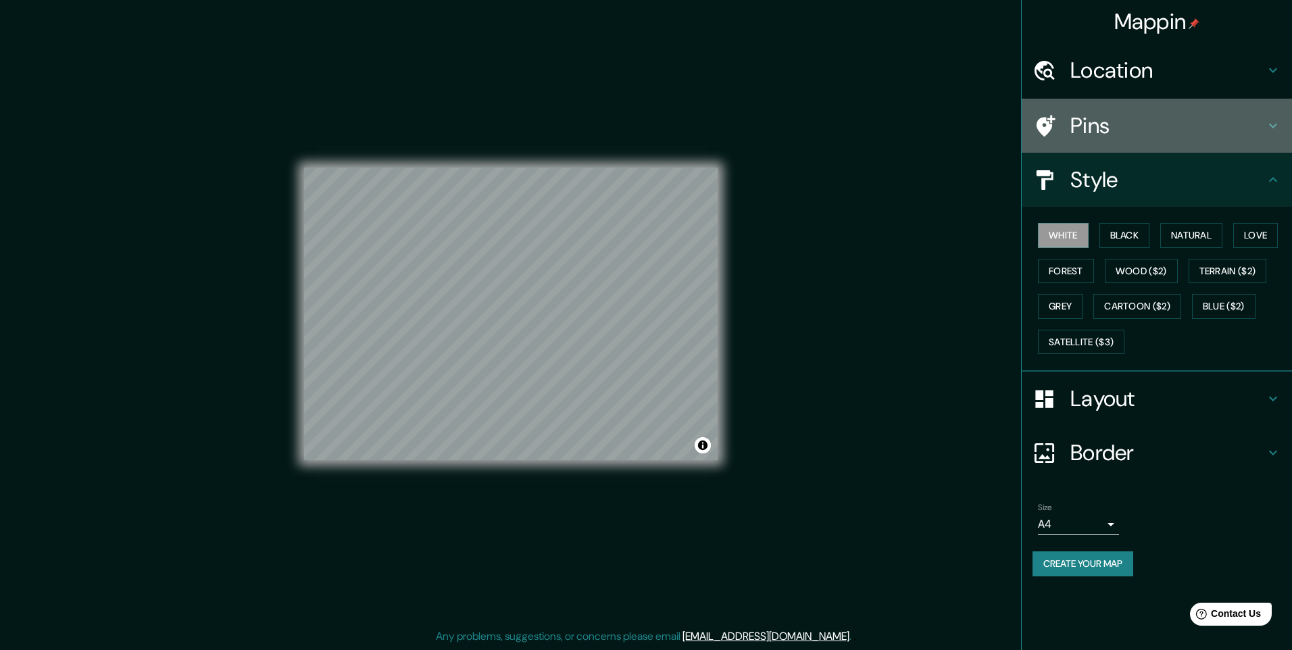
click at [1073, 138] on h4 "Pins" at bounding box center [1167, 125] width 195 height 27
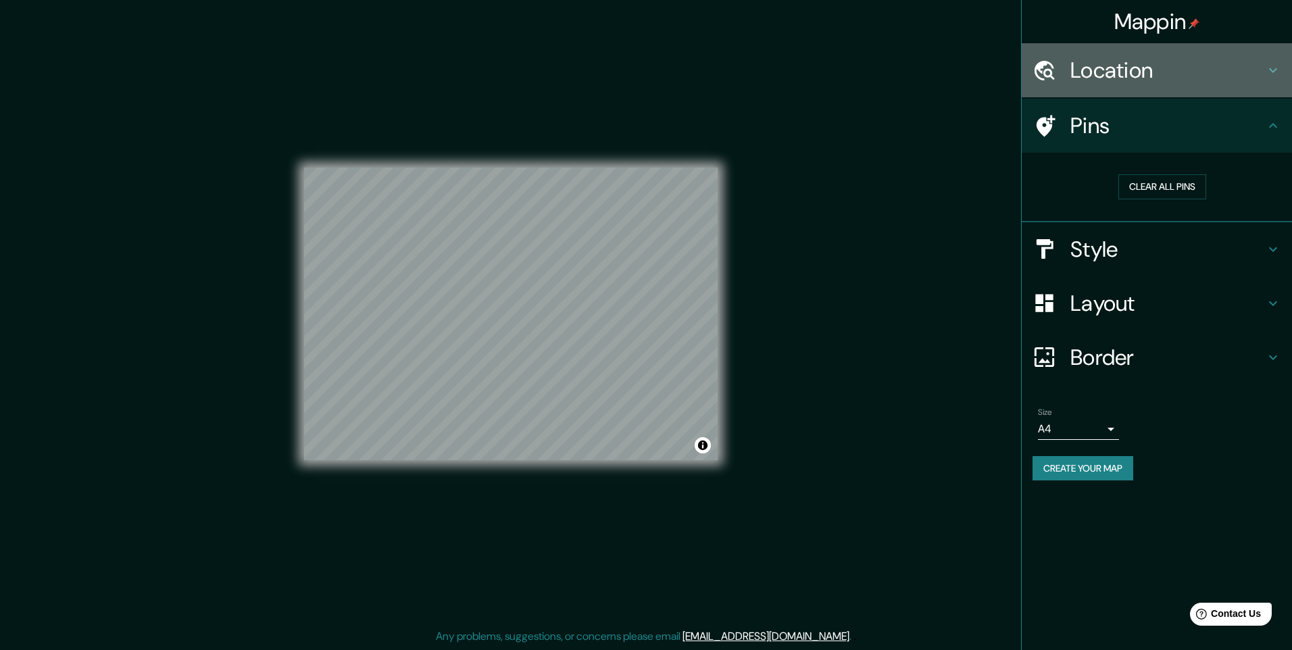
click at [1097, 68] on h4 "Location" at bounding box center [1167, 70] width 195 height 27
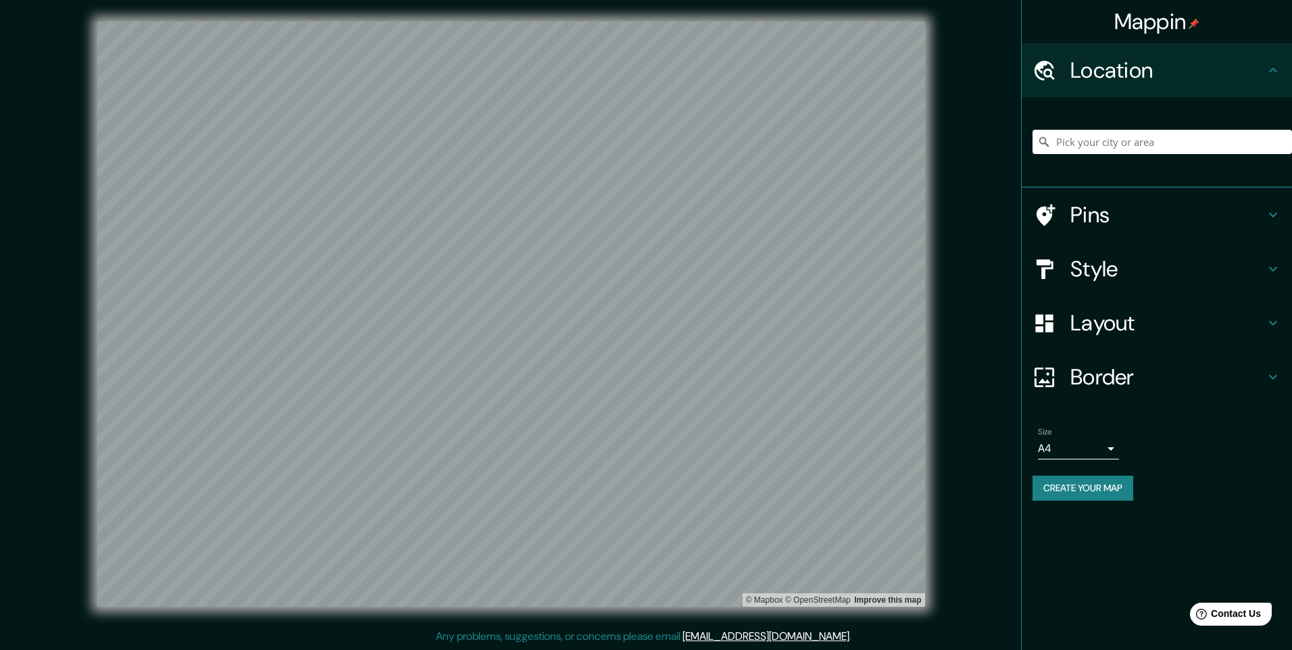
click at [1055, 486] on button "Create your map" at bounding box center [1082, 488] width 101 height 25
click at [1055, 486] on div "Create your map" at bounding box center [1156, 488] width 249 height 25
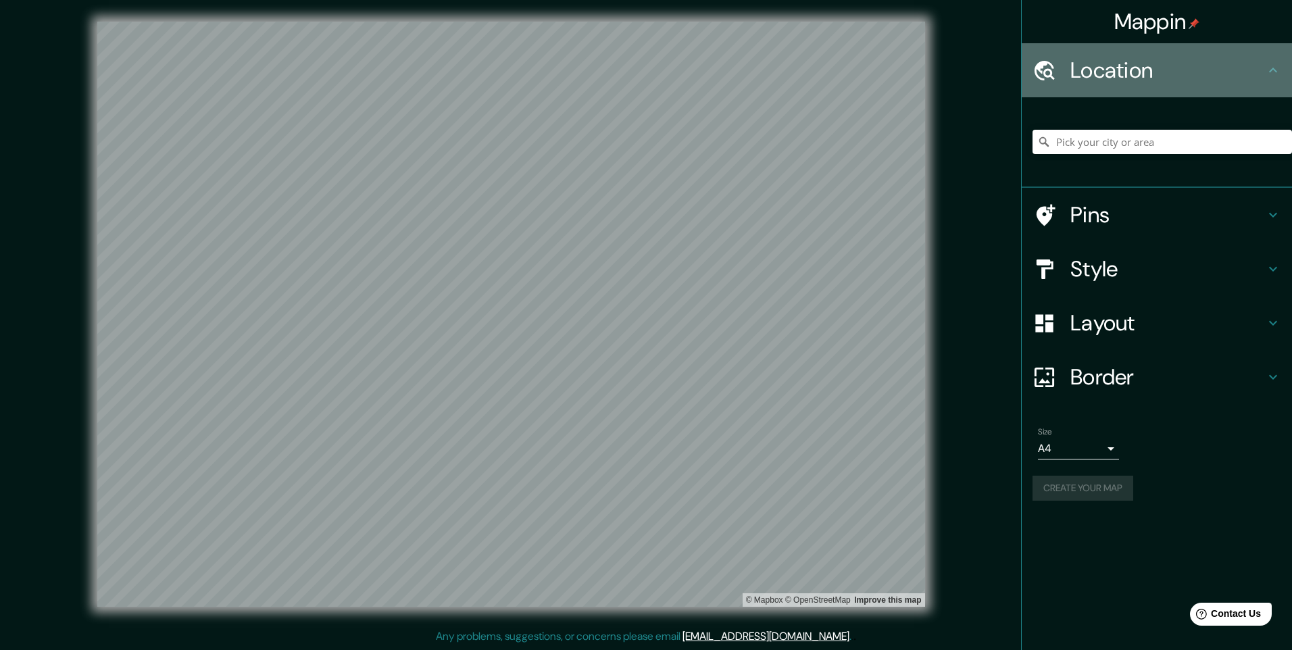
click at [1170, 73] on h4 "Location" at bounding box center [1167, 70] width 195 height 27
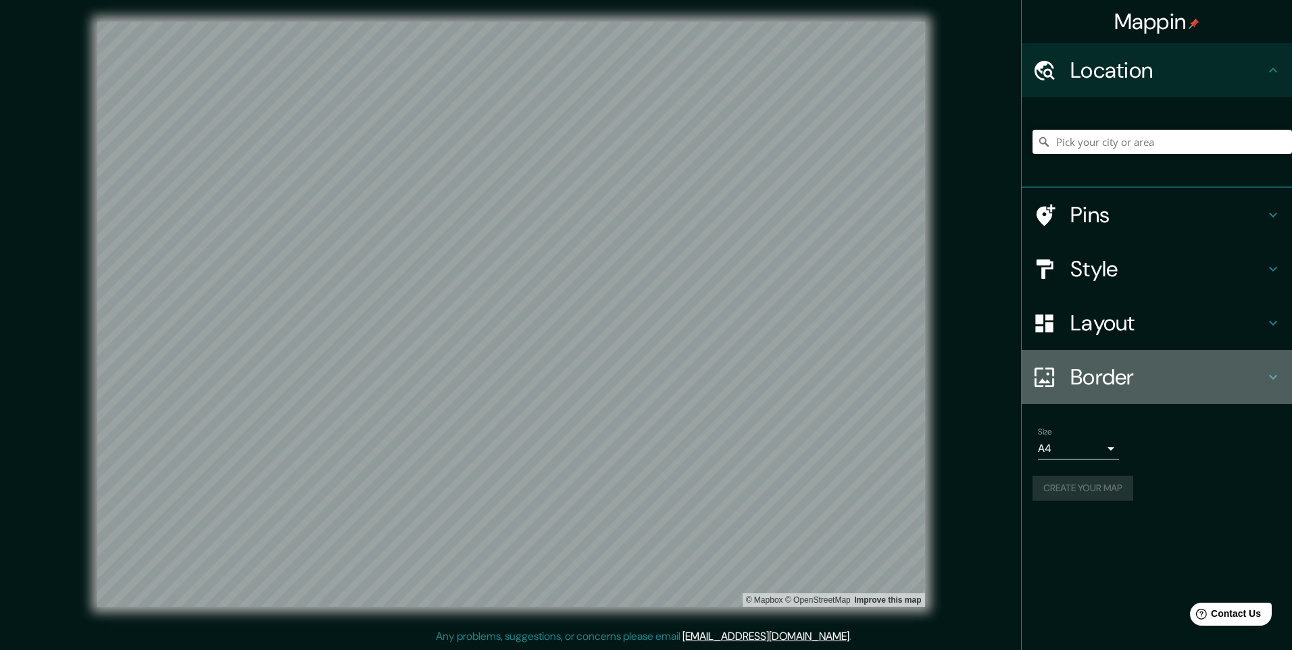
click at [1121, 391] on h4 "Border" at bounding box center [1167, 377] width 195 height 27
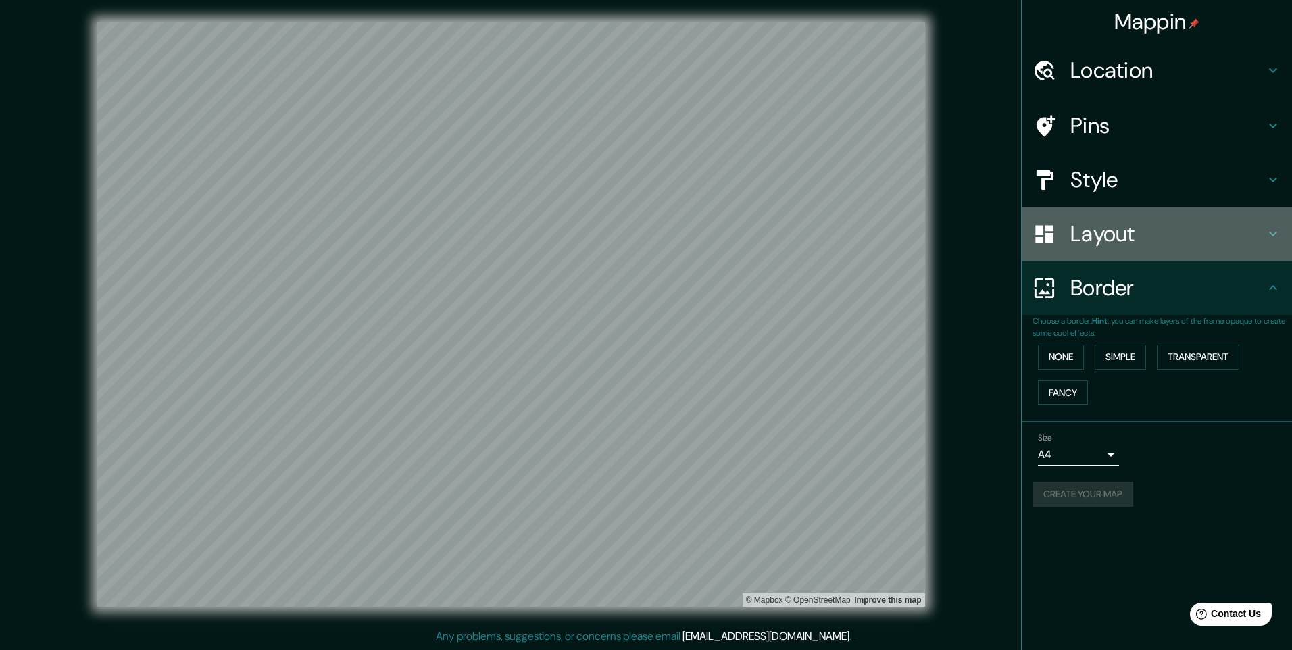
click at [1127, 237] on h4 "Layout" at bounding box center [1167, 233] width 195 height 27
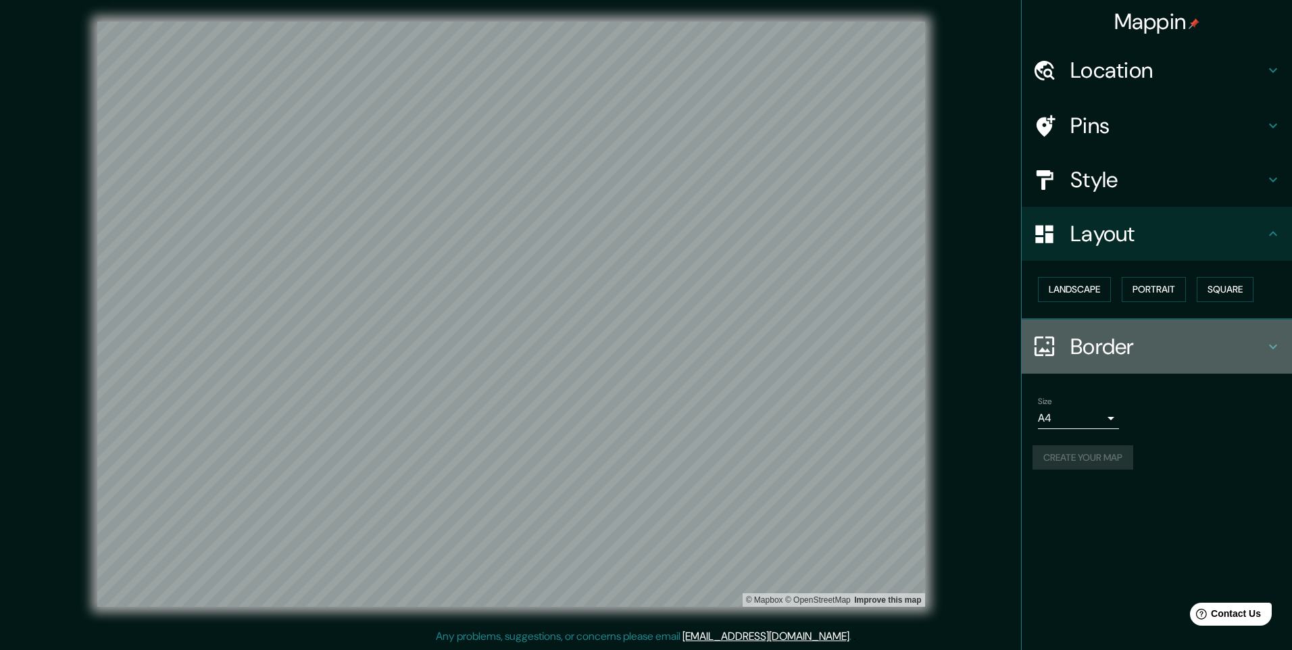
click at [1123, 355] on h4 "Border" at bounding box center [1167, 346] width 195 height 27
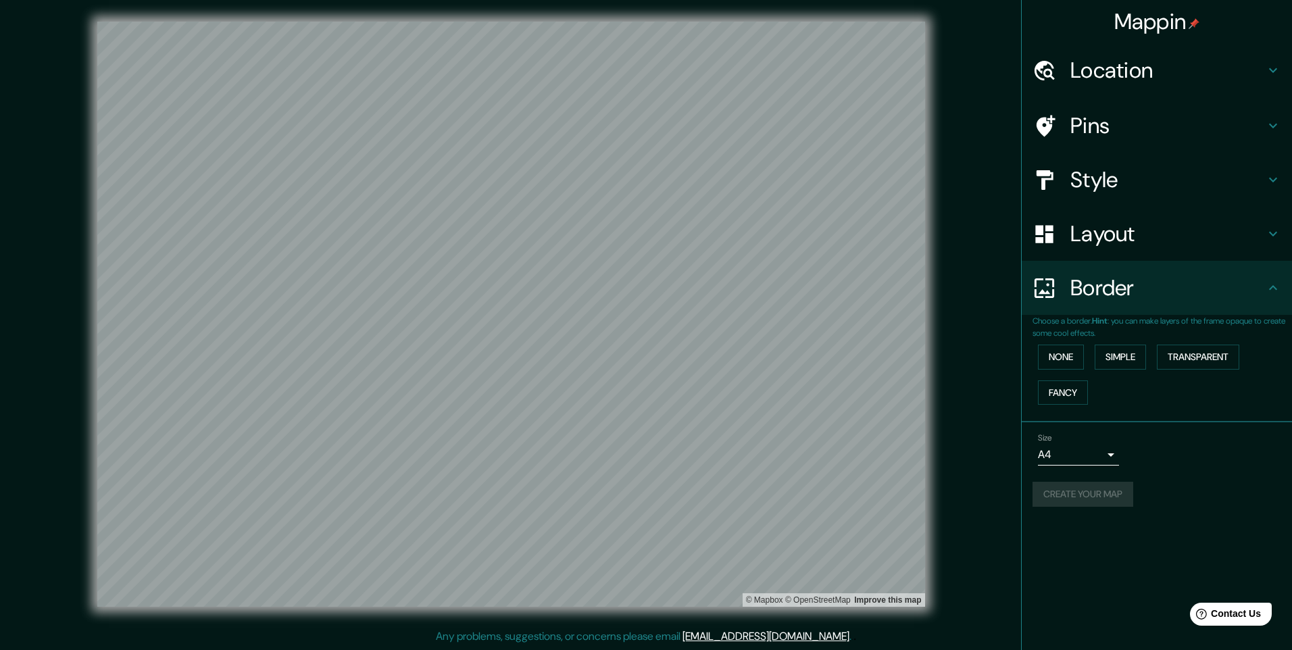
click at [1103, 229] on h4 "Layout" at bounding box center [1167, 233] width 195 height 27
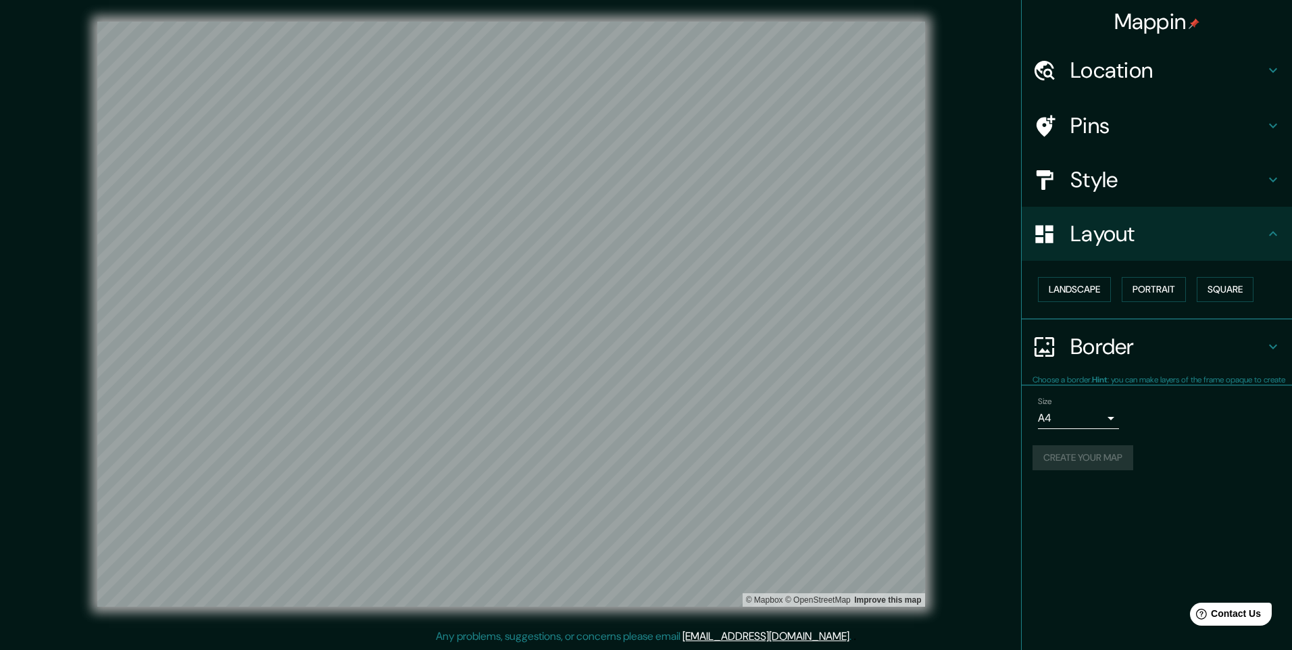
click at [1100, 195] on div "Style" at bounding box center [1157, 180] width 270 height 54
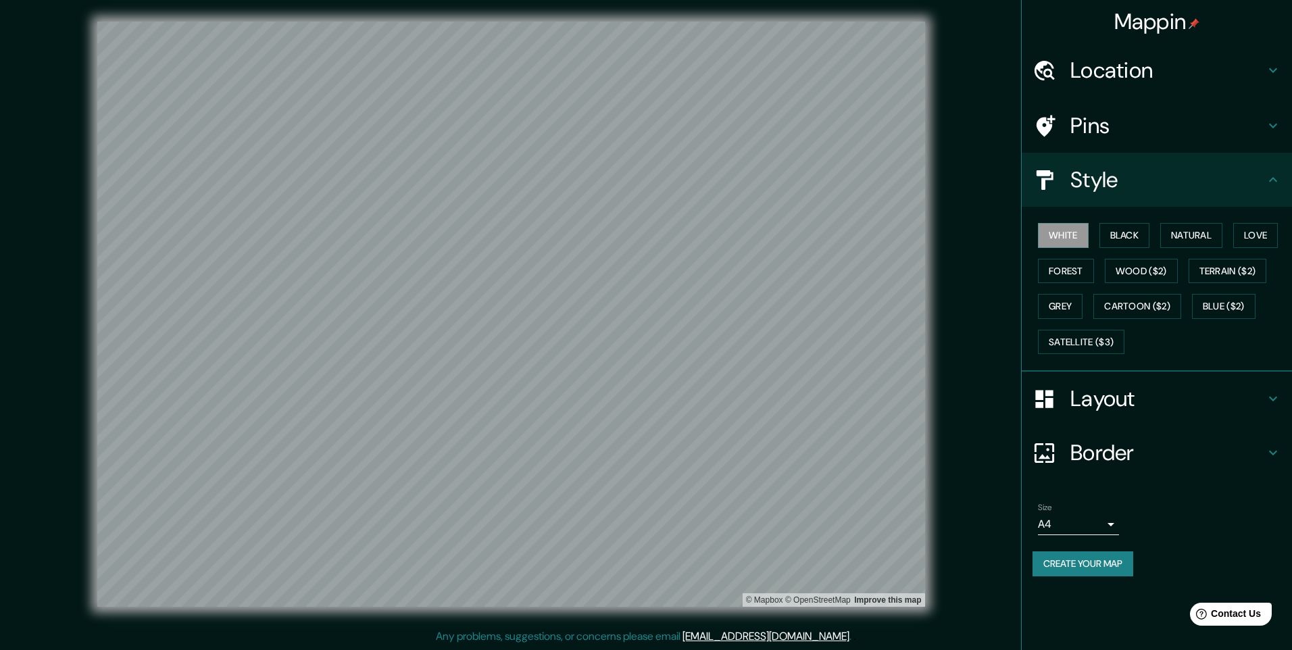
drag, startPoint x: 1093, startPoint y: 553, endPoint x: 1086, endPoint y: 586, distance: 33.7
click at [1086, 586] on div "Size A4 single Create your map" at bounding box center [1156, 542] width 249 height 90
click at [1088, 571] on button "Create your map" at bounding box center [1082, 563] width 101 height 25
click at [1088, 570] on div "Create your map" at bounding box center [1156, 563] width 249 height 25
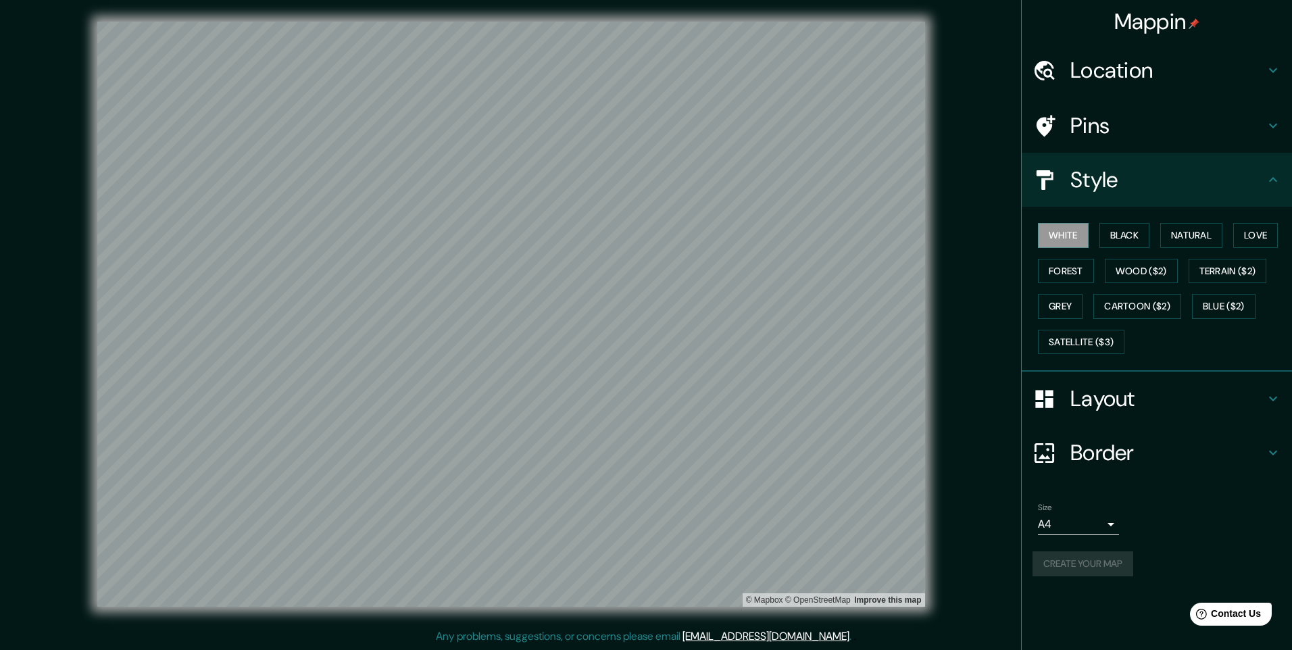
click at [1088, 570] on div "Create your map" at bounding box center [1156, 563] width 249 height 25
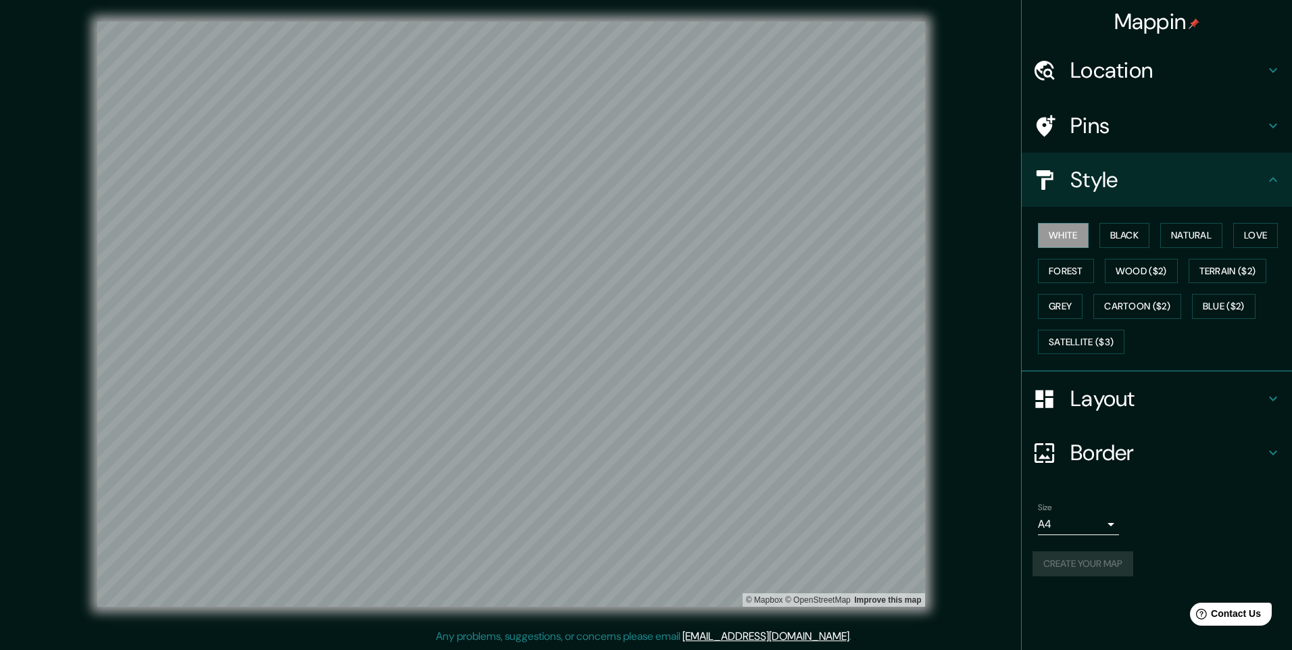
click at [1088, 570] on div "Create your map" at bounding box center [1156, 563] width 249 height 25
click at [1116, 570] on div "Create your map" at bounding box center [1156, 563] width 249 height 25
click at [1115, 568] on div "Create your map" at bounding box center [1156, 563] width 249 height 25
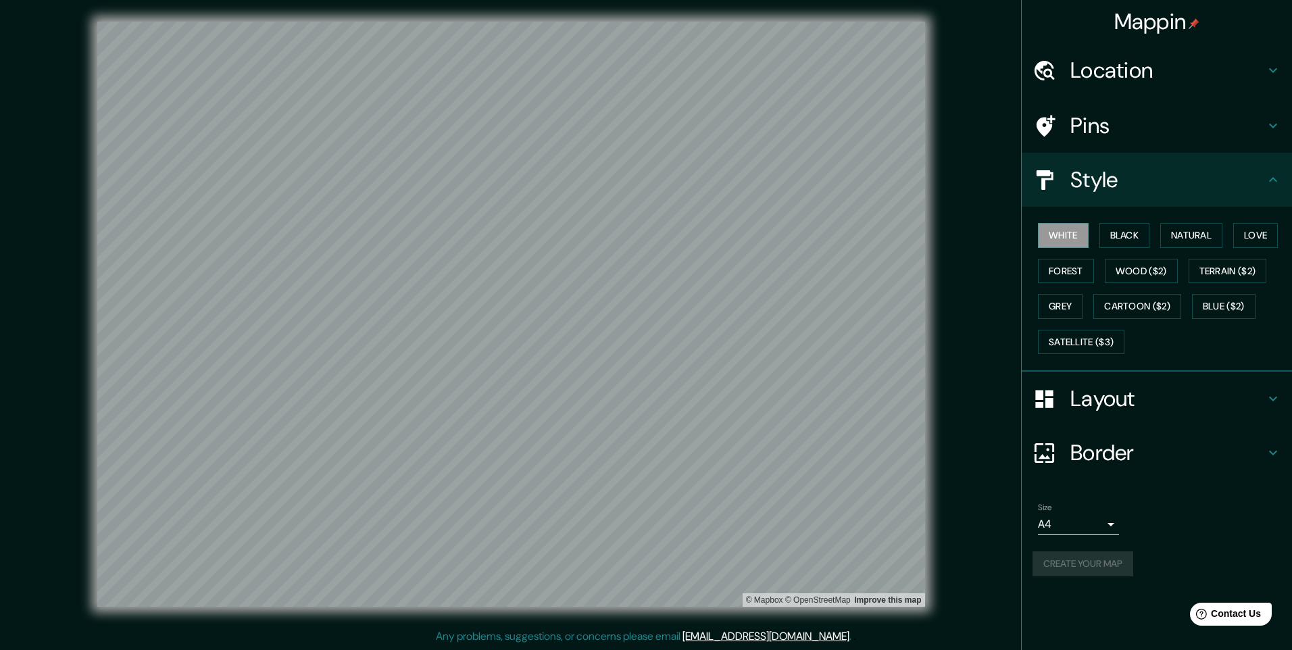
drag, startPoint x: 1278, startPoint y: 0, endPoint x: 1148, endPoint y: 524, distance: 540.3
click at [1148, 524] on div "Size A4 single" at bounding box center [1156, 518] width 249 height 43
click at [1103, 459] on h4 "Border" at bounding box center [1167, 452] width 195 height 27
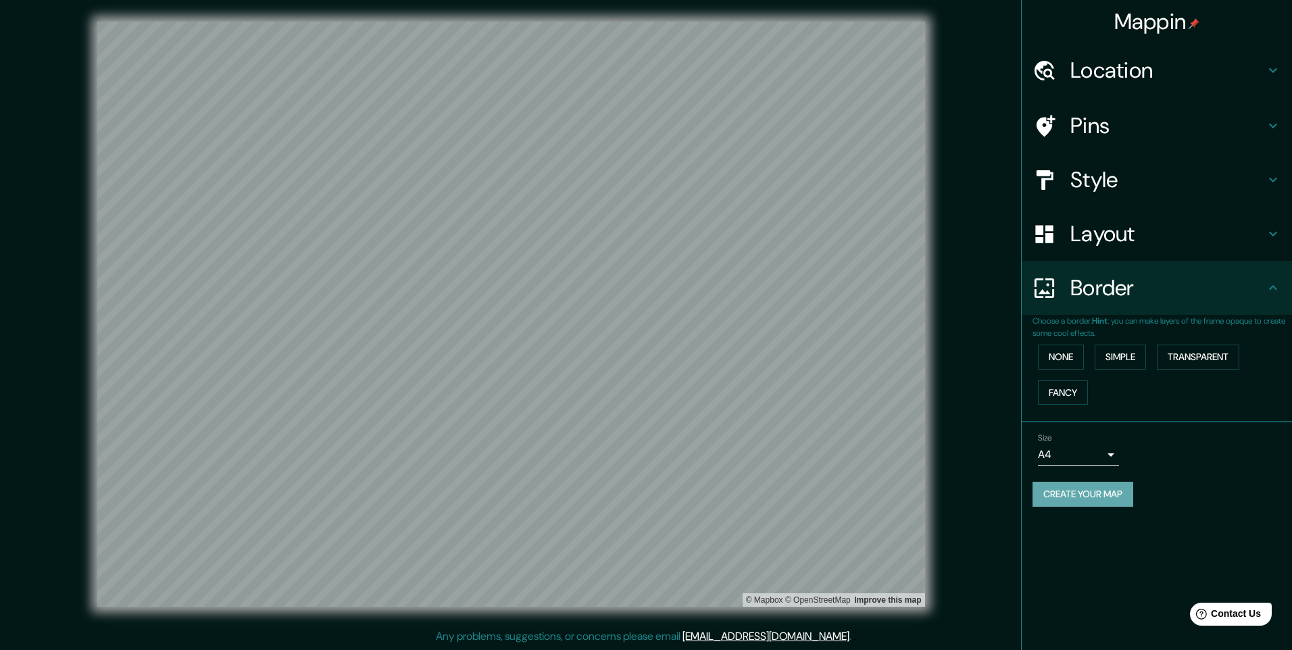
click at [1097, 494] on button "Create your map" at bounding box center [1082, 494] width 101 height 25
drag, startPoint x: 710, startPoint y: 8, endPoint x: 681, endPoint y: 171, distance: 165.4
click at [681, 171] on div at bounding box center [685, 170] width 11 height 11
click at [1093, 145] on div "Pins" at bounding box center [1157, 126] width 270 height 54
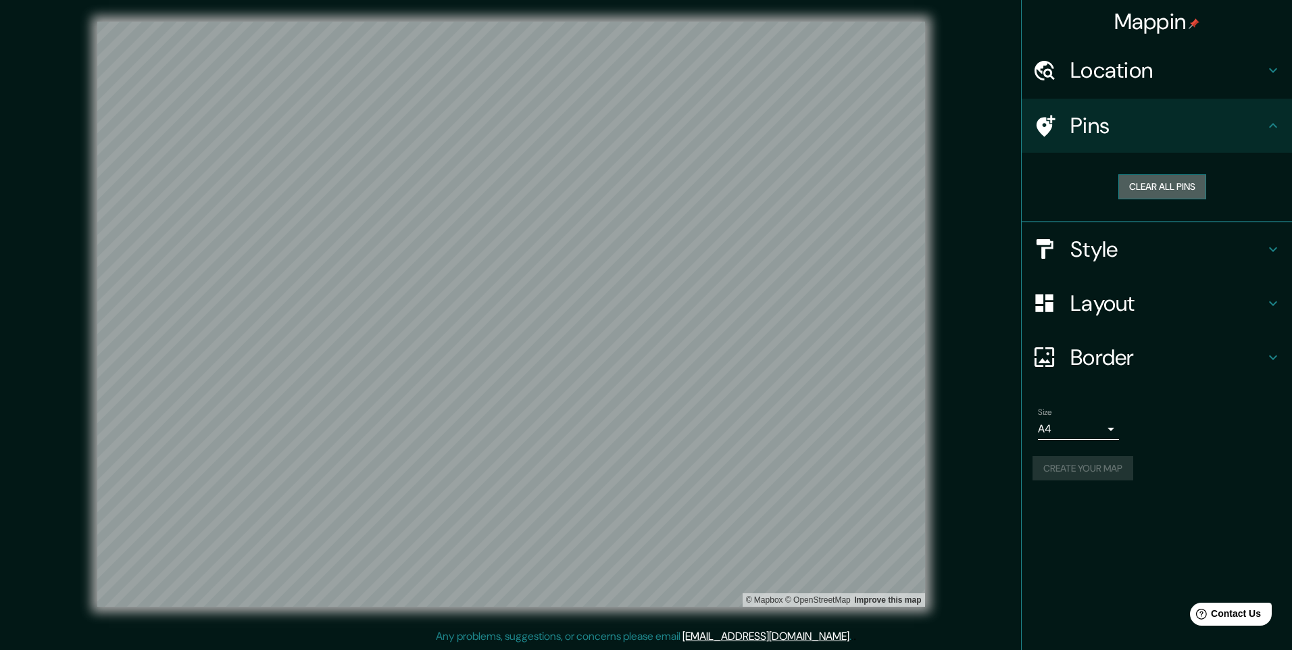
click at [1146, 192] on button "Clear all pins" at bounding box center [1162, 186] width 88 height 25
click at [1050, 465] on div "Create your map" at bounding box center [1156, 468] width 249 height 25
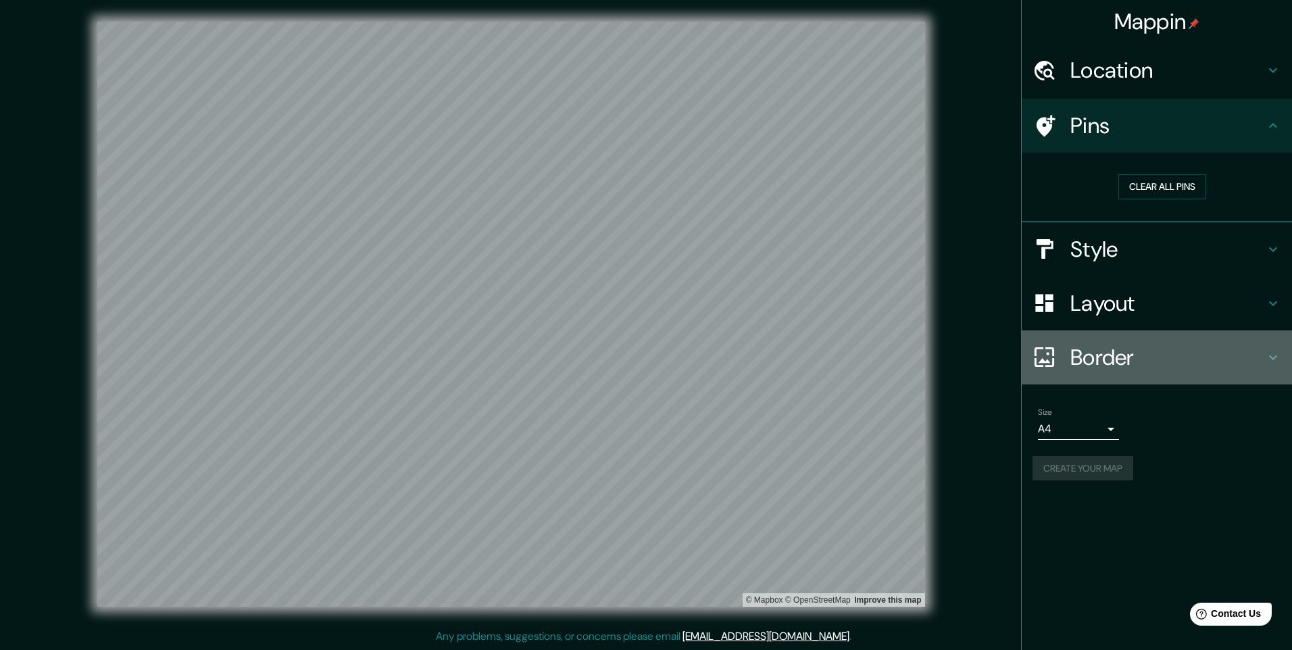
click at [1178, 370] on h4 "Border" at bounding box center [1167, 357] width 195 height 27
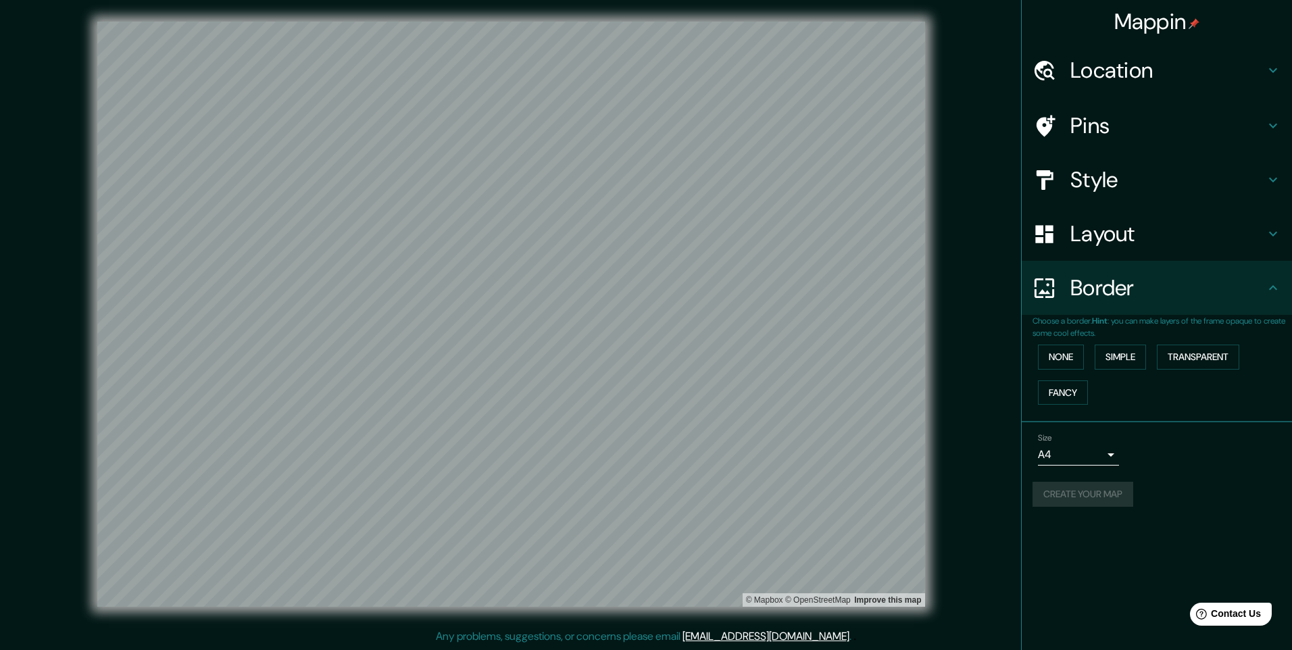
click at [1095, 493] on div "Create your map" at bounding box center [1156, 494] width 249 height 25
click at [1092, 485] on div "Create your map" at bounding box center [1156, 494] width 249 height 25
click at [1090, 491] on button "Create your map" at bounding box center [1082, 494] width 101 height 25
click at [1022, 524] on div "Mappin Location Pins Style Layout Border Choose a border. Hint : you can make l…" at bounding box center [1156, 325] width 271 height 650
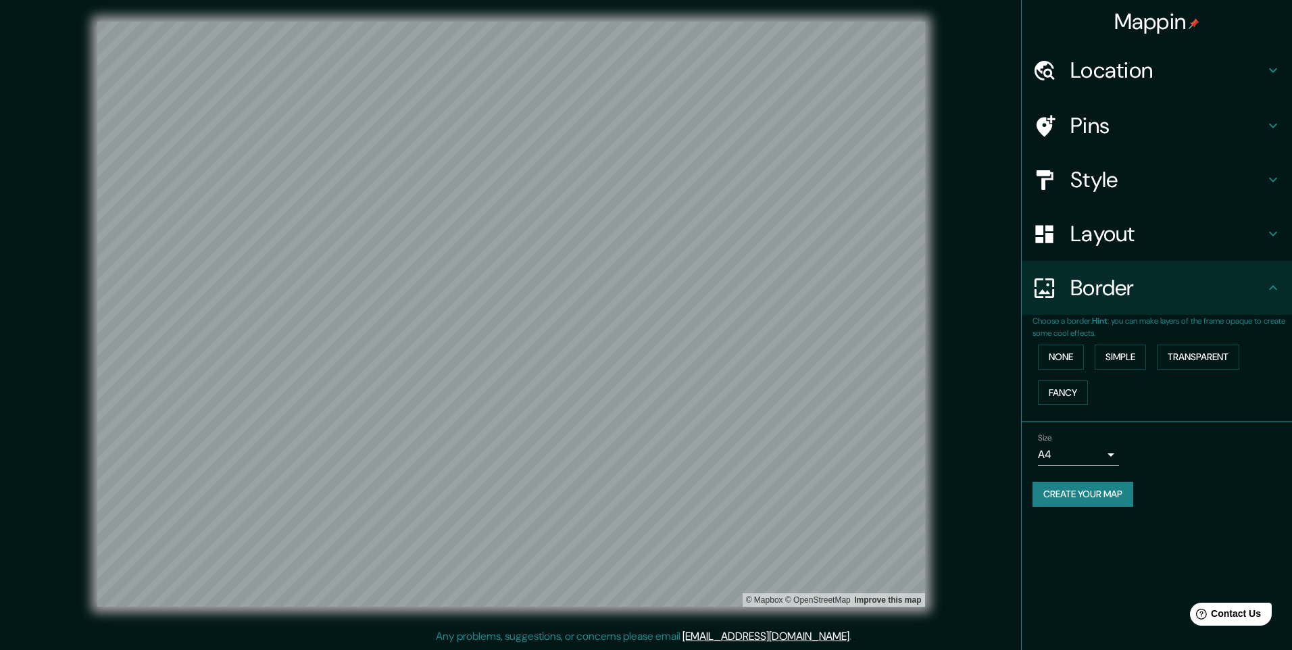
click at [1126, 140] on div "Pins" at bounding box center [1157, 126] width 270 height 54
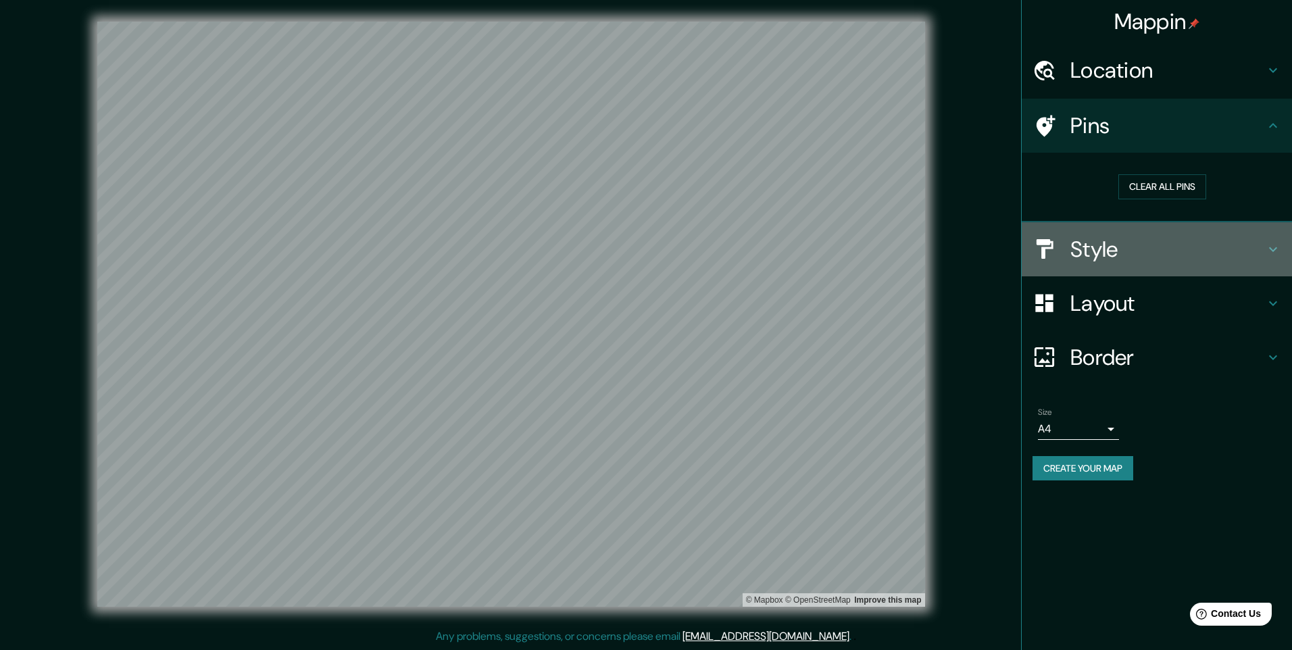
click at [1120, 253] on h4 "Style" at bounding box center [1167, 249] width 195 height 27
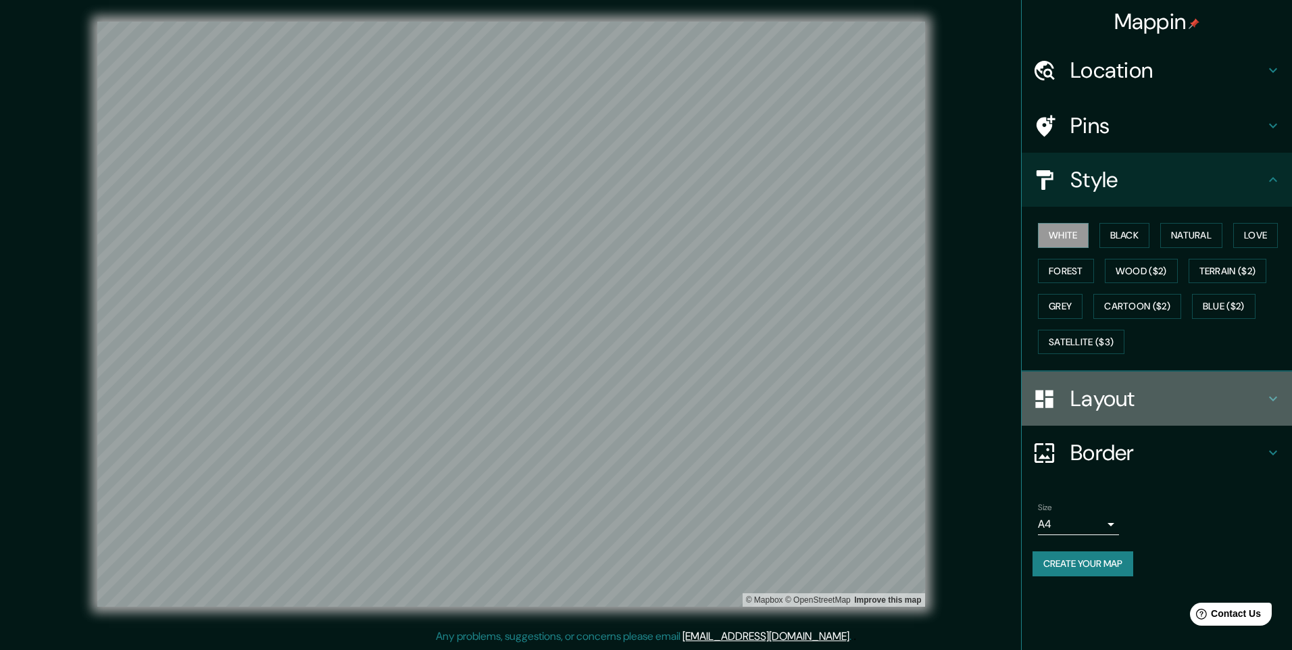
click at [1100, 385] on h4 "Layout" at bounding box center [1167, 398] width 195 height 27
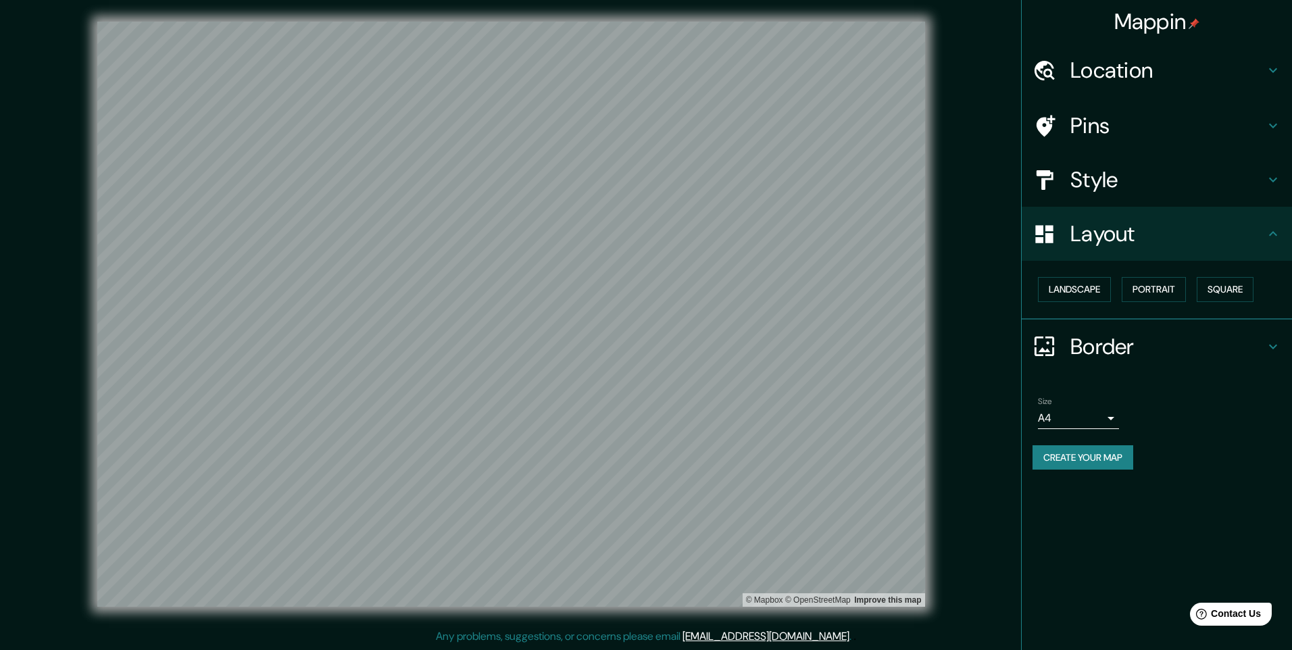
click at [1109, 333] on h4 "Border" at bounding box center [1167, 346] width 195 height 27
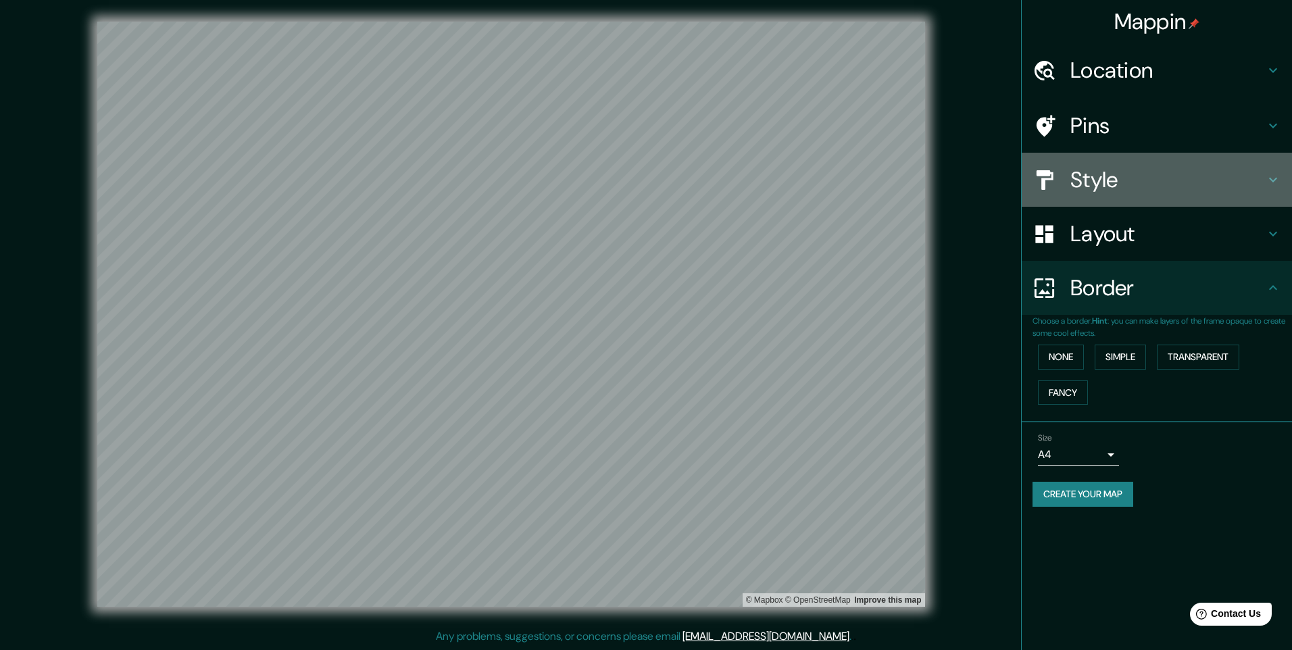
click at [1095, 180] on h4 "Style" at bounding box center [1167, 179] width 195 height 27
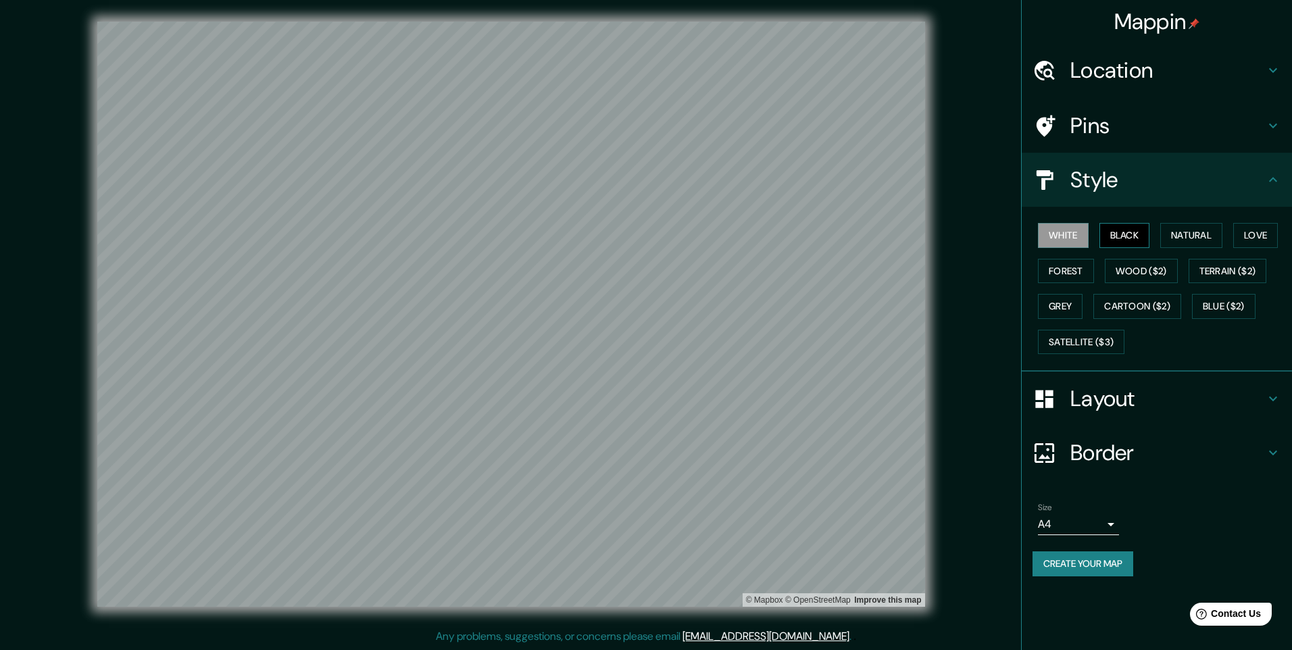
click at [1125, 238] on button "Black" at bounding box center [1124, 235] width 51 height 25
click at [1182, 234] on button "Natural" at bounding box center [1191, 235] width 62 height 25
click at [1219, 226] on button "Natural" at bounding box center [1191, 235] width 62 height 25
click at [1243, 233] on button "Love" at bounding box center [1255, 235] width 45 height 25
click at [1193, 231] on button "Natural" at bounding box center [1191, 235] width 62 height 25
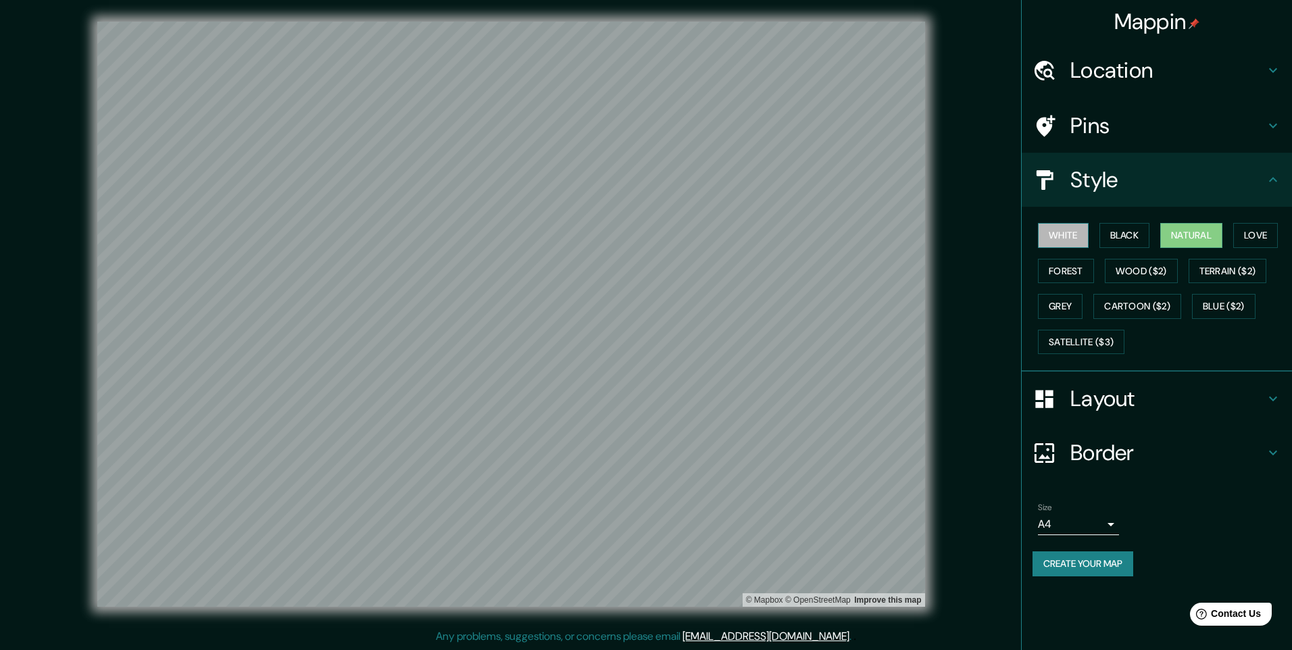
click at [1082, 236] on button "White" at bounding box center [1063, 235] width 51 height 25
click at [1201, 234] on button "Natural" at bounding box center [1191, 235] width 62 height 25
click at [1070, 561] on button "Create your map" at bounding box center [1082, 563] width 101 height 25
drag, startPoint x: 1187, startPoint y: 238, endPoint x: 1174, endPoint y: 228, distance: 15.9
click at [1174, 228] on button "Natural" at bounding box center [1191, 235] width 62 height 25
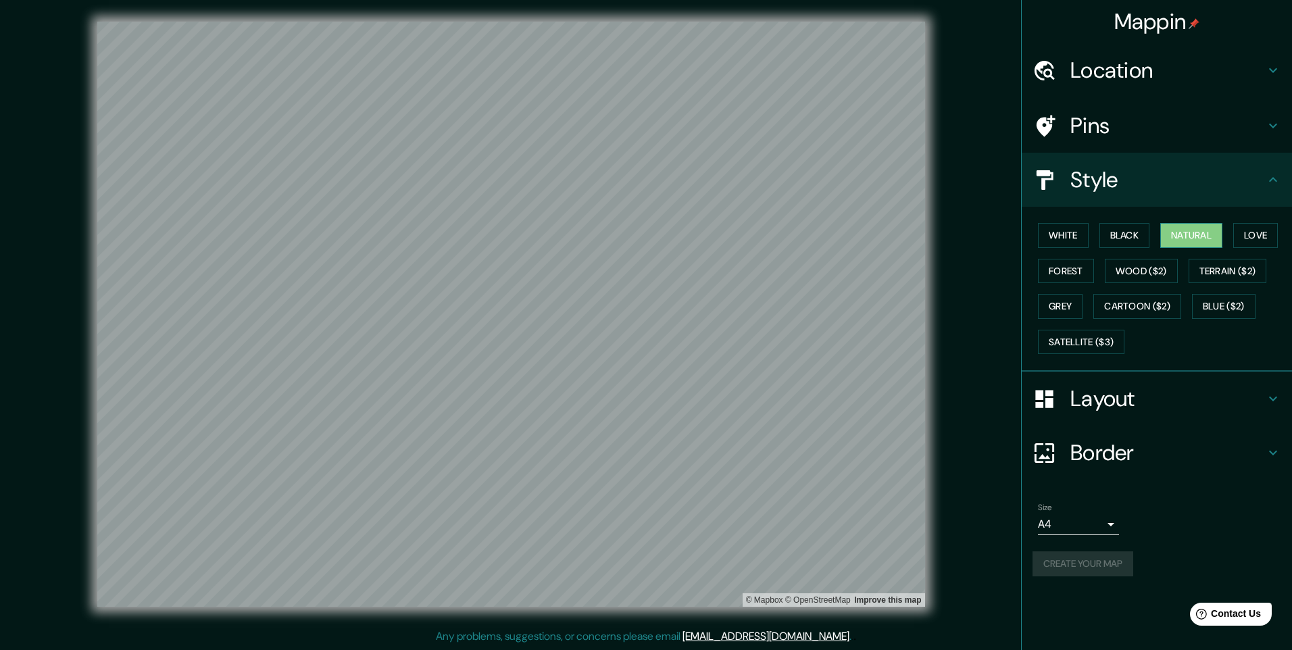
click at [1174, 228] on button "Natural" at bounding box center [1191, 235] width 62 height 25
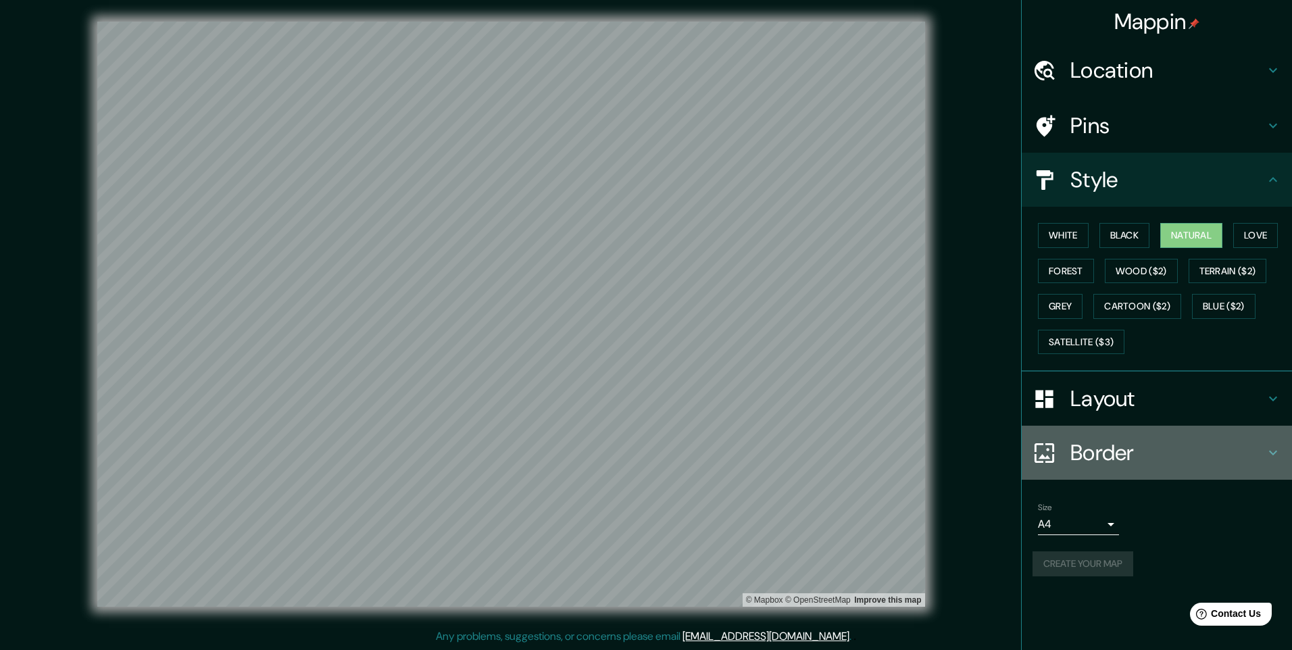
click at [1136, 461] on h4 "Border" at bounding box center [1167, 452] width 195 height 27
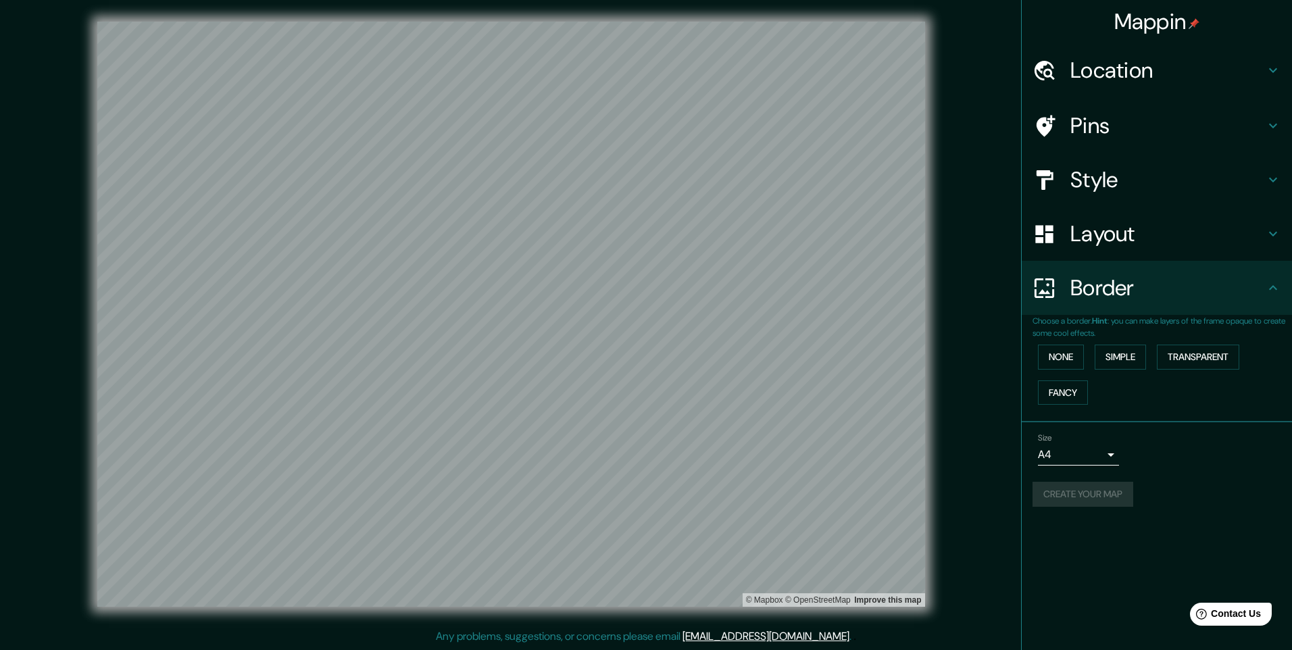
drag, startPoint x: 928, startPoint y: 553, endPoint x: 1044, endPoint y: 476, distance: 138.5
click at [1044, 476] on div "Size A4 single Create your map" at bounding box center [1156, 473] width 249 height 90
click at [1056, 493] on div "Create your map" at bounding box center [1156, 494] width 249 height 25
click at [1092, 241] on h4 "Layout" at bounding box center [1167, 233] width 195 height 27
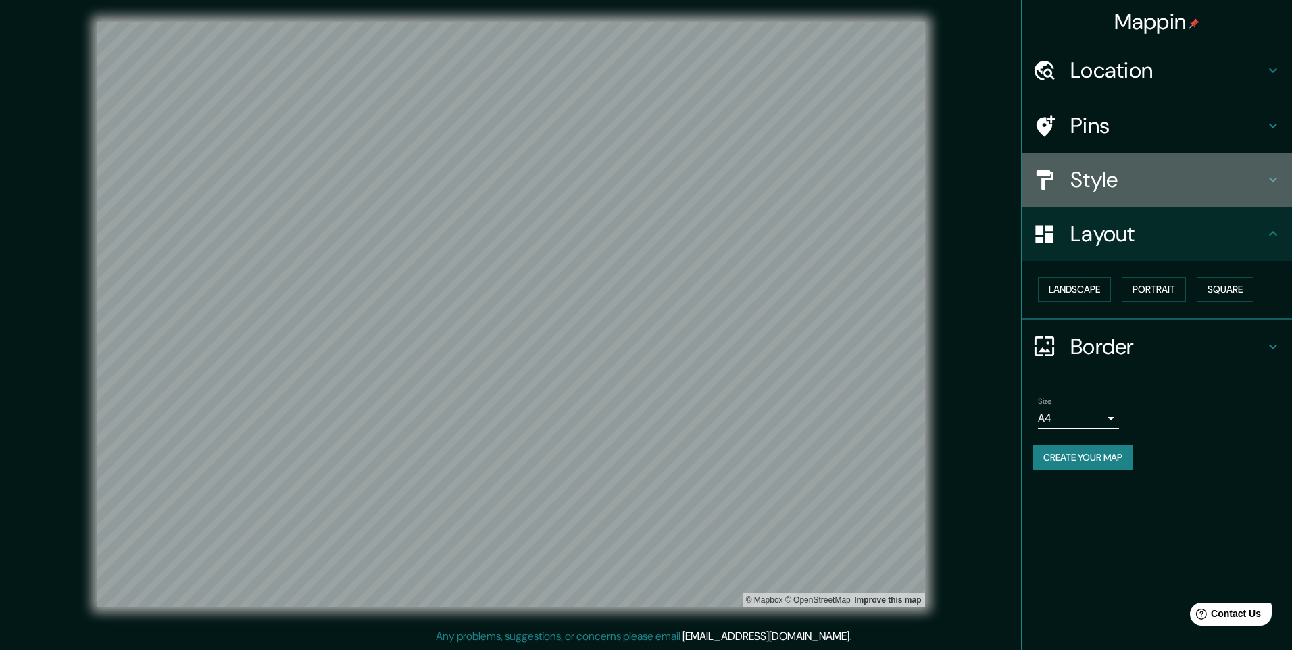
click at [1084, 188] on h4 "Style" at bounding box center [1167, 179] width 195 height 27
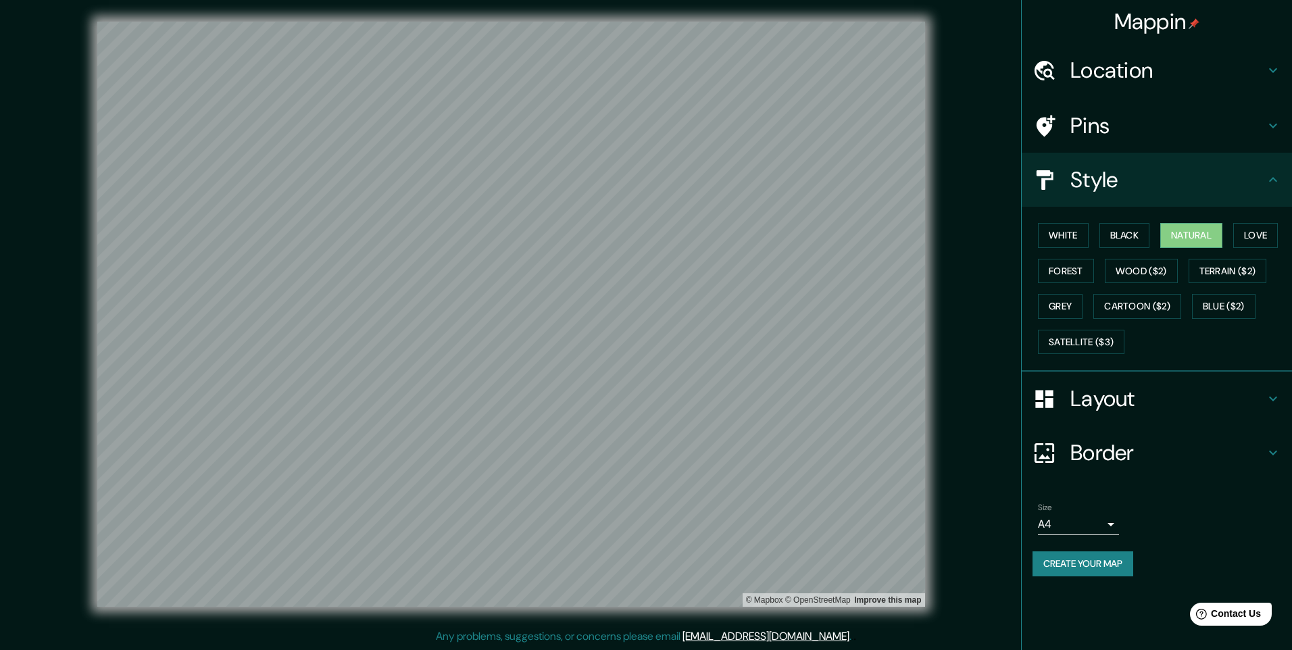
click at [1096, 398] on h4 "Layout" at bounding box center [1167, 398] width 195 height 27
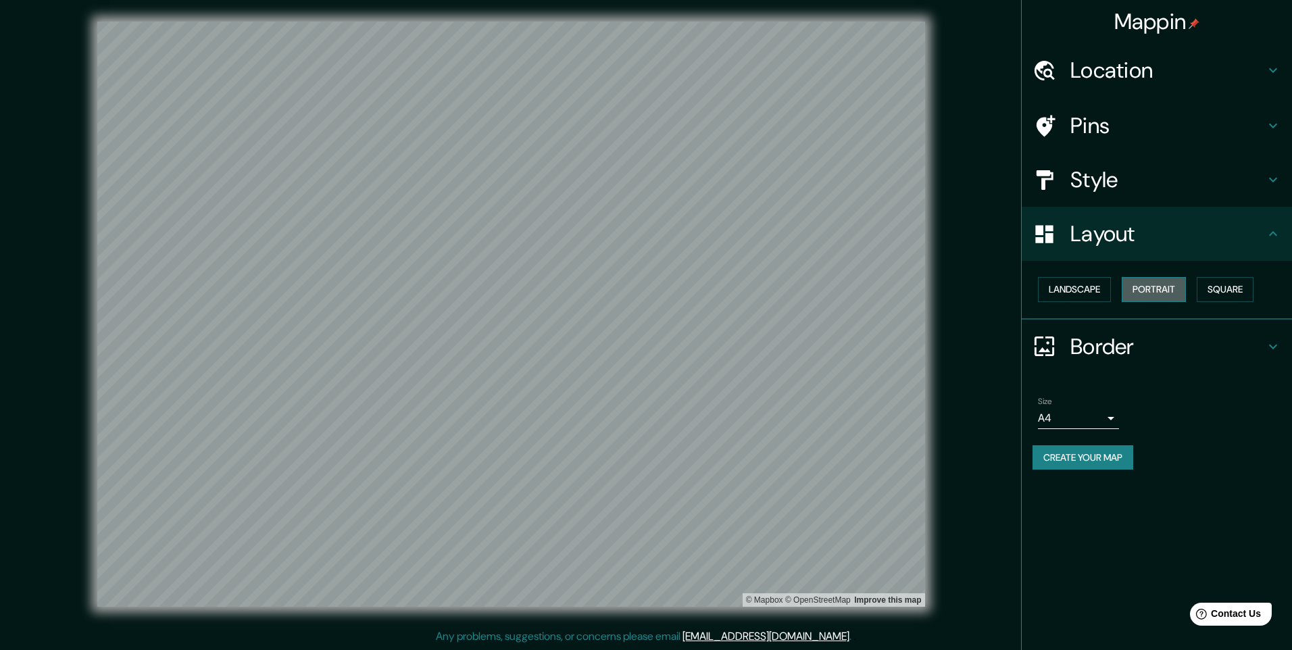
click at [1154, 282] on button "Portrait" at bounding box center [1154, 289] width 64 height 25
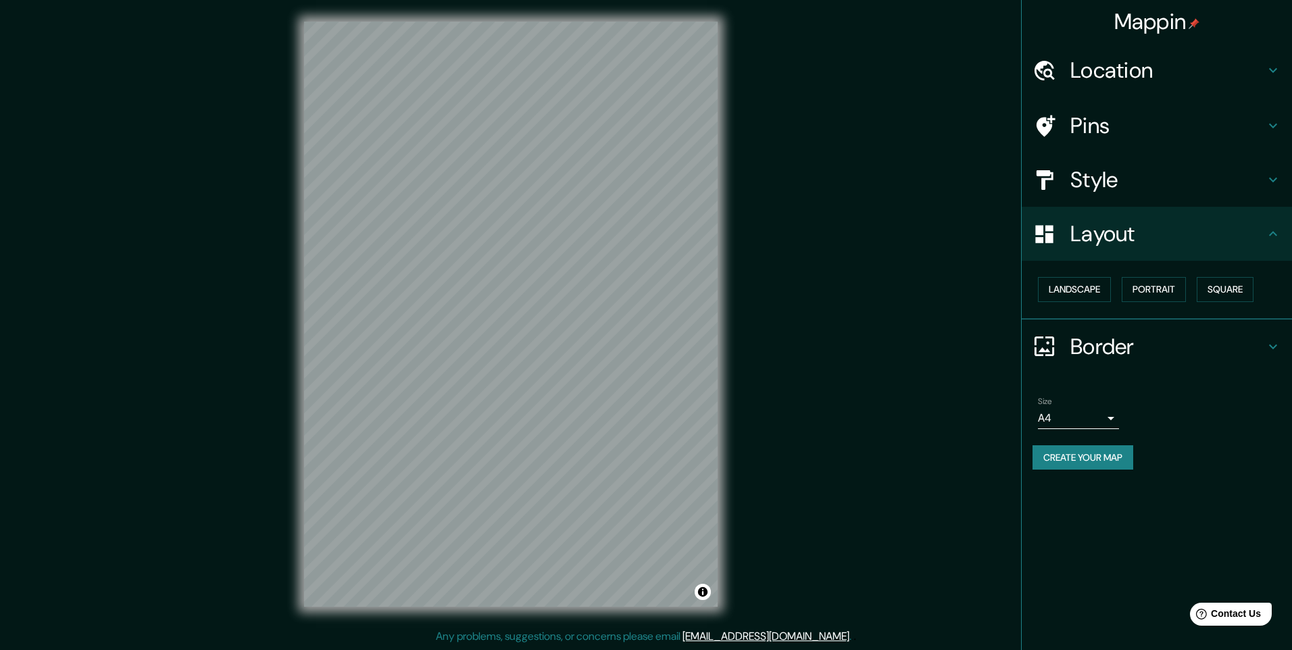
click at [1114, 282] on div "Landscape [GEOGRAPHIC_DATA]" at bounding box center [1161, 290] width 259 height 36
click at [1102, 463] on button "Create your map" at bounding box center [1082, 457] width 101 height 25
click at [1099, 409] on body "Mappin Location Pins Style Layout Landscape Portrait Square Border Choose a bor…" at bounding box center [646, 325] width 1292 height 650
click at [1099, 464] on li "A3" at bounding box center [1078, 471] width 81 height 24
type input "a4"
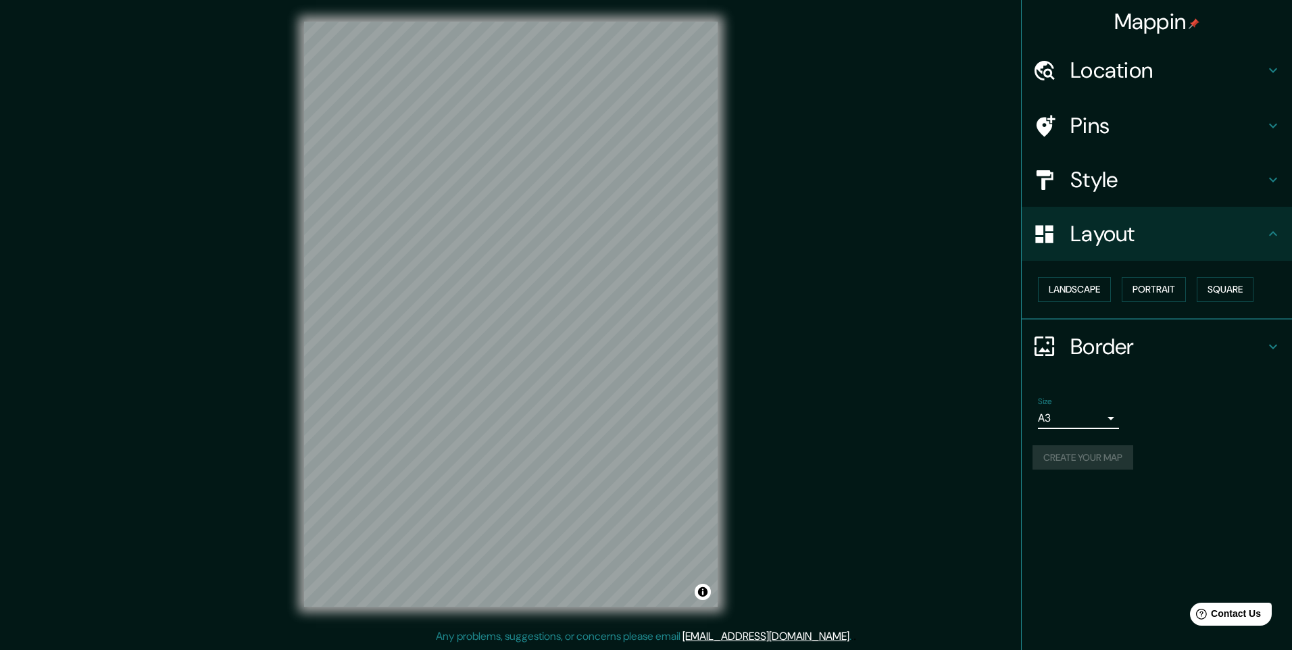
click at [1105, 442] on div "Size A3 a4 Create your map" at bounding box center [1156, 436] width 249 height 90
click at [1099, 447] on div "Create your map" at bounding box center [1156, 457] width 249 height 25
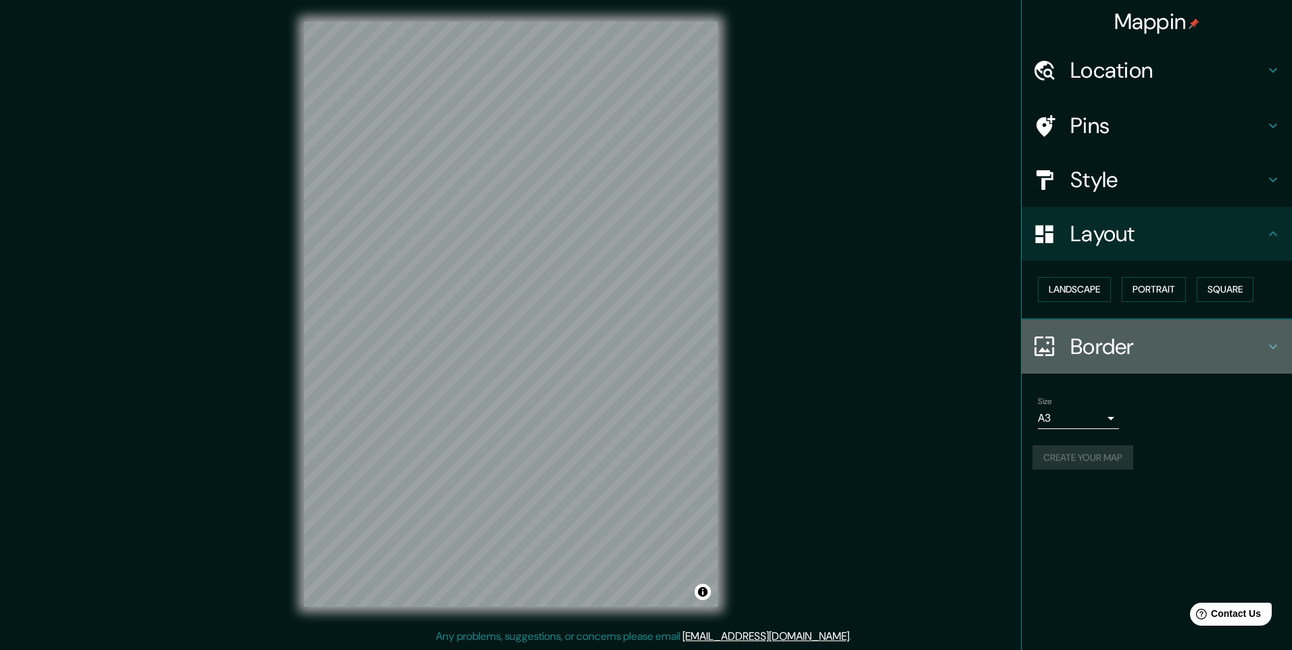
click at [1114, 342] on h4 "Border" at bounding box center [1167, 346] width 195 height 27
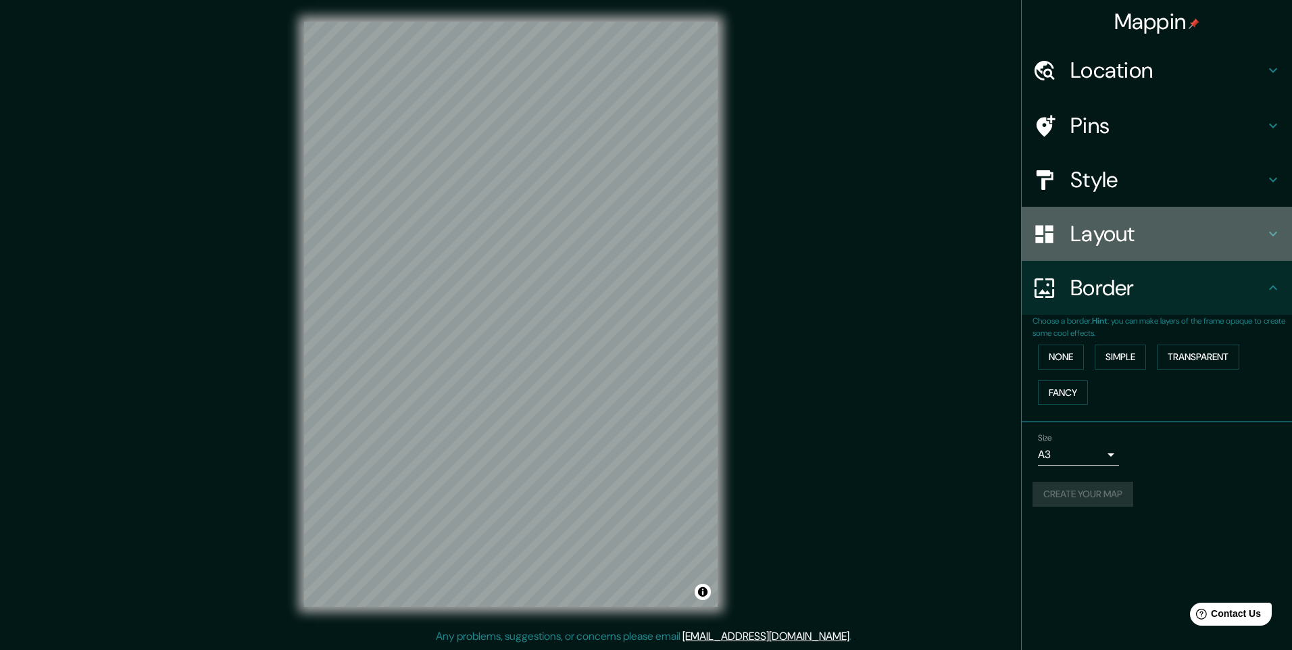
click at [1096, 246] on h4 "Layout" at bounding box center [1167, 233] width 195 height 27
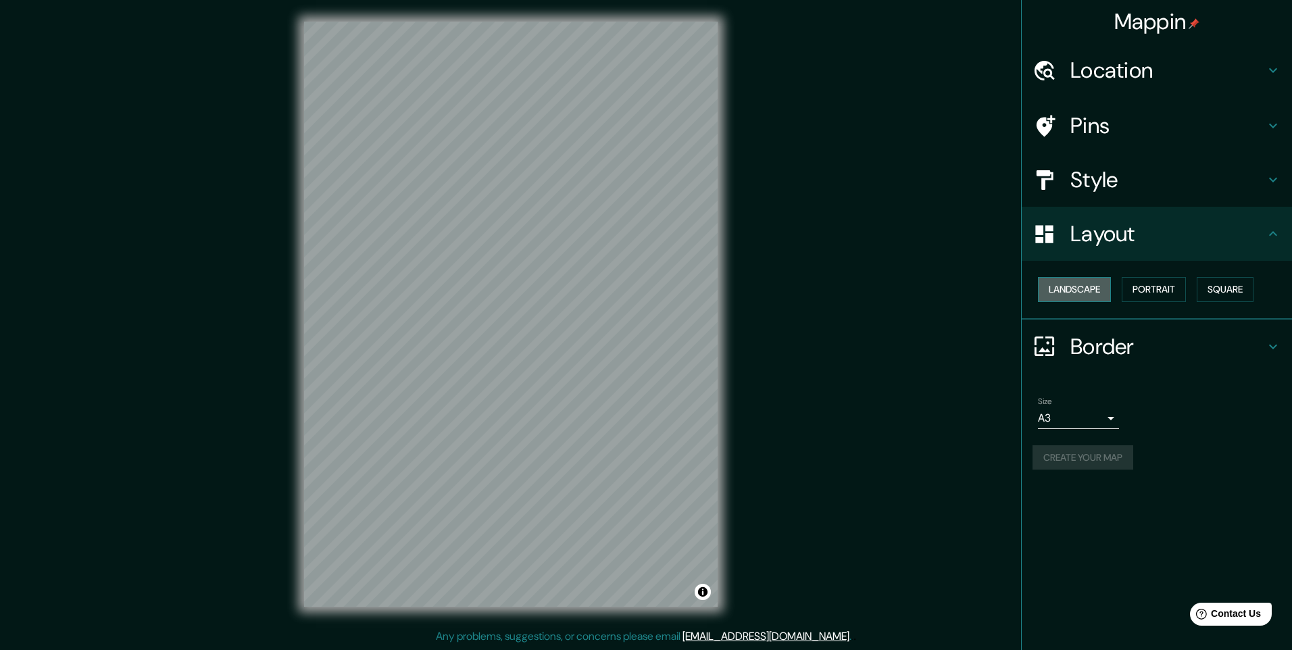
click at [1091, 289] on button "Landscape" at bounding box center [1074, 289] width 73 height 25
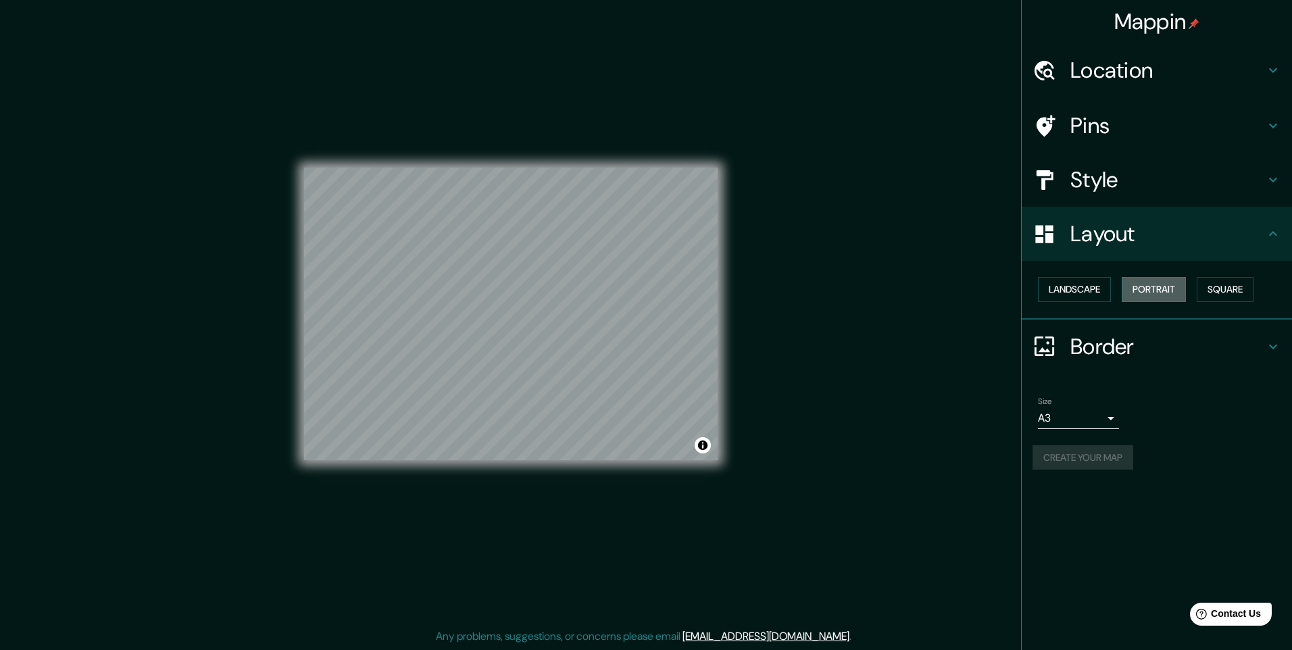
click at [1157, 289] on button "Portrait" at bounding box center [1154, 289] width 64 height 25
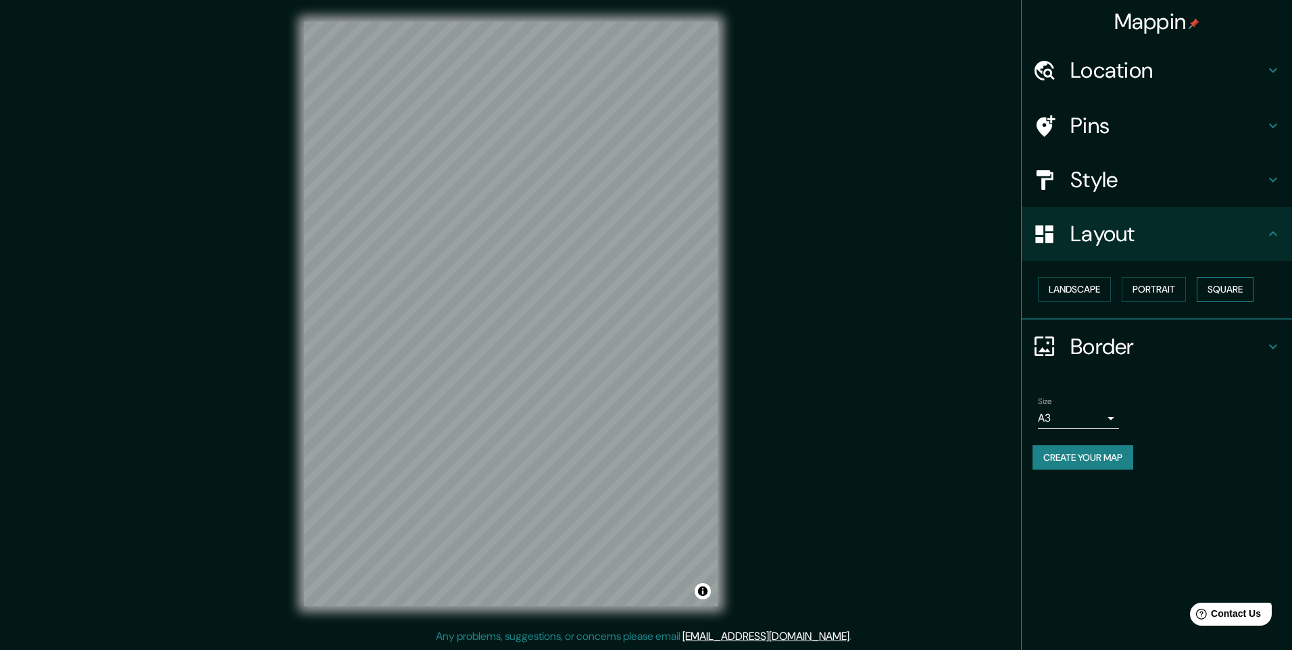
click at [1215, 289] on button "Square" at bounding box center [1225, 289] width 57 height 25
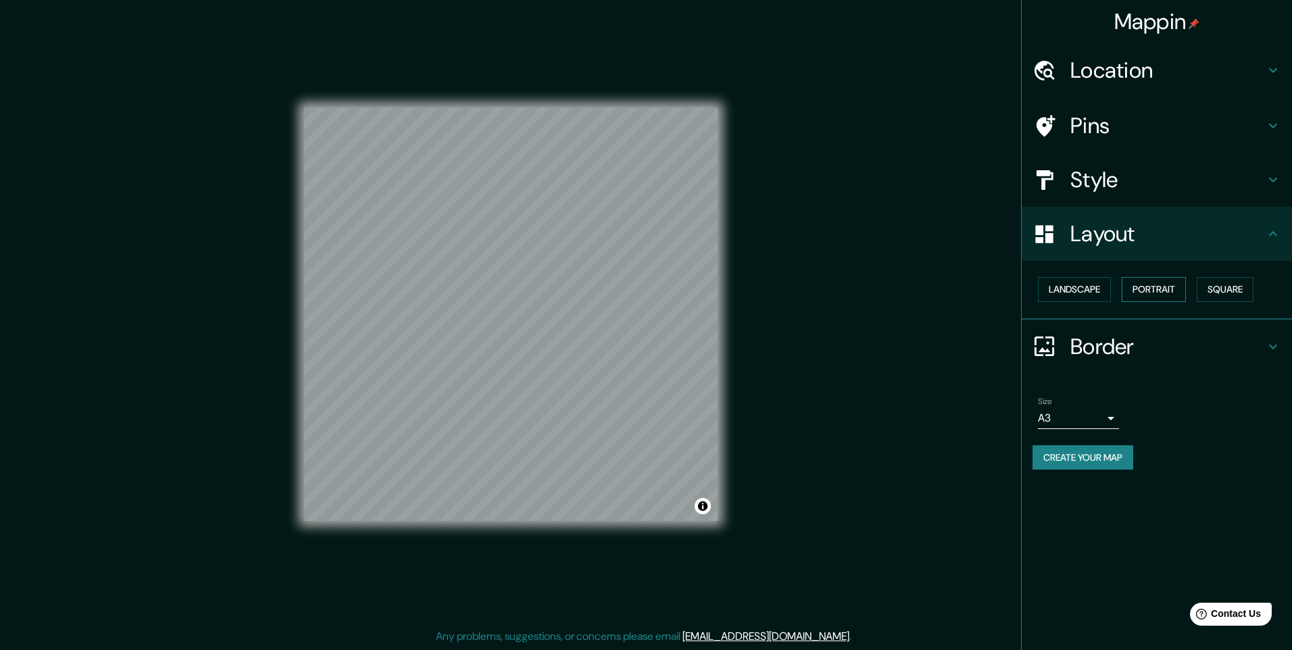
click at [1173, 289] on button "Portrait" at bounding box center [1154, 289] width 64 height 25
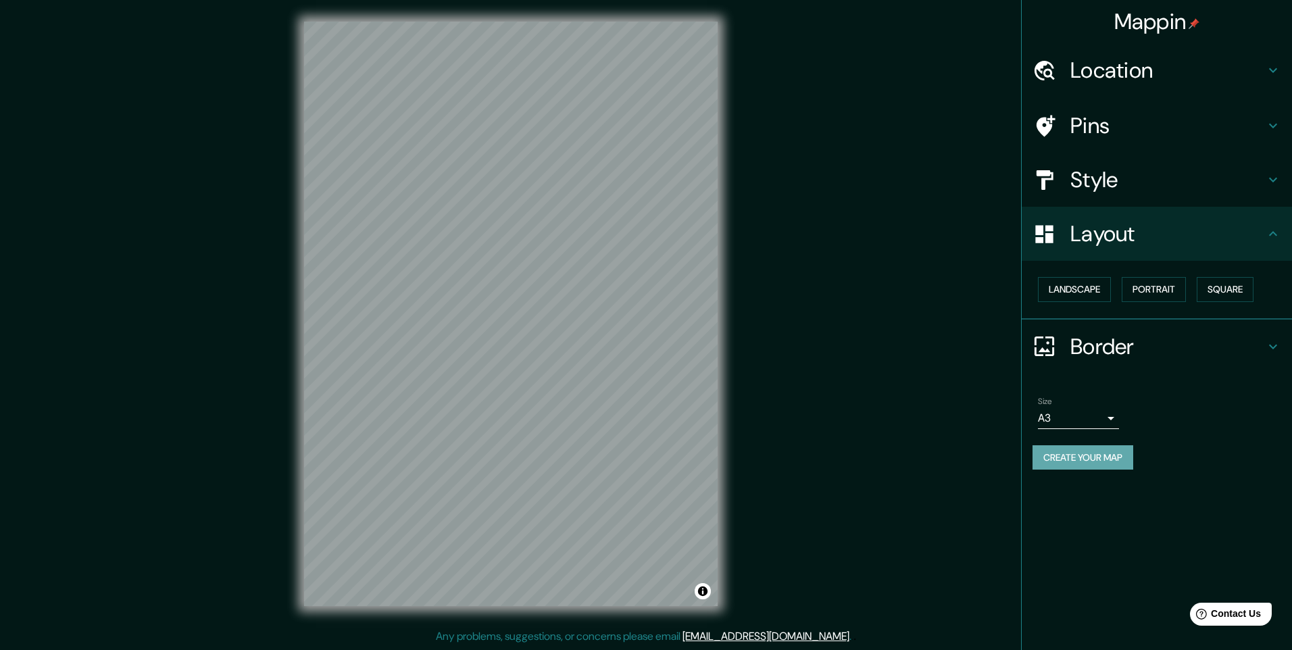
click at [1116, 458] on button "Create your map" at bounding box center [1082, 457] width 101 height 25
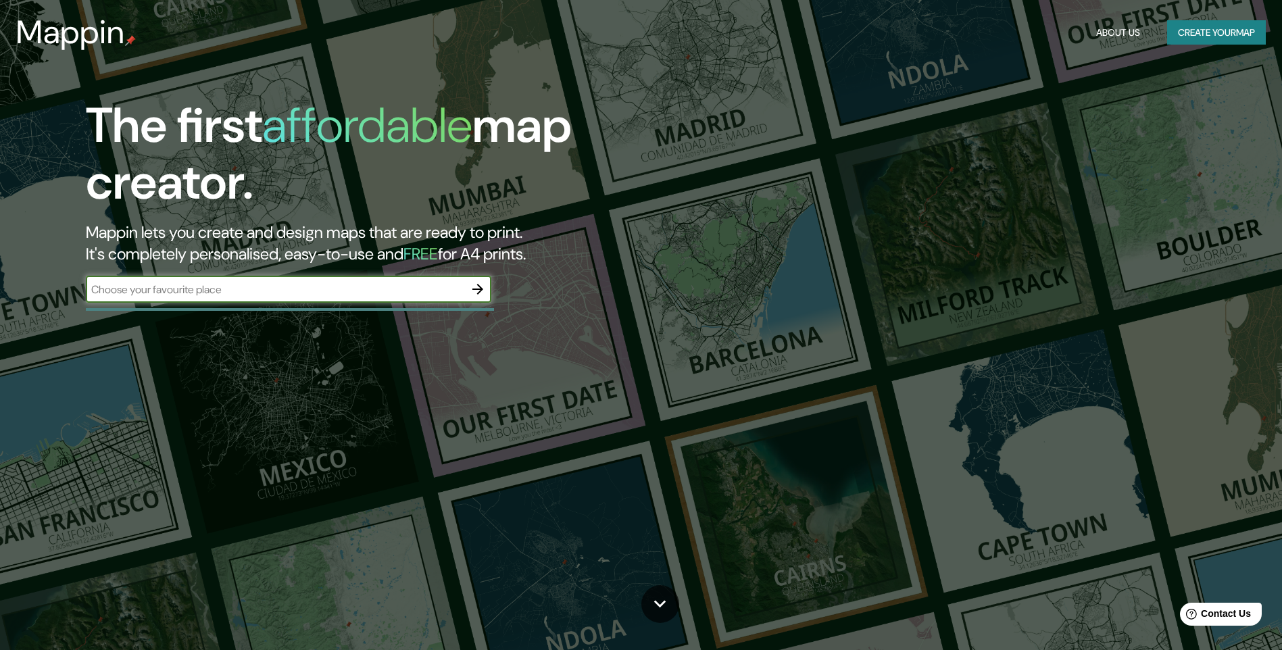
click at [1168, 31] on button "Create your map" at bounding box center [1216, 32] width 99 height 25
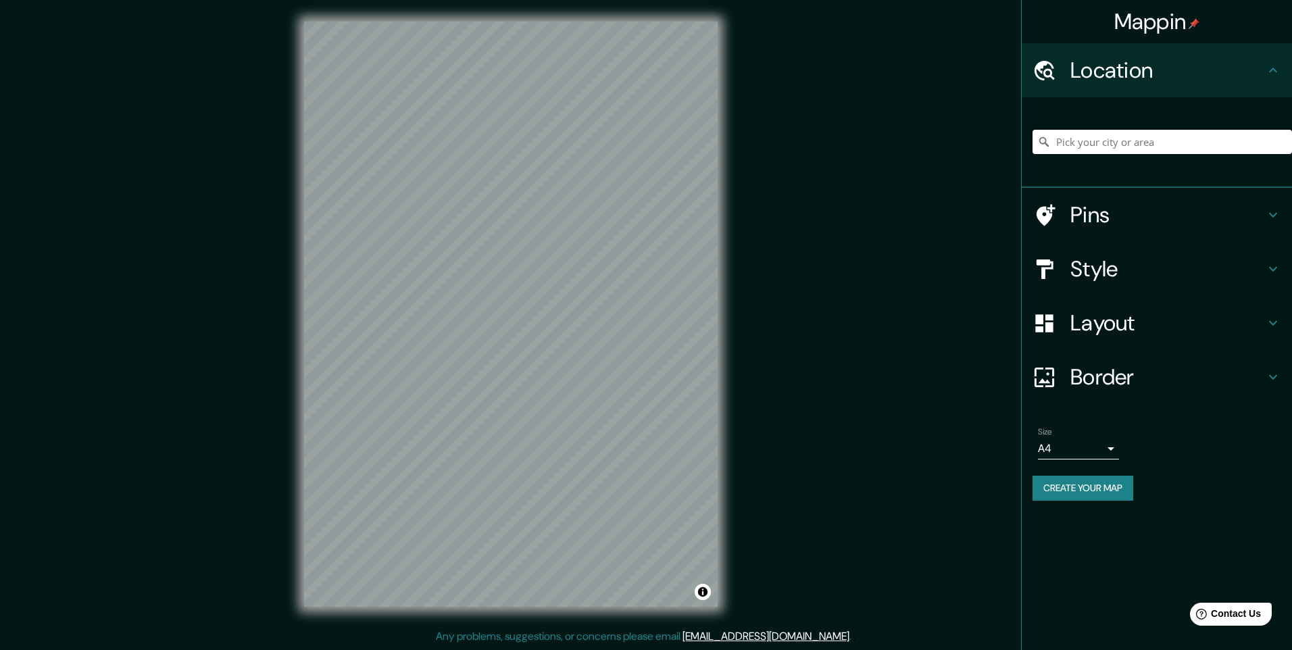
click at [1179, 147] on input "Pick your city or area" at bounding box center [1161, 142] width 259 height 24
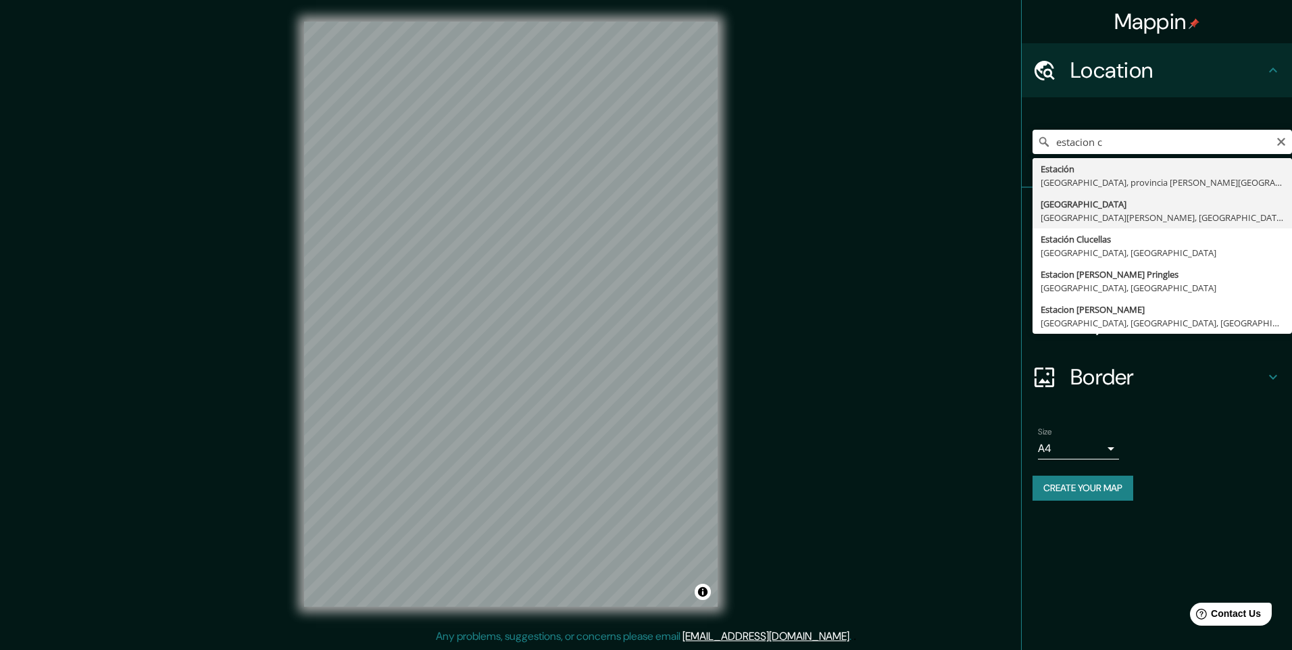
type input "[GEOGRAPHIC_DATA], [GEOGRAPHIC_DATA][PERSON_NAME], [GEOGRAPHIC_DATA]"
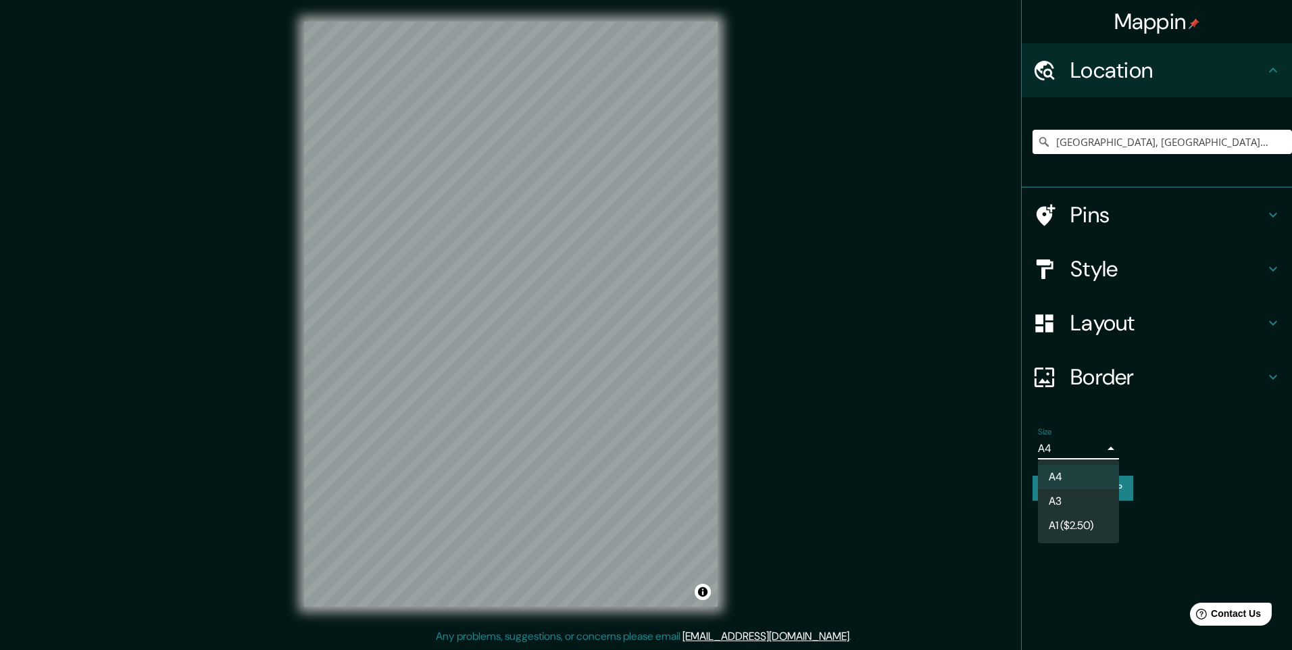
click at [1076, 443] on body "Mappin Location [GEOGRAPHIC_DATA], [GEOGRAPHIC_DATA][PERSON_NAME], [GEOGRAPHIC_…" at bounding box center [646, 325] width 1292 height 650
click at [1093, 323] on div at bounding box center [646, 325] width 1292 height 650
drag, startPoint x: 1093, startPoint y: 323, endPoint x: 1136, endPoint y: 412, distance: 99.1
click at [1136, 412] on ul "Location Estación Central, Región Metropolitana de Santiago, Chile Pins Style L…" at bounding box center [1157, 280] width 270 height 474
click at [1125, 331] on h4 "Layout" at bounding box center [1167, 322] width 195 height 27
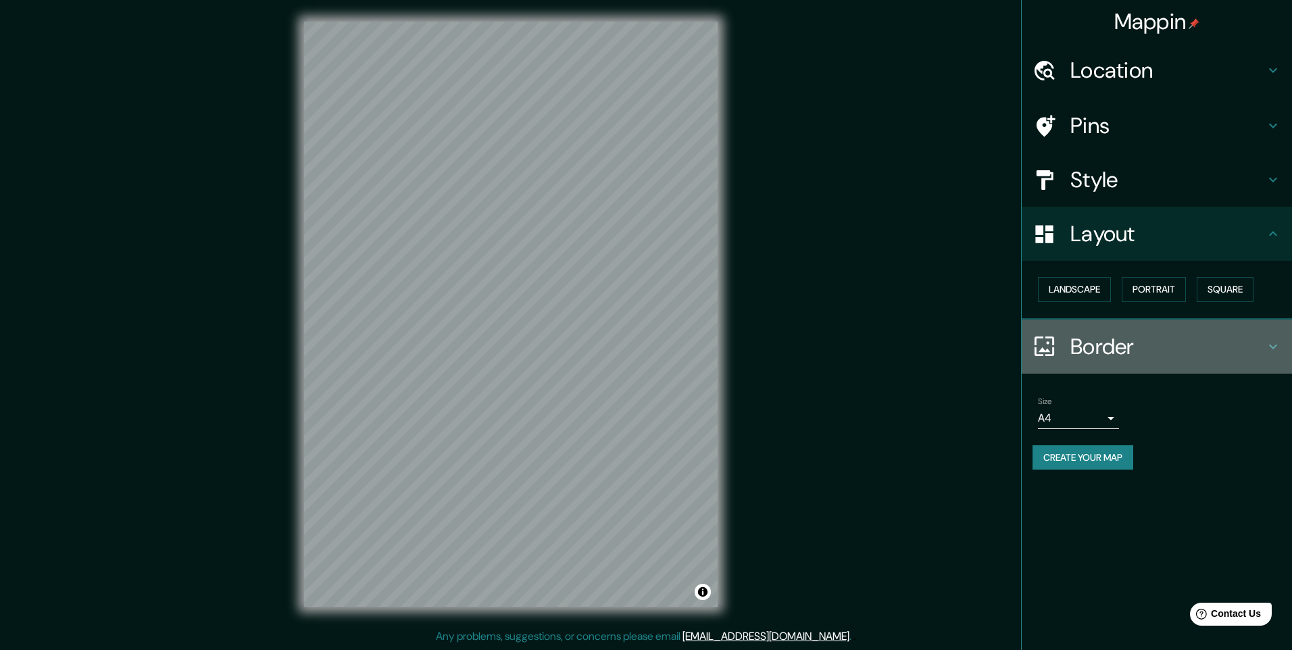
click at [1142, 351] on h4 "Border" at bounding box center [1167, 346] width 195 height 27
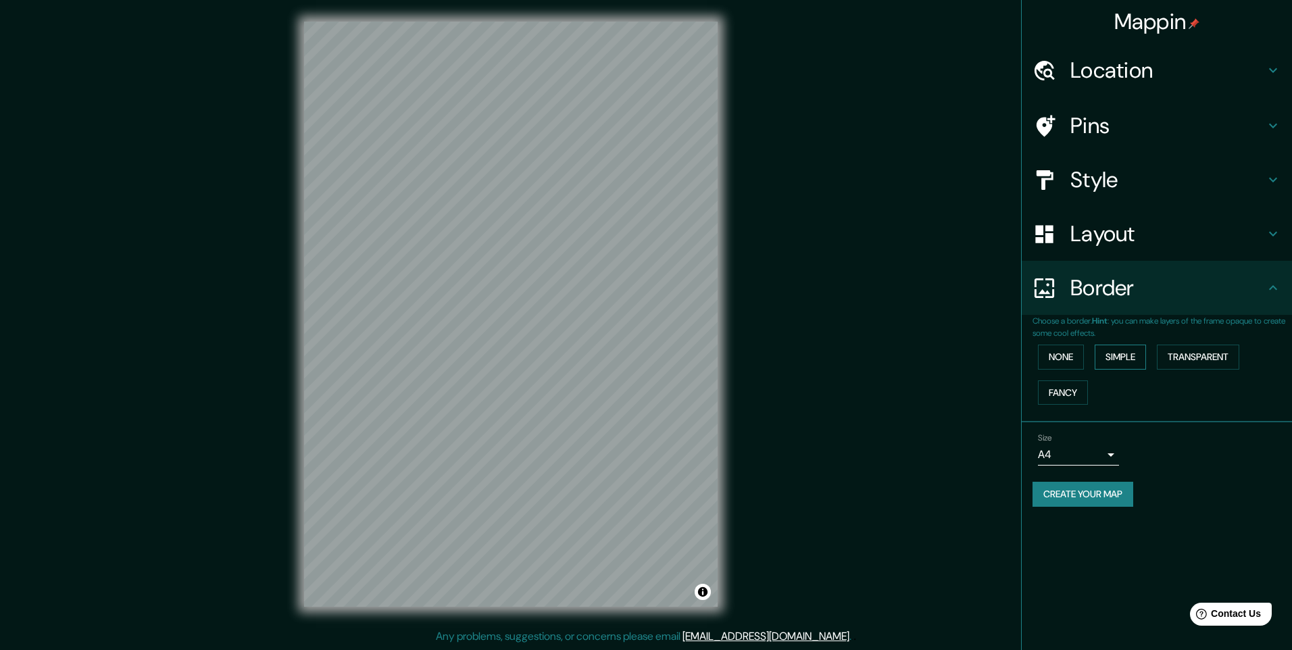
click at [1130, 357] on button "Simple" at bounding box center [1120, 357] width 51 height 25
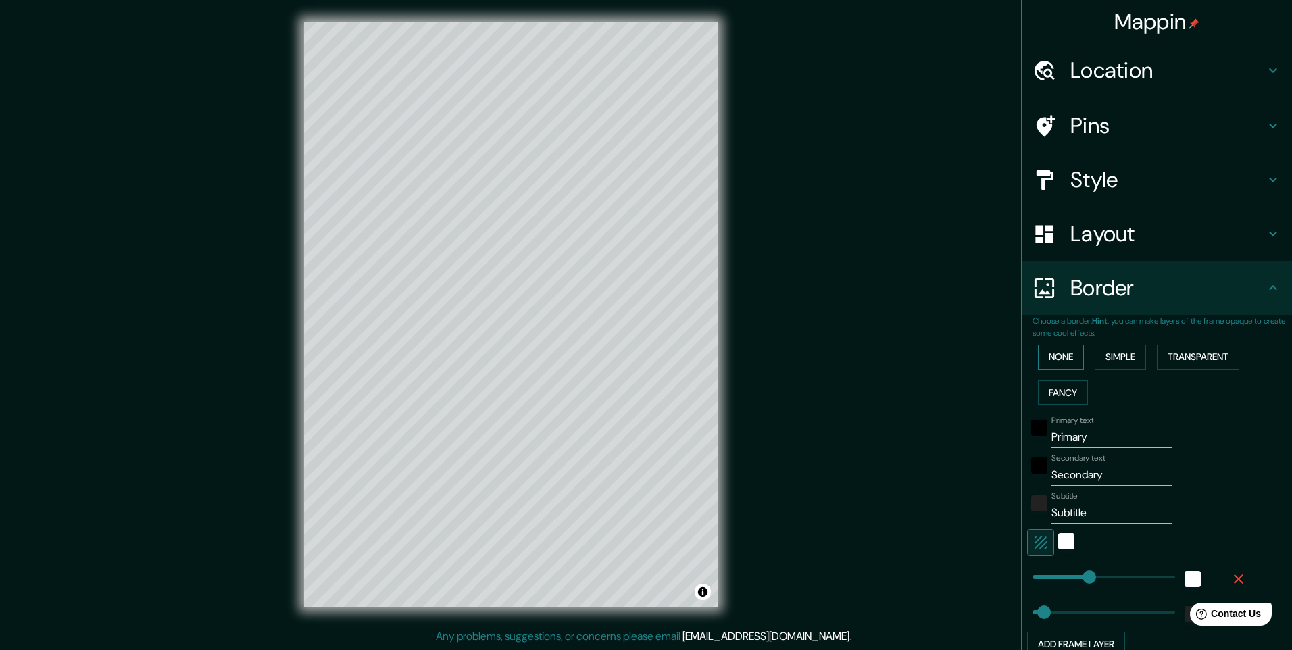
click at [1068, 348] on button "None" at bounding box center [1061, 357] width 46 height 25
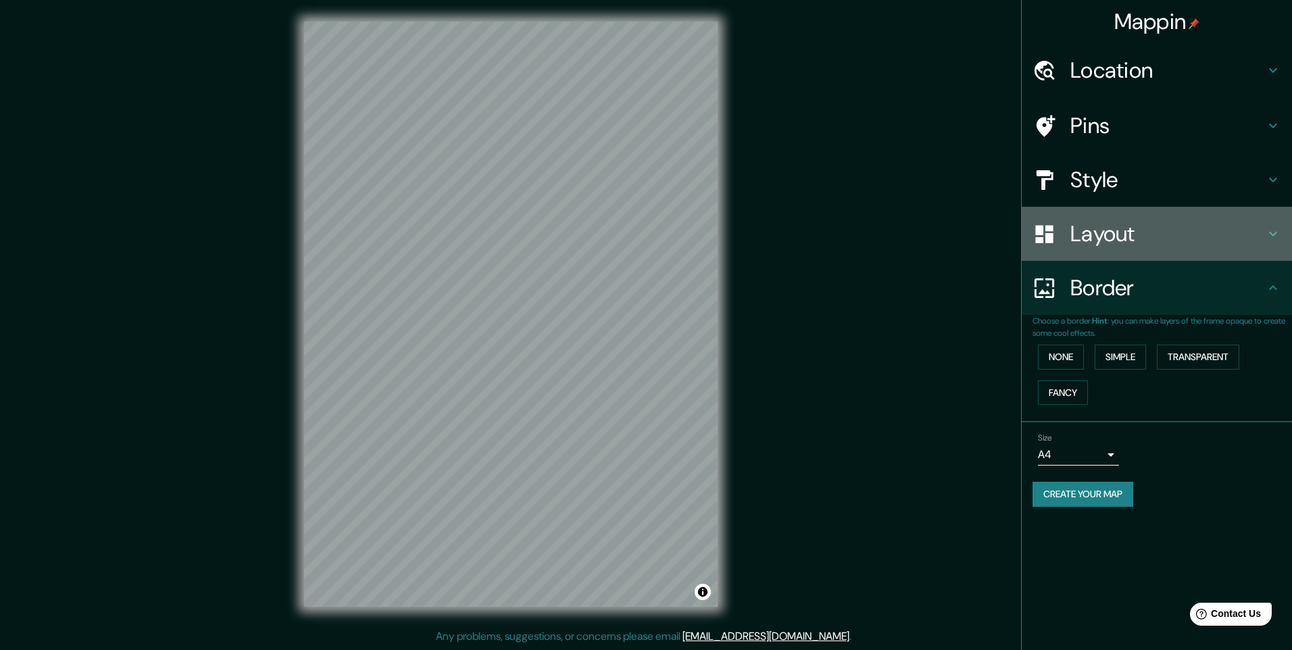
click at [1120, 247] on h4 "Layout" at bounding box center [1167, 233] width 195 height 27
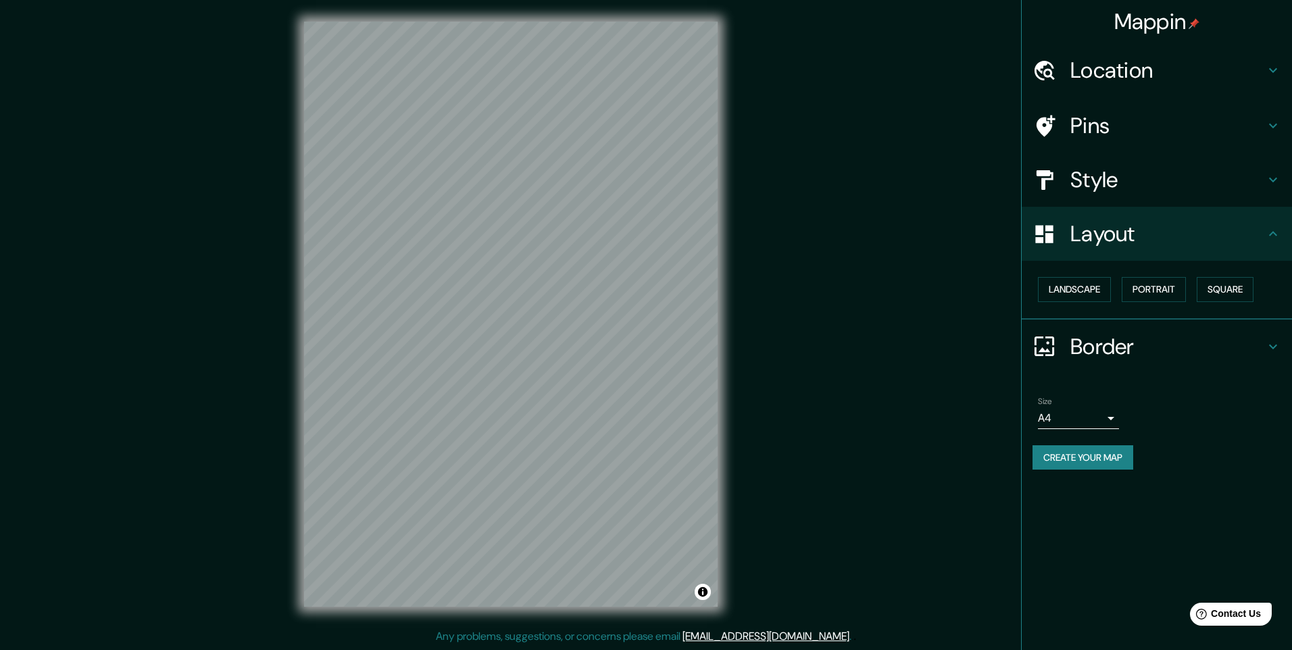
click at [1118, 205] on div "Style" at bounding box center [1157, 180] width 270 height 54
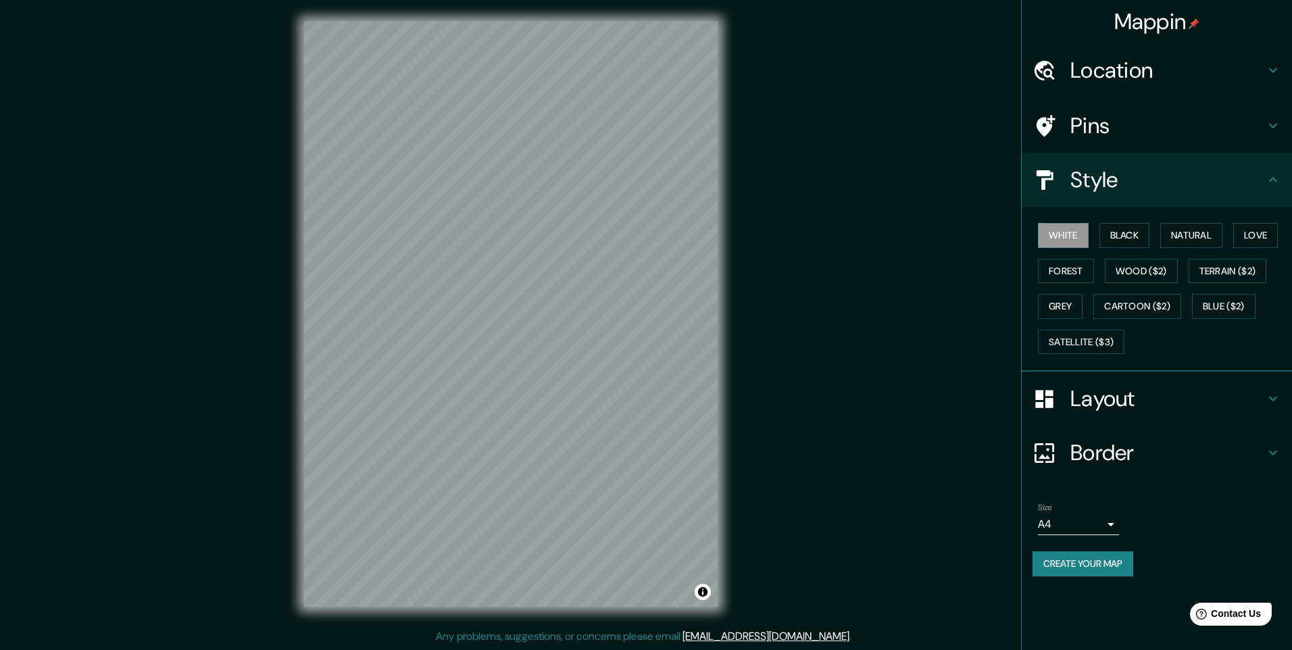
click at [1101, 138] on h4 "Pins" at bounding box center [1167, 125] width 195 height 27
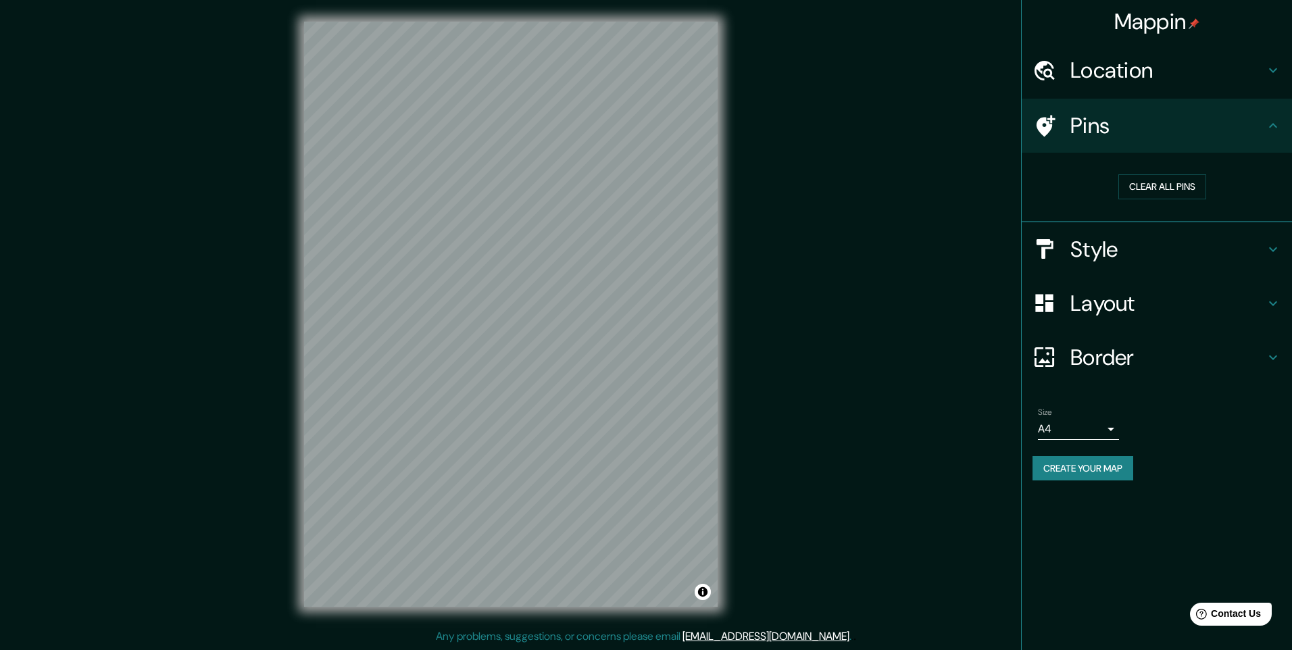
click at [1117, 76] on h4 "Location" at bounding box center [1167, 70] width 195 height 27
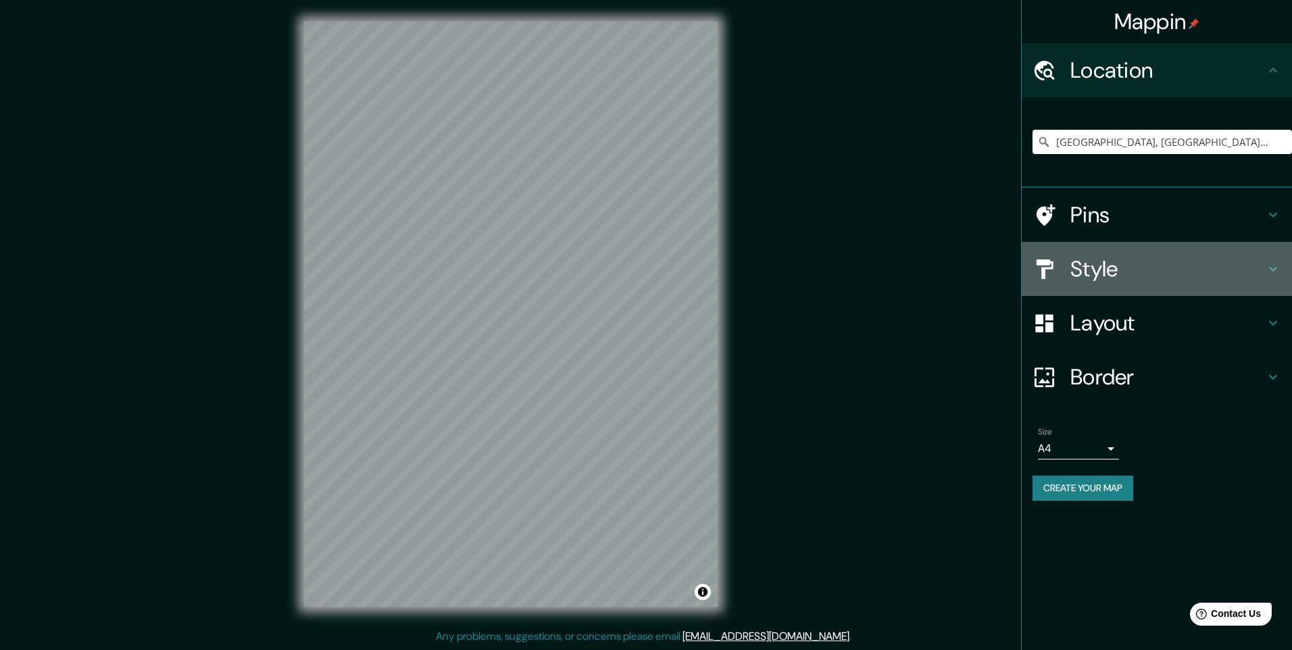
click at [1113, 289] on div "Style" at bounding box center [1157, 269] width 270 height 54
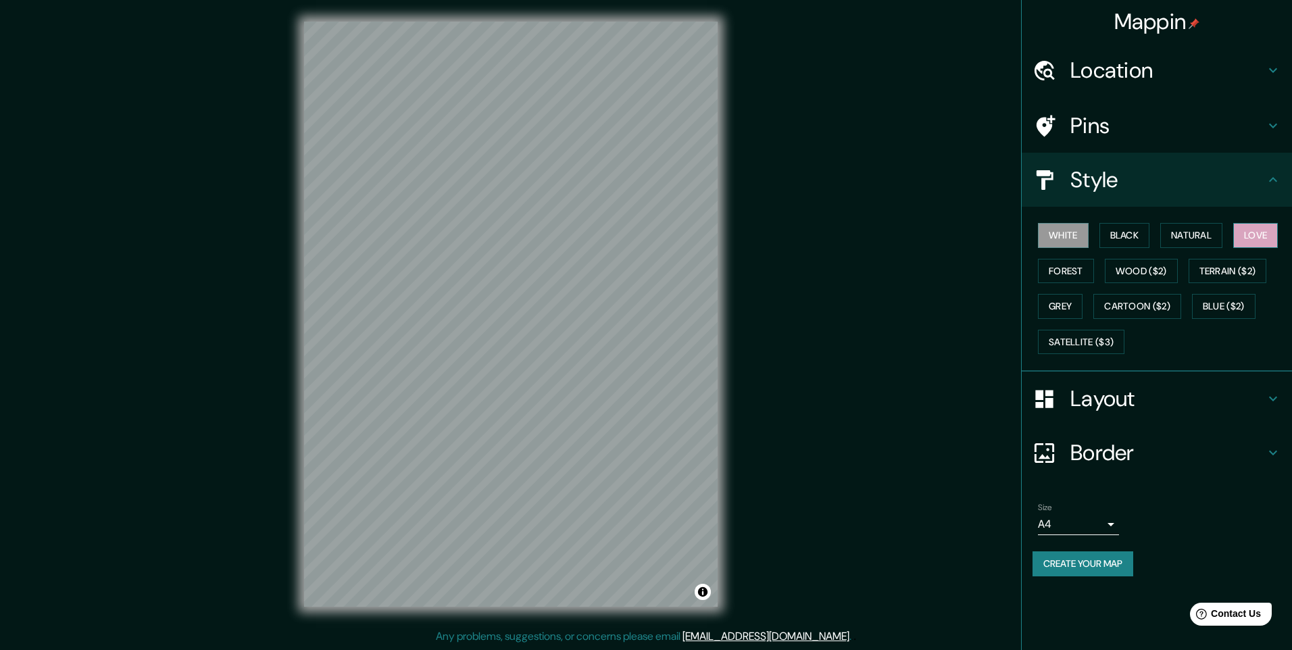
click at [1248, 234] on button "Love" at bounding box center [1255, 235] width 45 height 25
click at [1231, 240] on div "White Black Natural Love Forest Wood ($2) Terrain ($2) Grey Cartoon ($2) Blue (…" at bounding box center [1161, 289] width 259 height 142
click at [1222, 239] on button "Natural" at bounding box center [1191, 235] width 62 height 25
click at [1074, 266] on button "Forest" at bounding box center [1066, 271] width 56 height 25
click at [1062, 303] on button "Grey" at bounding box center [1060, 306] width 45 height 25
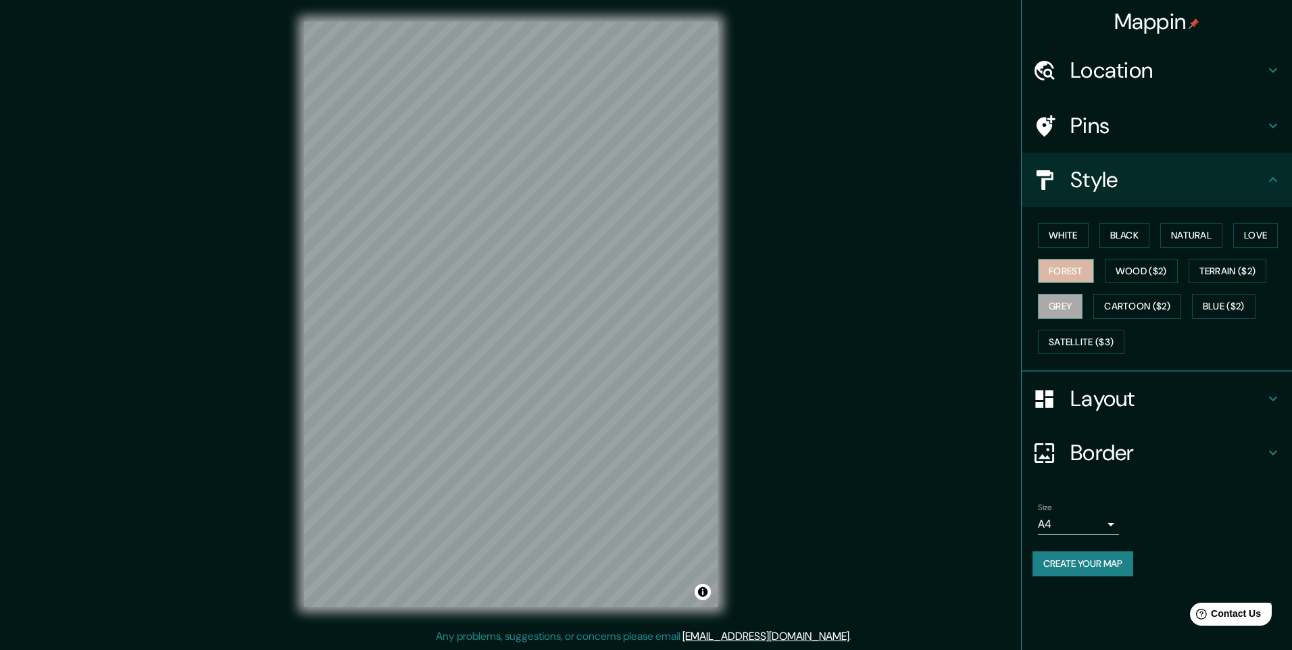
click at [1060, 280] on button "Forest" at bounding box center [1066, 271] width 56 height 25
click at [1244, 229] on button "Love" at bounding box center [1255, 235] width 45 height 25
click at [1207, 229] on button "Natural" at bounding box center [1191, 235] width 62 height 25
click at [1111, 564] on button "Create your map" at bounding box center [1082, 563] width 101 height 25
click at [1072, 560] on button "Create your map" at bounding box center [1082, 563] width 101 height 25
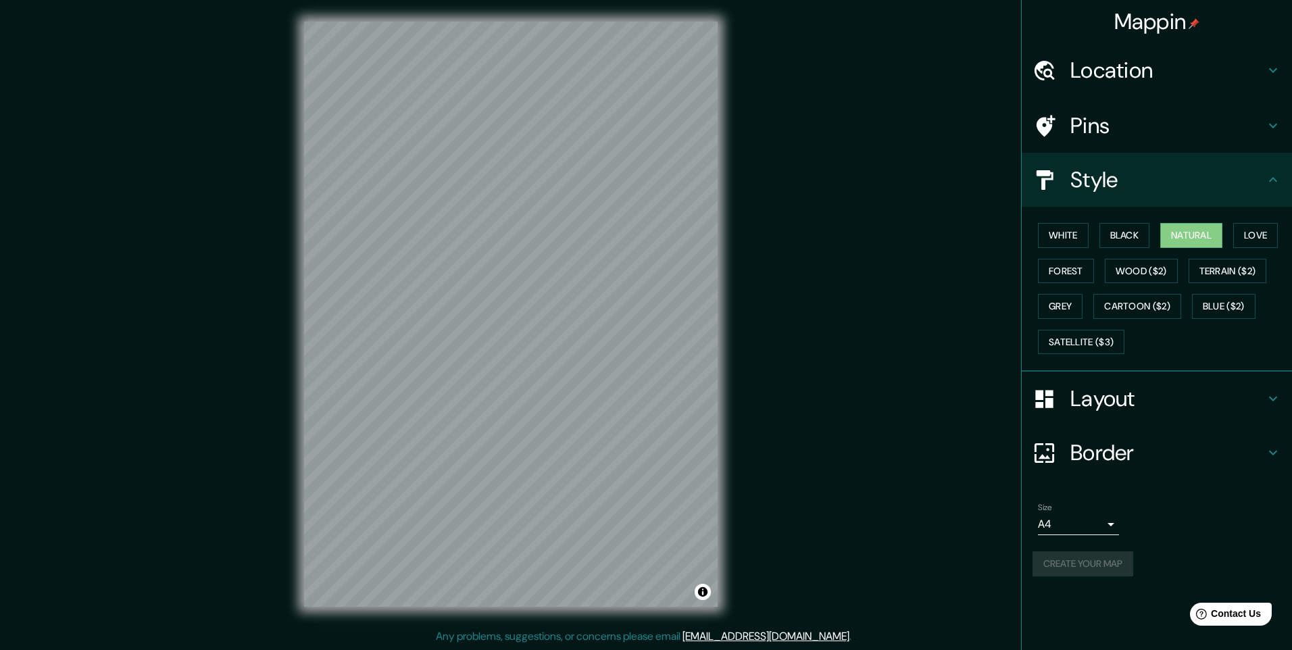
drag, startPoint x: 666, startPoint y: 18, endPoint x: 855, endPoint y: 176, distance: 247.0
click at [855, 176] on div "Mappin Location Estación Central, Región Metropolitana de Santiago, Chile Pins …" at bounding box center [646, 325] width 1292 height 650
click at [1066, 143] on div "Pins" at bounding box center [1157, 126] width 270 height 54
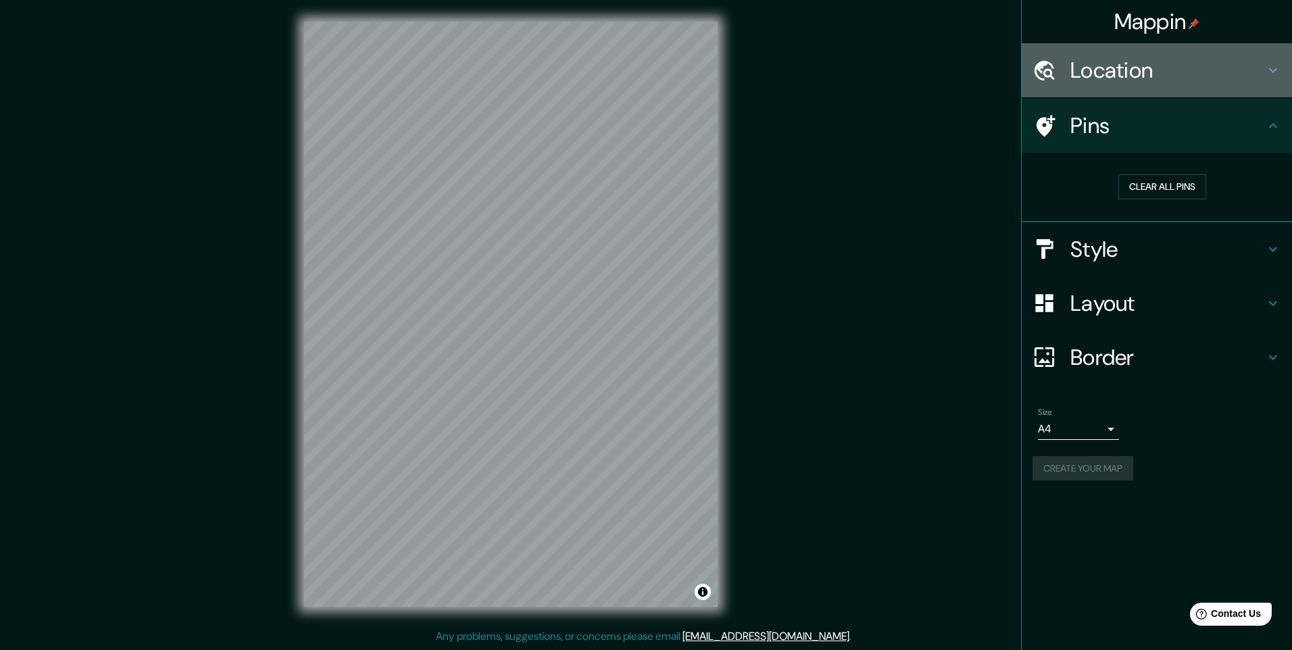
click at [1084, 75] on h4 "Location" at bounding box center [1167, 70] width 195 height 27
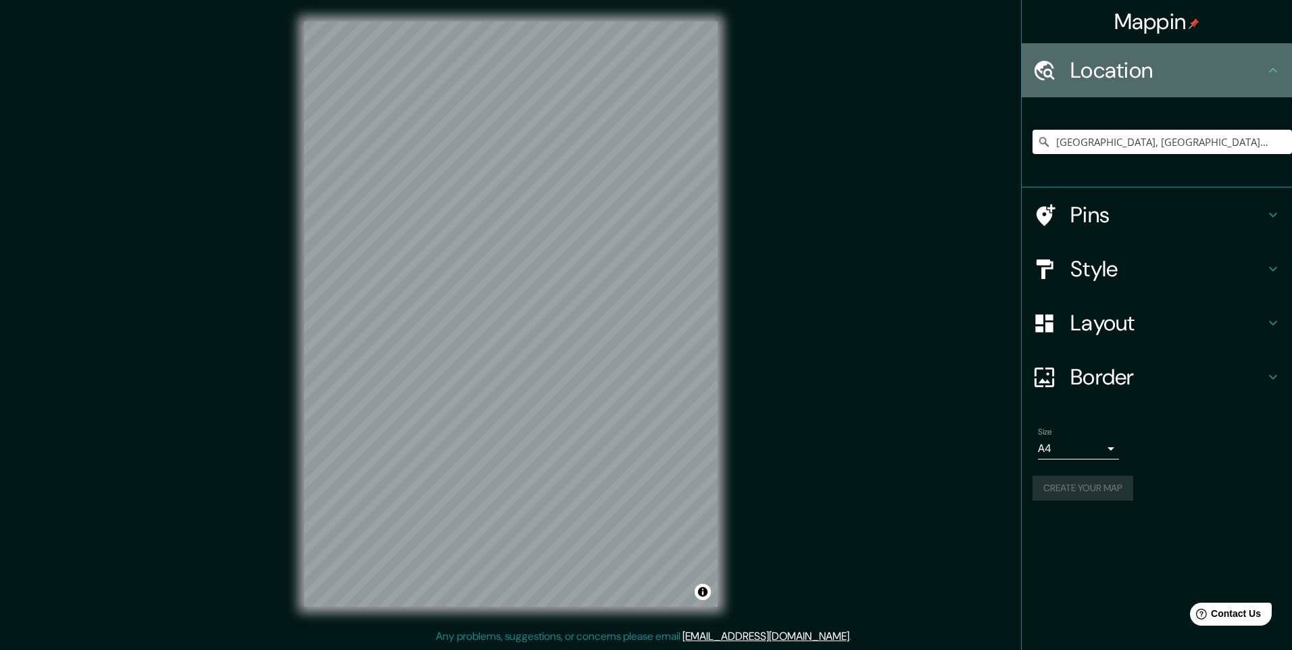
click at [1080, 93] on div "Location" at bounding box center [1157, 70] width 270 height 54
click at [1119, 83] on h4 "Location" at bounding box center [1167, 70] width 195 height 27
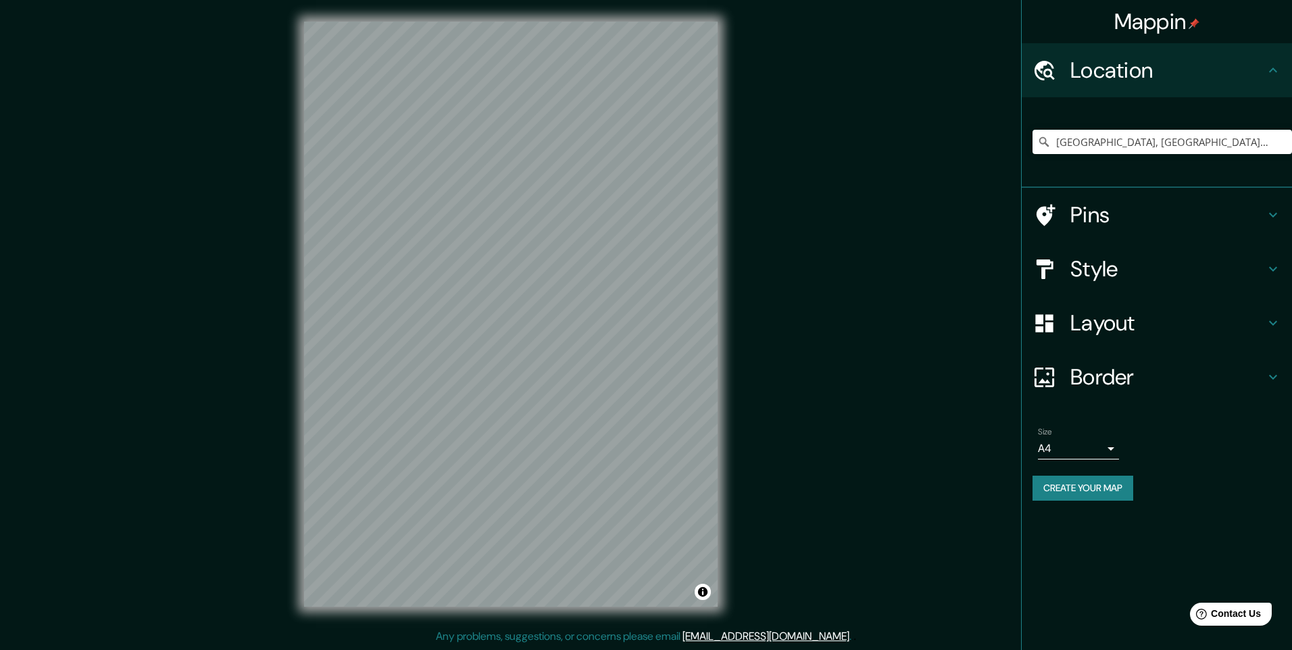
click at [1274, 75] on icon at bounding box center [1273, 70] width 16 height 16
click at [1257, 205] on h4 "Pins" at bounding box center [1167, 214] width 195 height 27
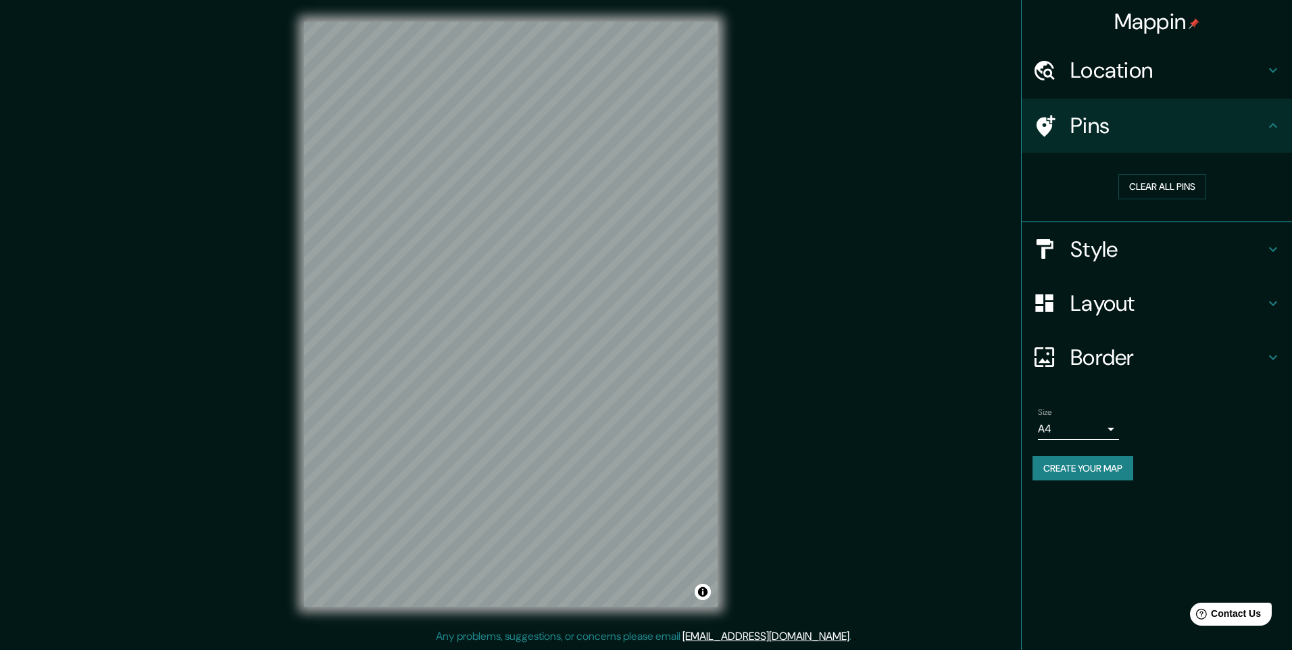
click at [1203, 228] on div "Style" at bounding box center [1157, 249] width 270 height 54
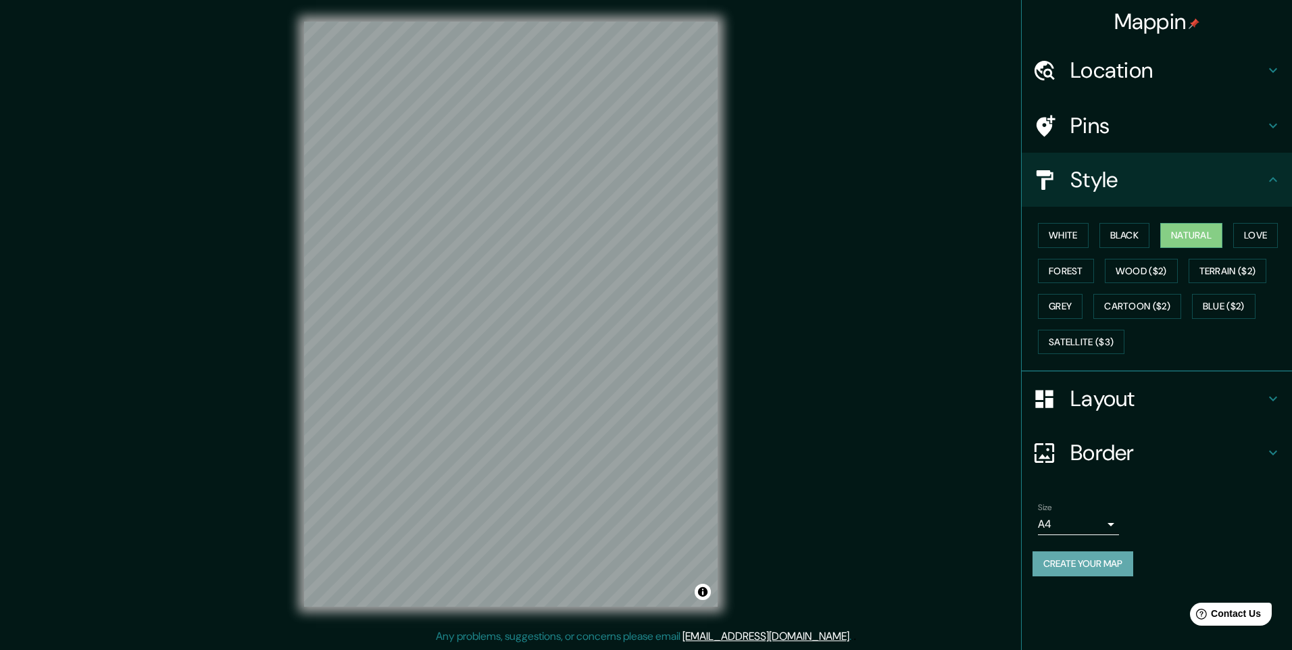
click at [1085, 574] on button "Create your map" at bounding box center [1082, 563] width 101 height 25
click at [1081, 535] on div "Size A4 single" at bounding box center [1156, 518] width 249 height 43
click at [1088, 403] on h4 "Layout" at bounding box center [1167, 398] width 195 height 27
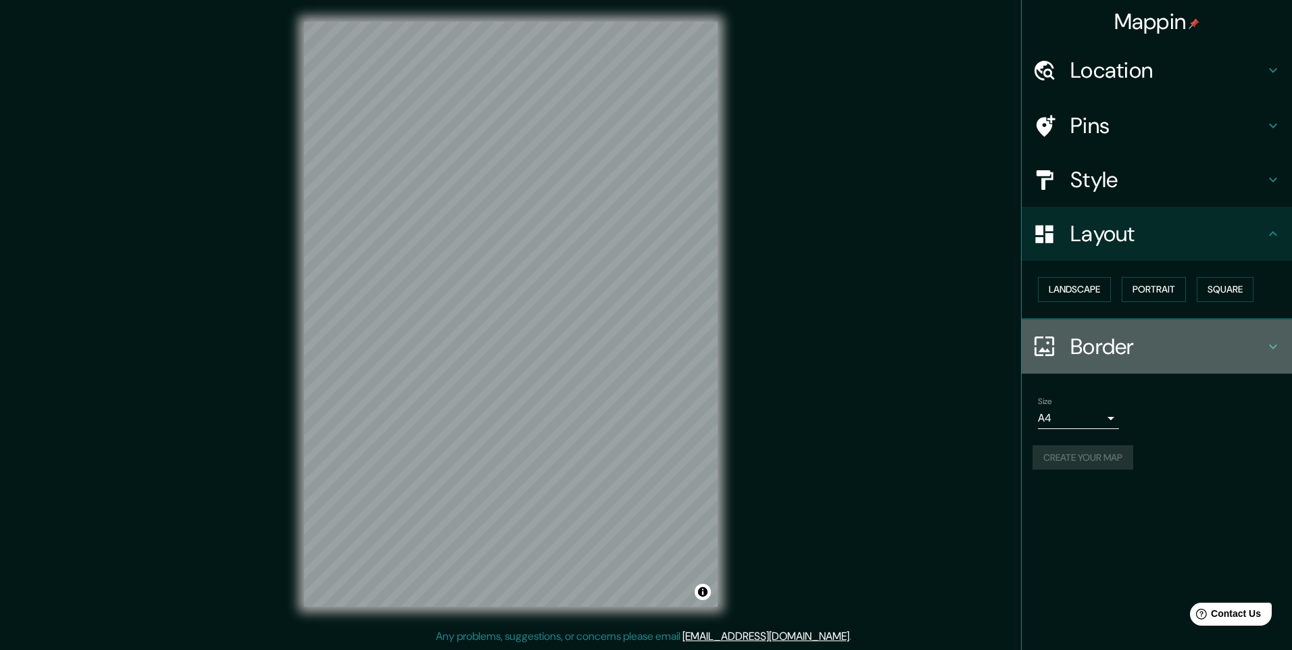
click at [1093, 367] on div "Border" at bounding box center [1157, 347] width 270 height 54
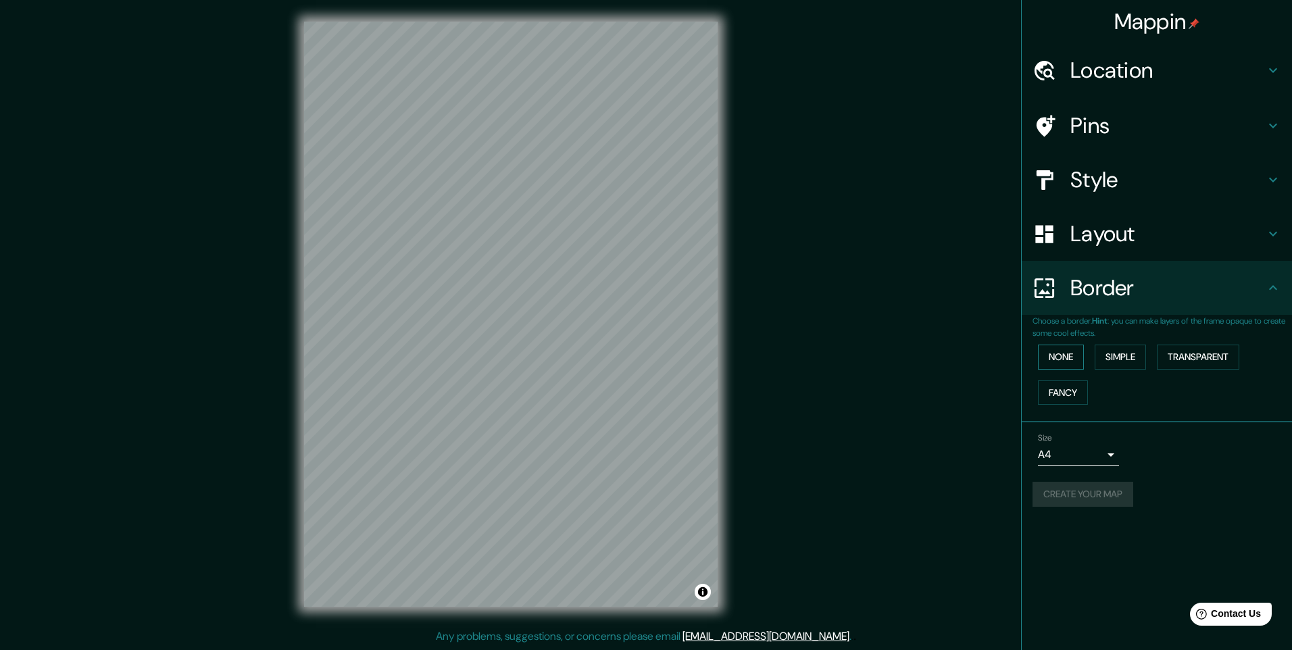
click at [1079, 361] on button "None" at bounding box center [1061, 357] width 46 height 25
click at [1116, 361] on button "Simple" at bounding box center [1120, 357] width 51 height 25
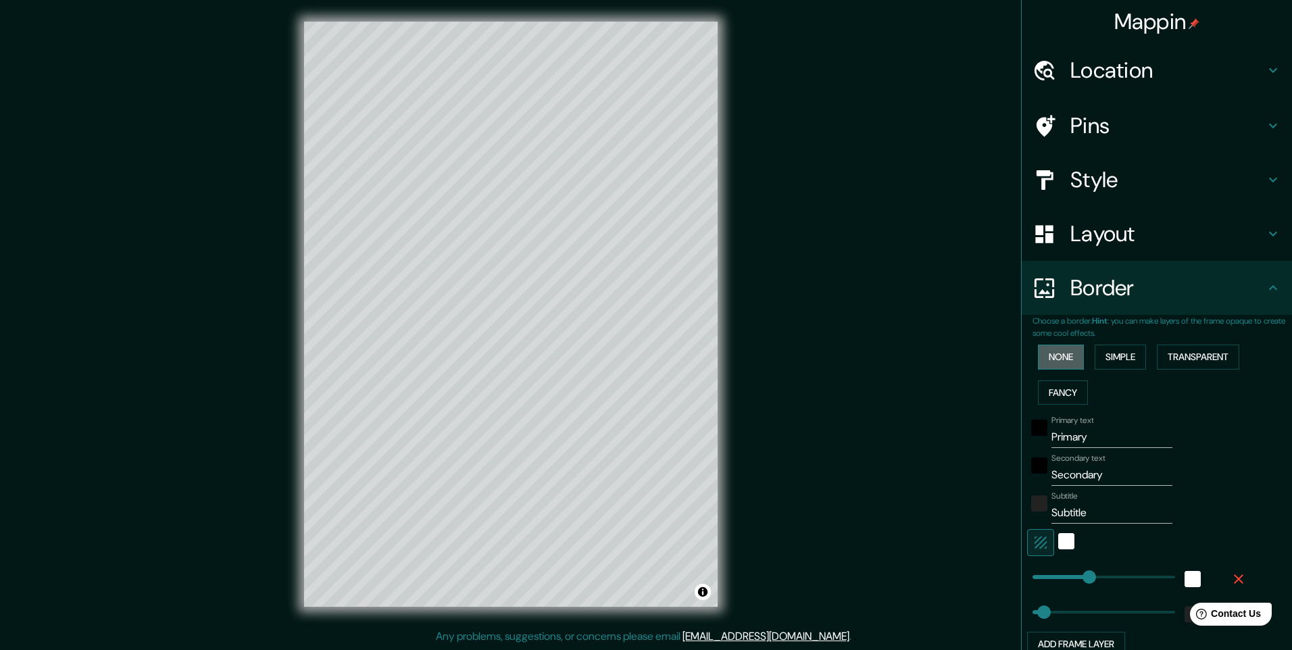
click at [1064, 349] on button "None" at bounding box center [1061, 357] width 46 height 25
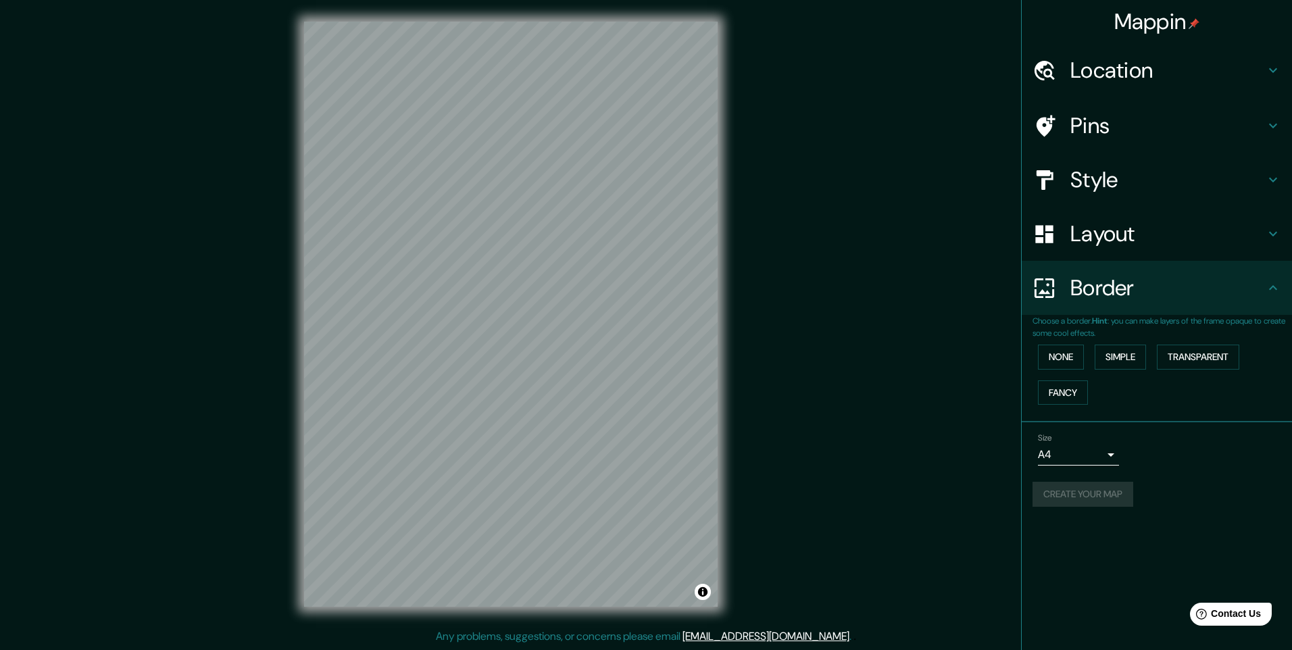
click at [1109, 480] on div "Size A4 single Create your map" at bounding box center [1156, 473] width 249 height 90
click at [1113, 499] on div "Create your map" at bounding box center [1156, 494] width 249 height 25
click at [1070, 395] on button "Fancy" at bounding box center [1063, 392] width 50 height 25
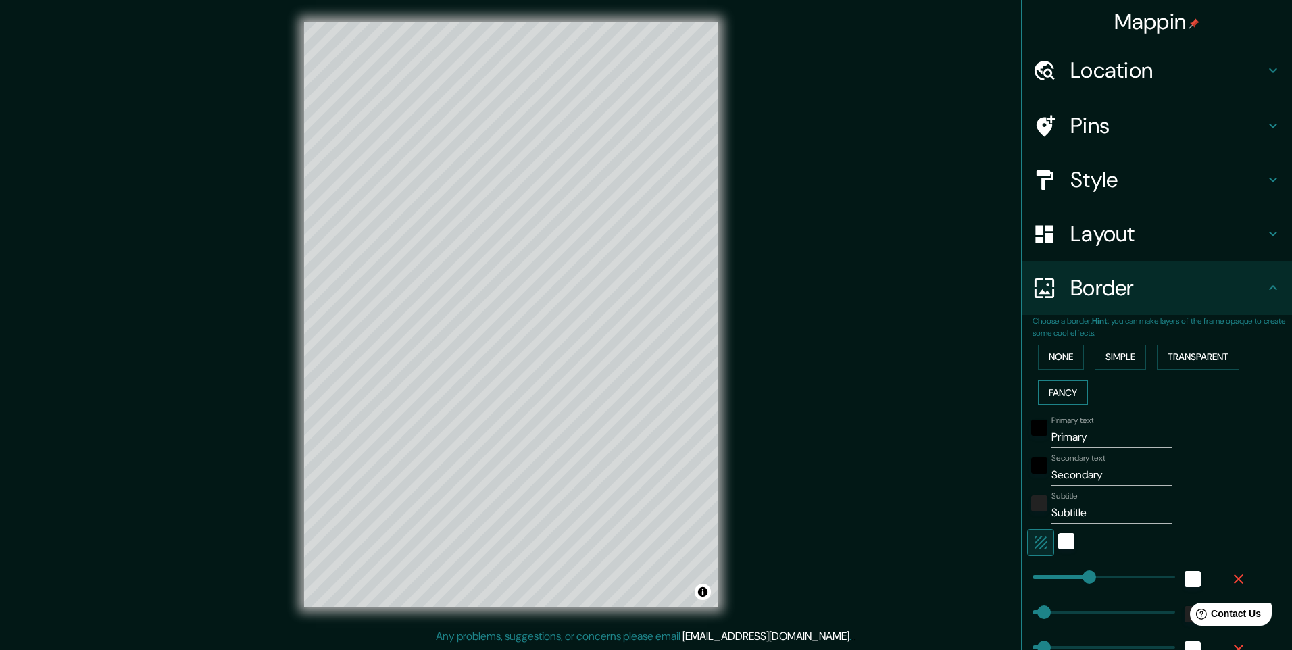
click at [1070, 395] on button "Fancy" at bounding box center [1063, 392] width 50 height 25
type input "245"
type input "49"
type input "24"
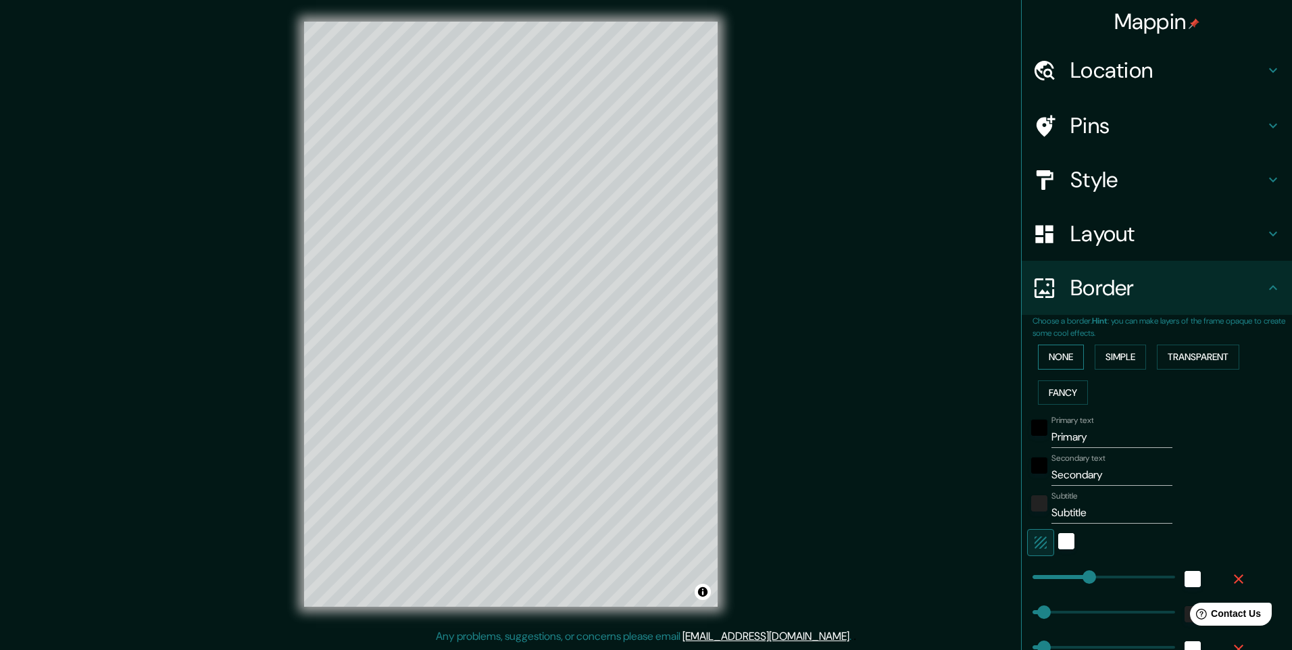
click at [1053, 361] on button "None" at bounding box center [1061, 357] width 46 height 25
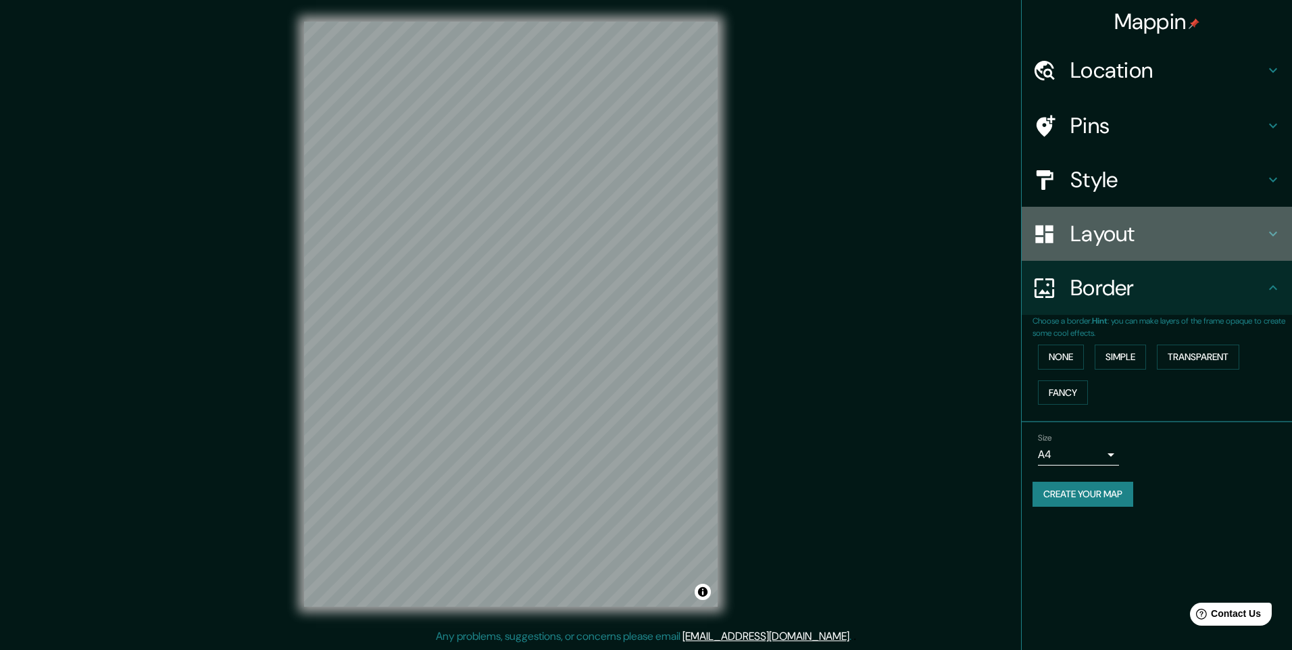
click at [1080, 250] on div "Layout" at bounding box center [1157, 234] width 270 height 54
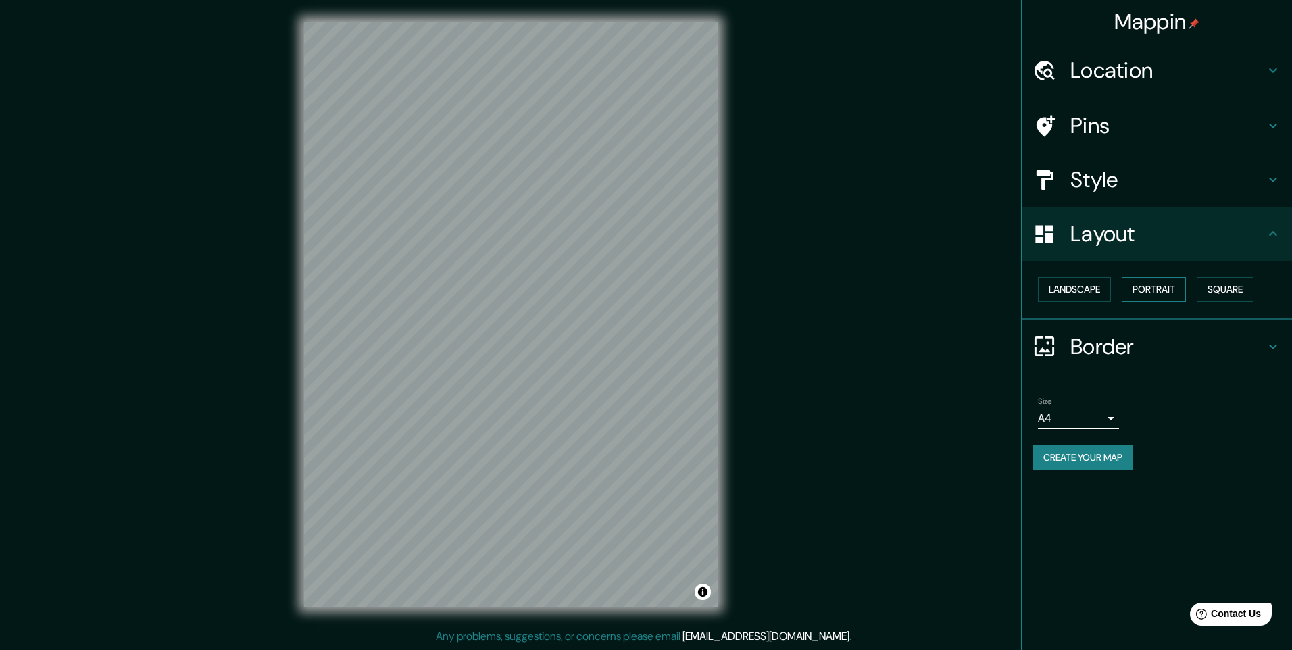
click at [1163, 296] on button "Portrait" at bounding box center [1154, 289] width 64 height 25
click at [1215, 283] on button "Square" at bounding box center [1225, 289] width 57 height 25
